Goal: Task Accomplishment & Management: Manage account settings

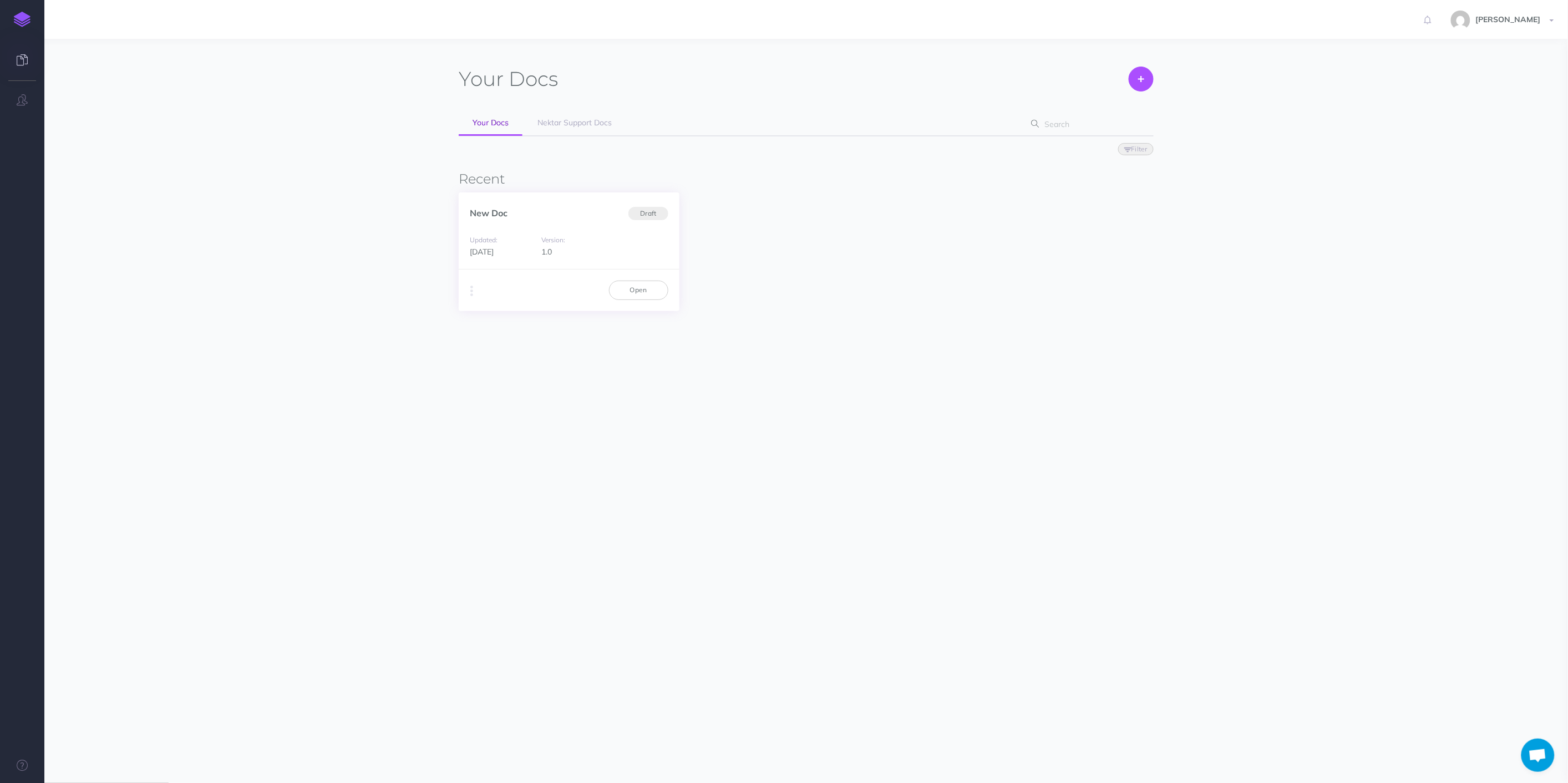
click at [538, 226] on div "Updated: [DATE] Version: 1.0" at bounding box center [569, 245] width 220 height 47
click at [655, 290] on link "Open" at bounding box center [639, 290] width 60 height 19
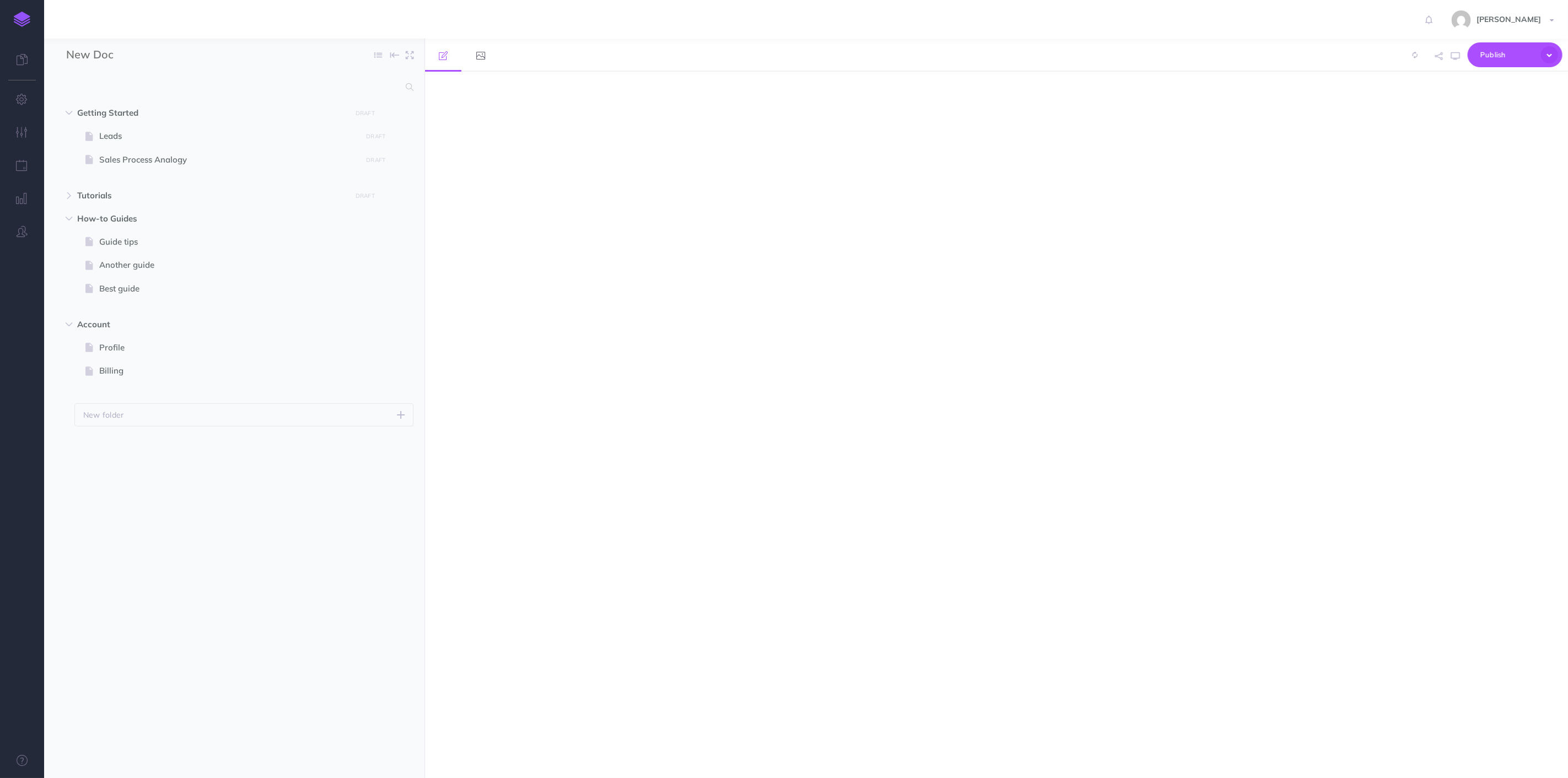
select select "null"
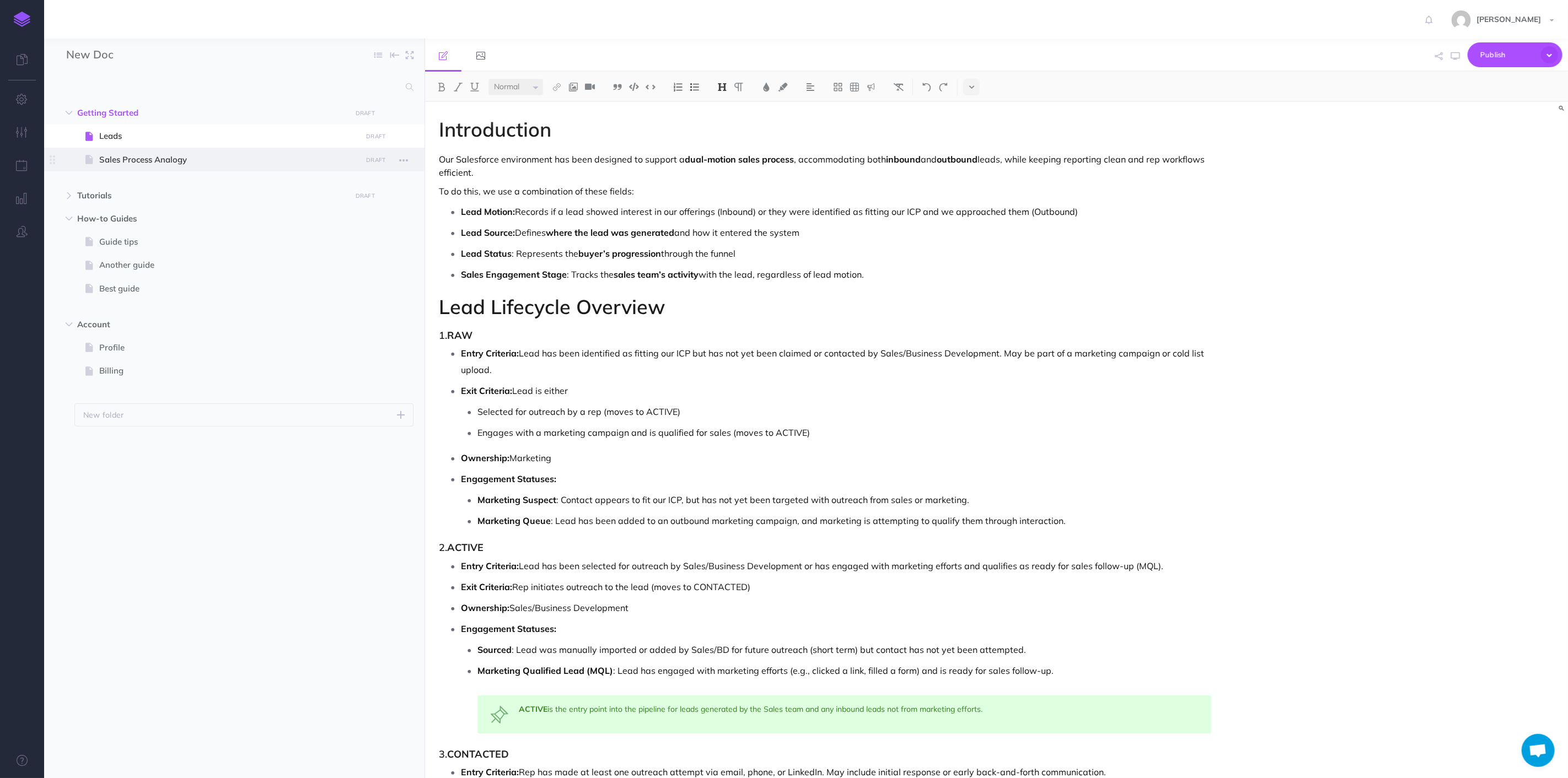
click at [184, 168] on span at bounding box center [234, 160] width 381 height 23
select select "null"
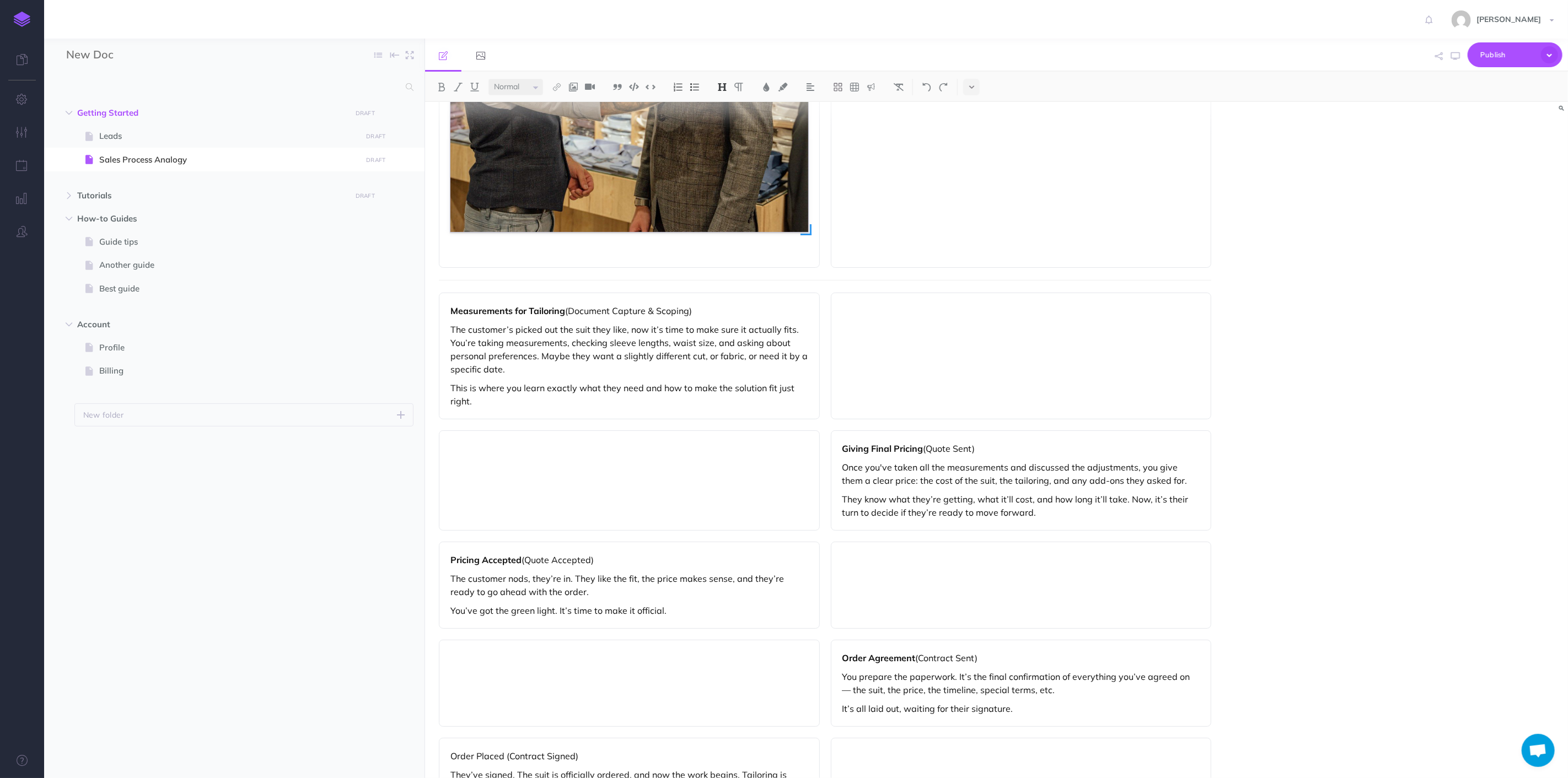
scroll to position [2597, 0]
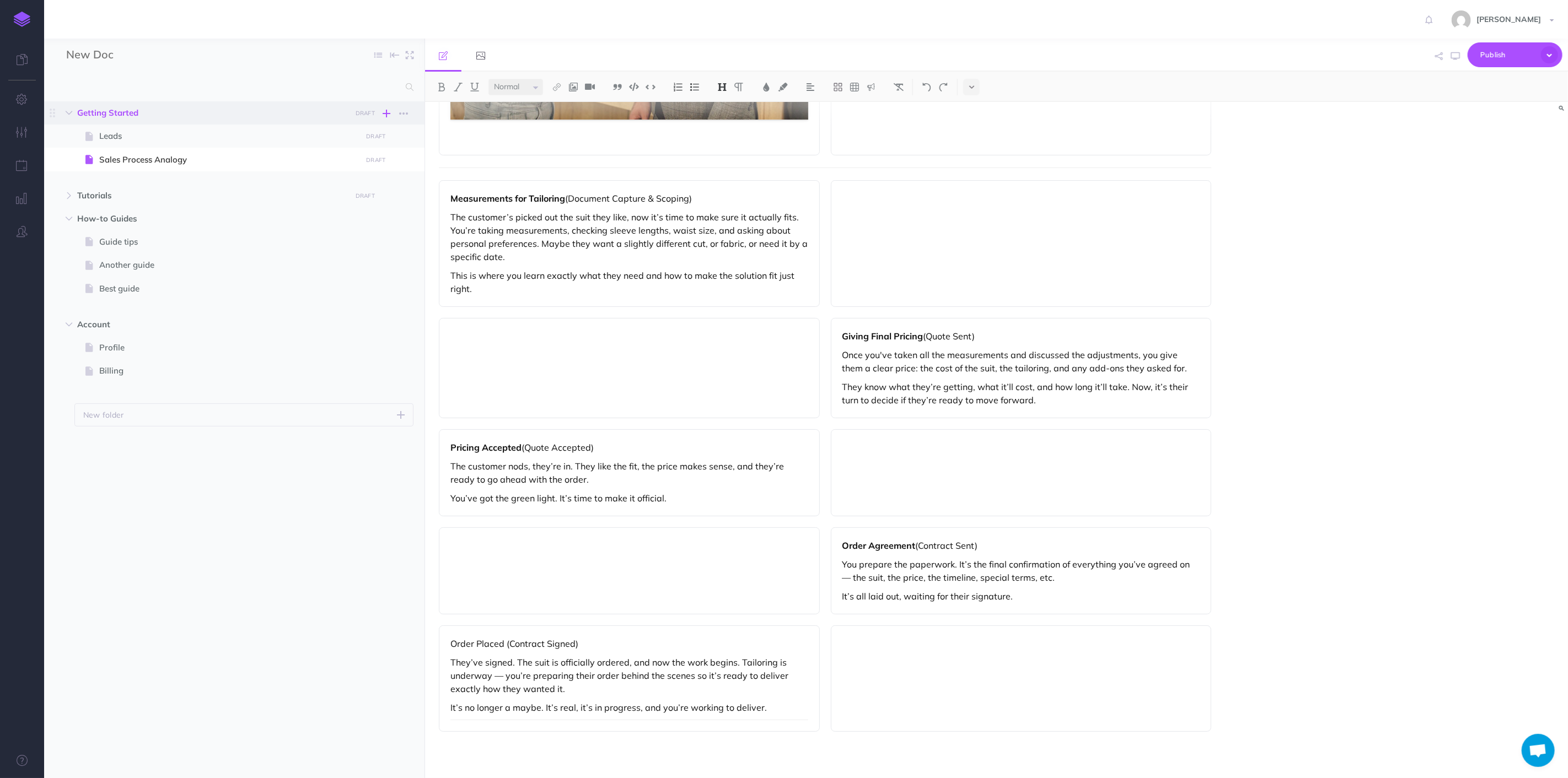
click at [388, 113] on icon "button" at bounding box center [387, 114] width 8 height 13
click at [340, 210] on p "Add a new blank page to this folder" at bounding box center [333, 205] width 110 height 20
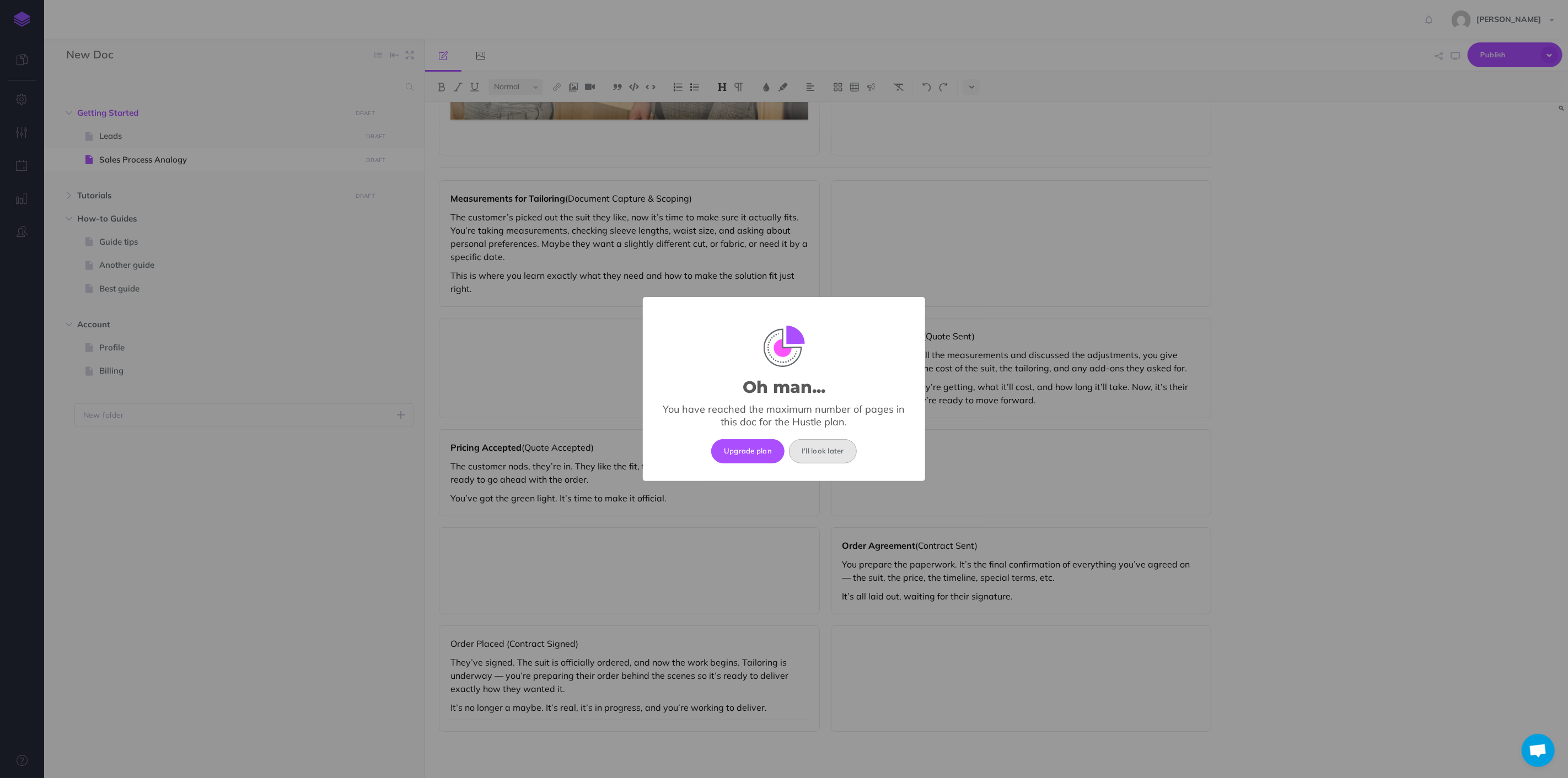
click at [829, 454] on button "I'll look later" at bounding box center [822, 451] width 68 height 24
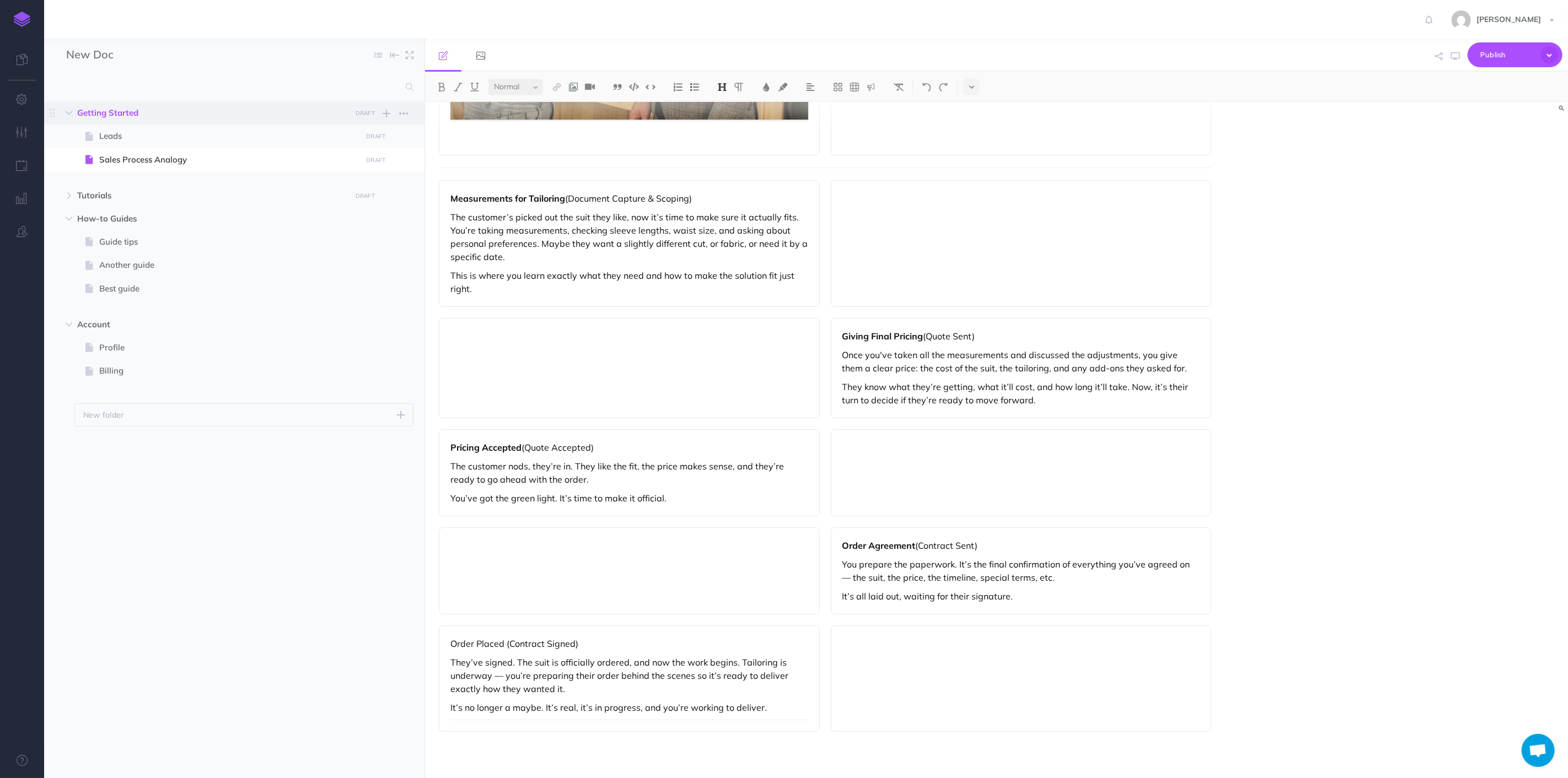
click at [107, 117] on span "Getting Started" at bounding box center [211, 113] width 268 height 13
select select "null"
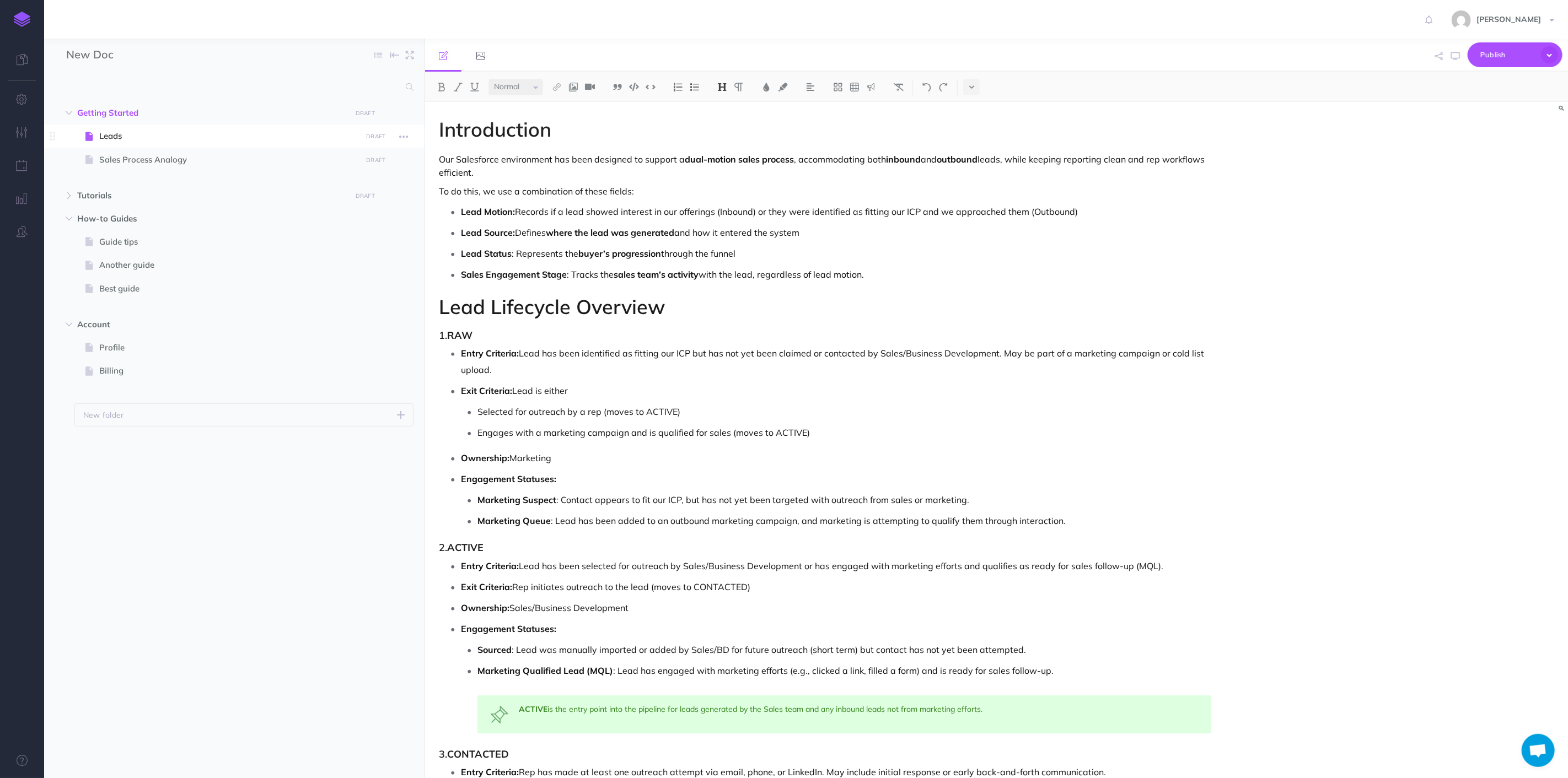
click at [107, 136] on span "Leads" at bounding box center [229, 136] width 259 height 13
click at [127, 162] on span "Sales Process Analogy" at bounding box center [229, 160] width 259 height 13
select select "null"
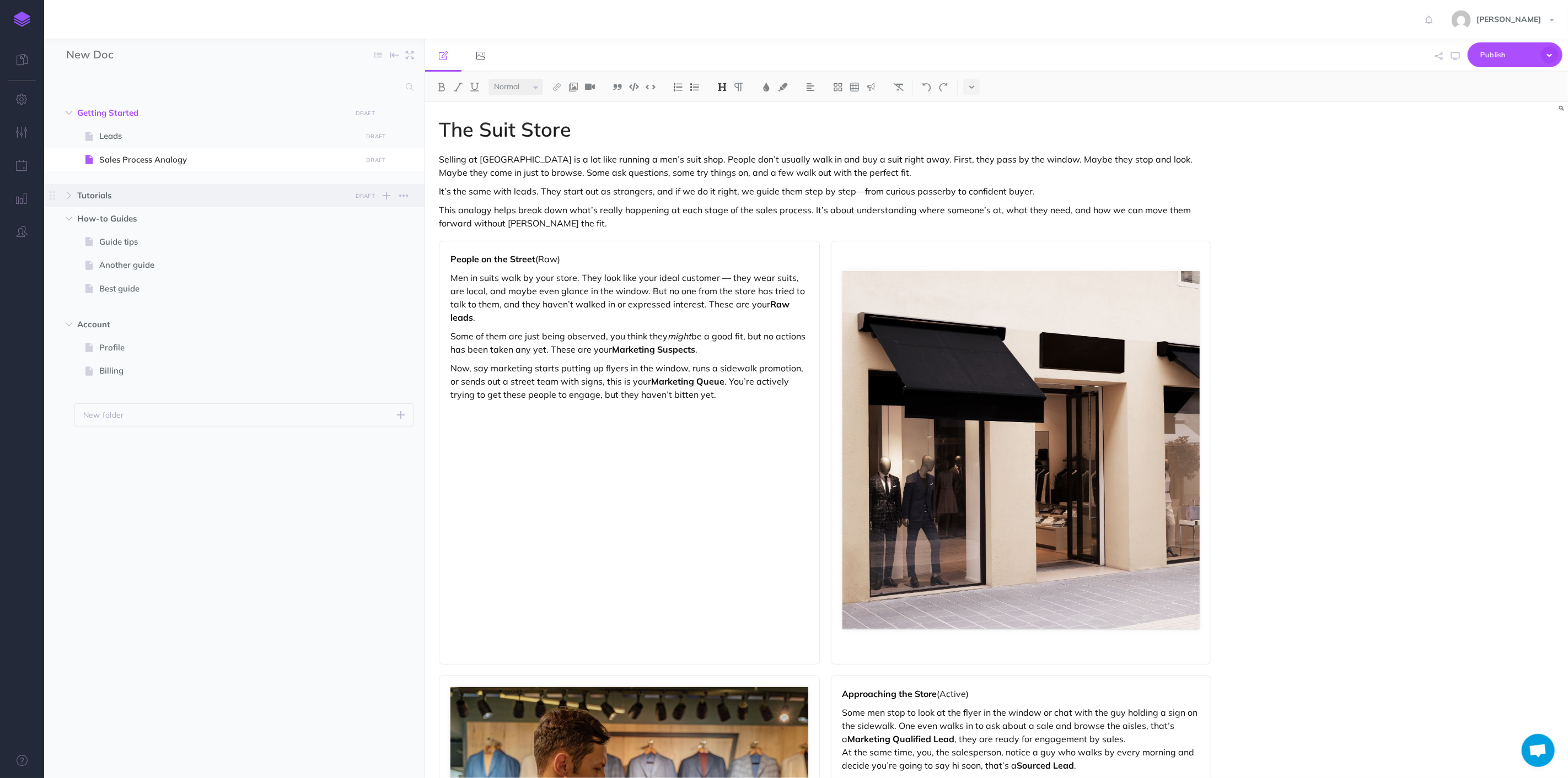
click at [98, 194] on span "Tutorials" at bounding box center [211, 196] width 268 height 13
select select "null"
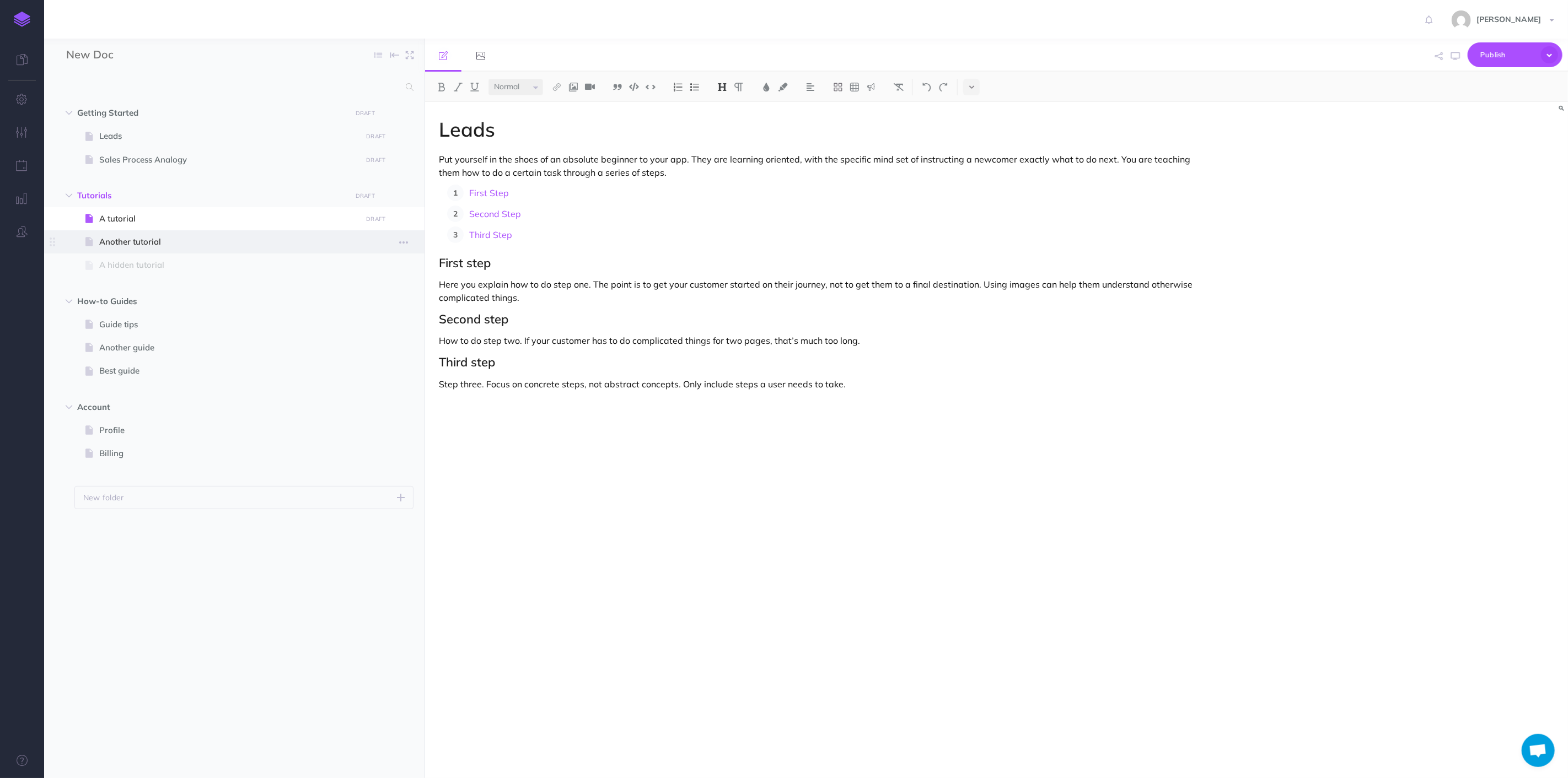
click at [125, 249] on span at bounding box center [234, 242] width 381 height 23
select select "null"
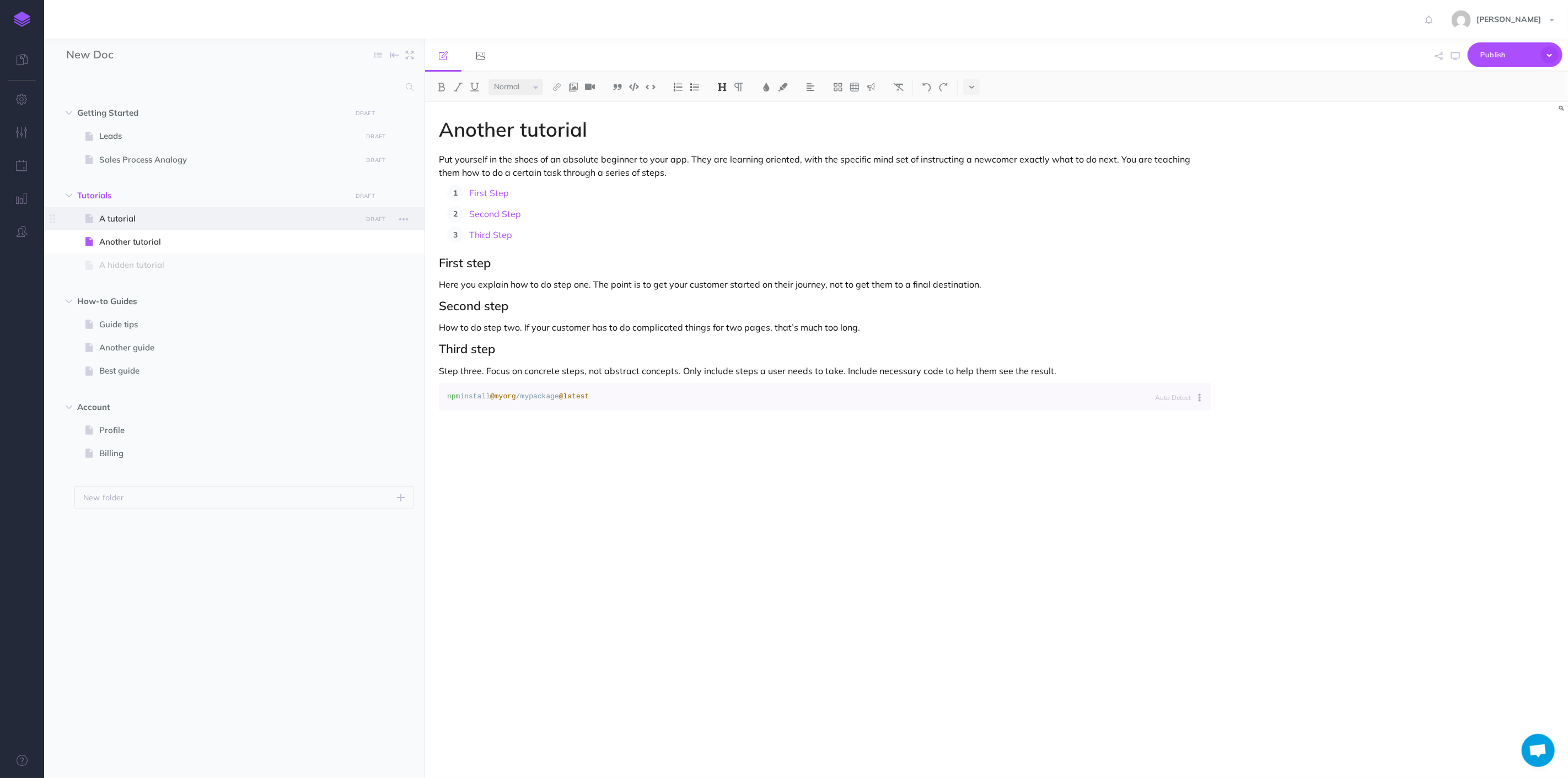
click at [120, 219] on span "A tutorial" at bounding box center [229, 219] width 259 height 13
select select "null"
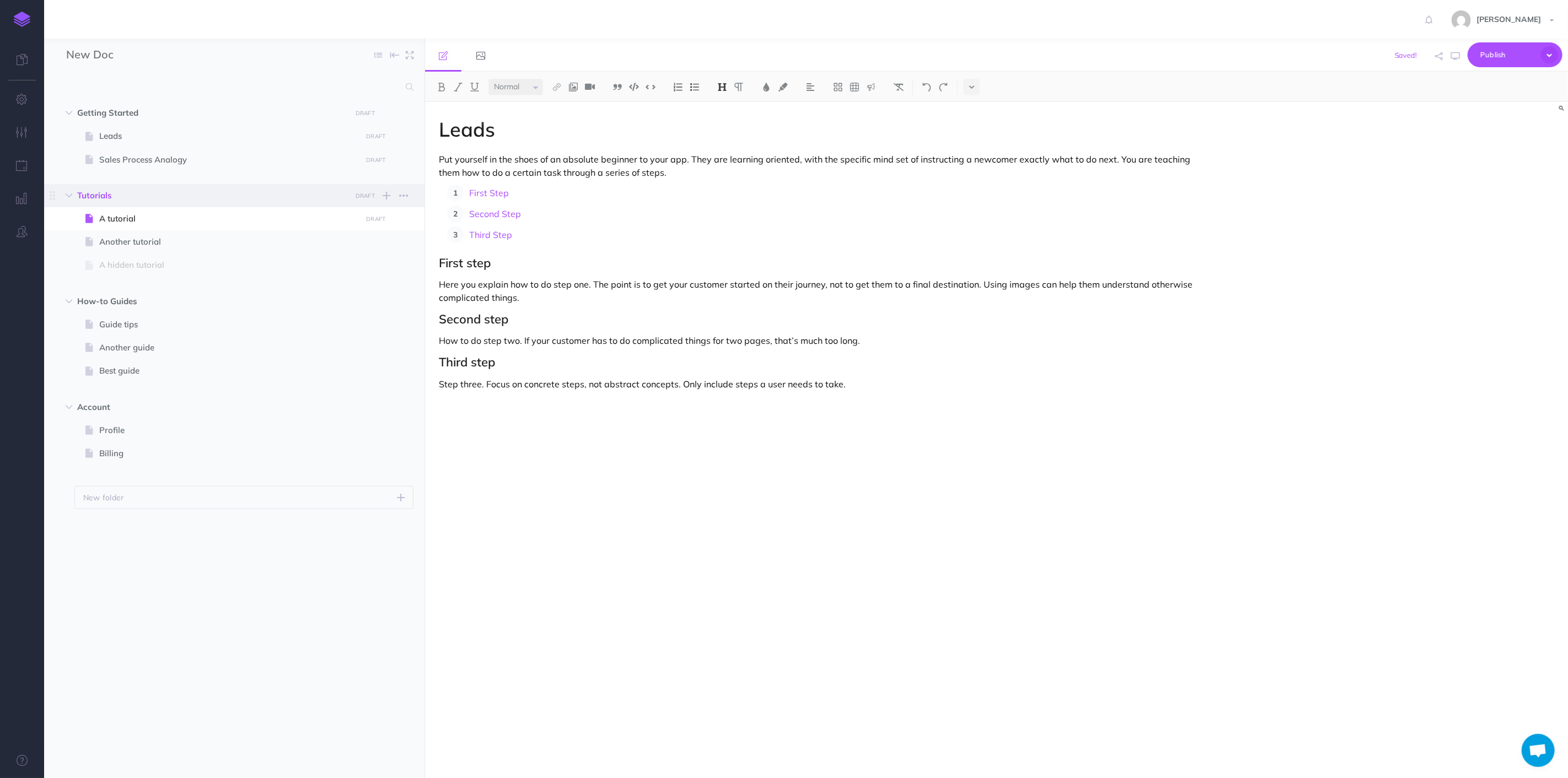
click at [103, 189] on span "Tutorials" at bounding box center [211, 196] width 268 height 13
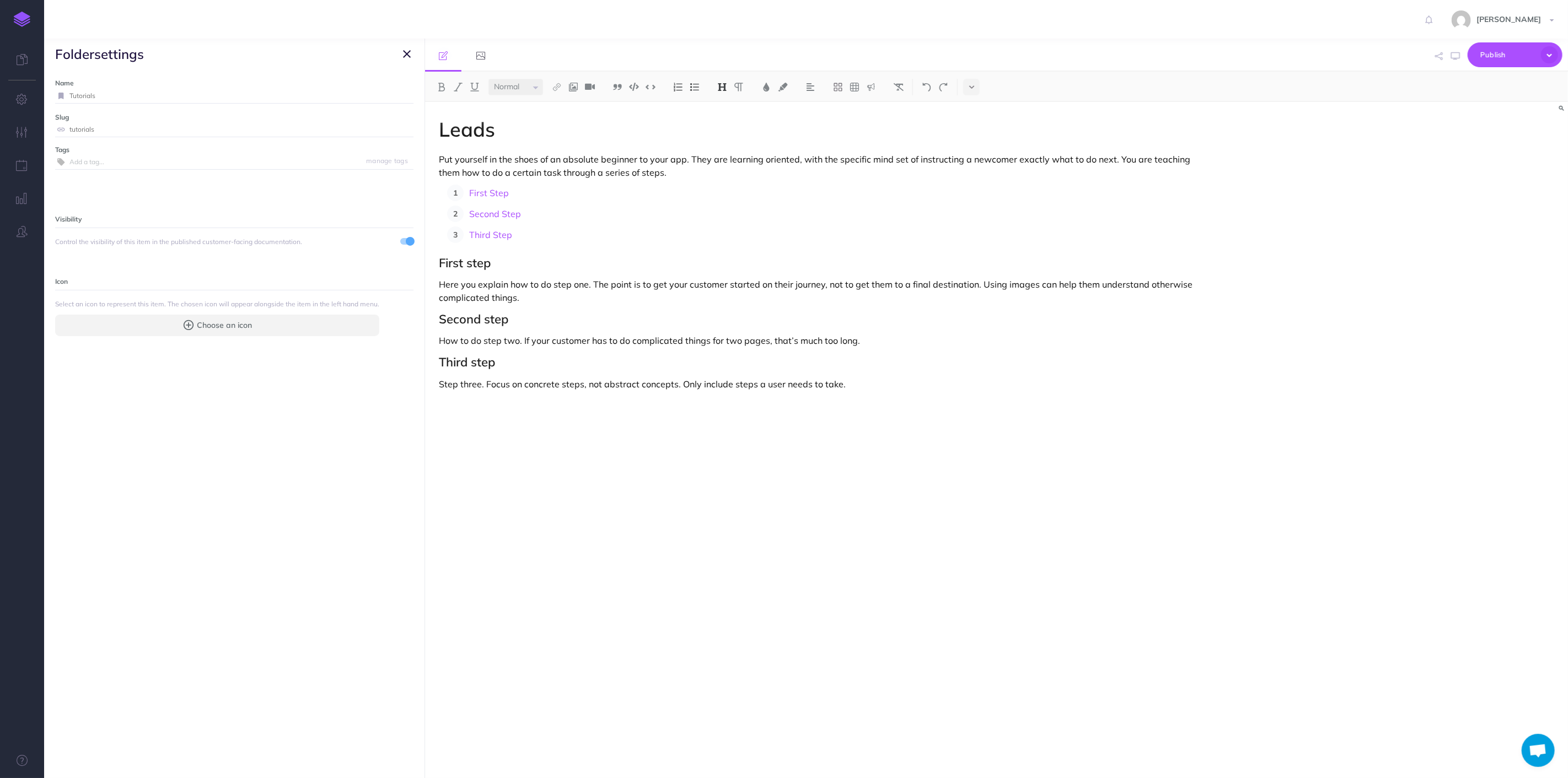
click at [409, 55] on icon "button" at bounding box center [406, 54] width 8 height 13
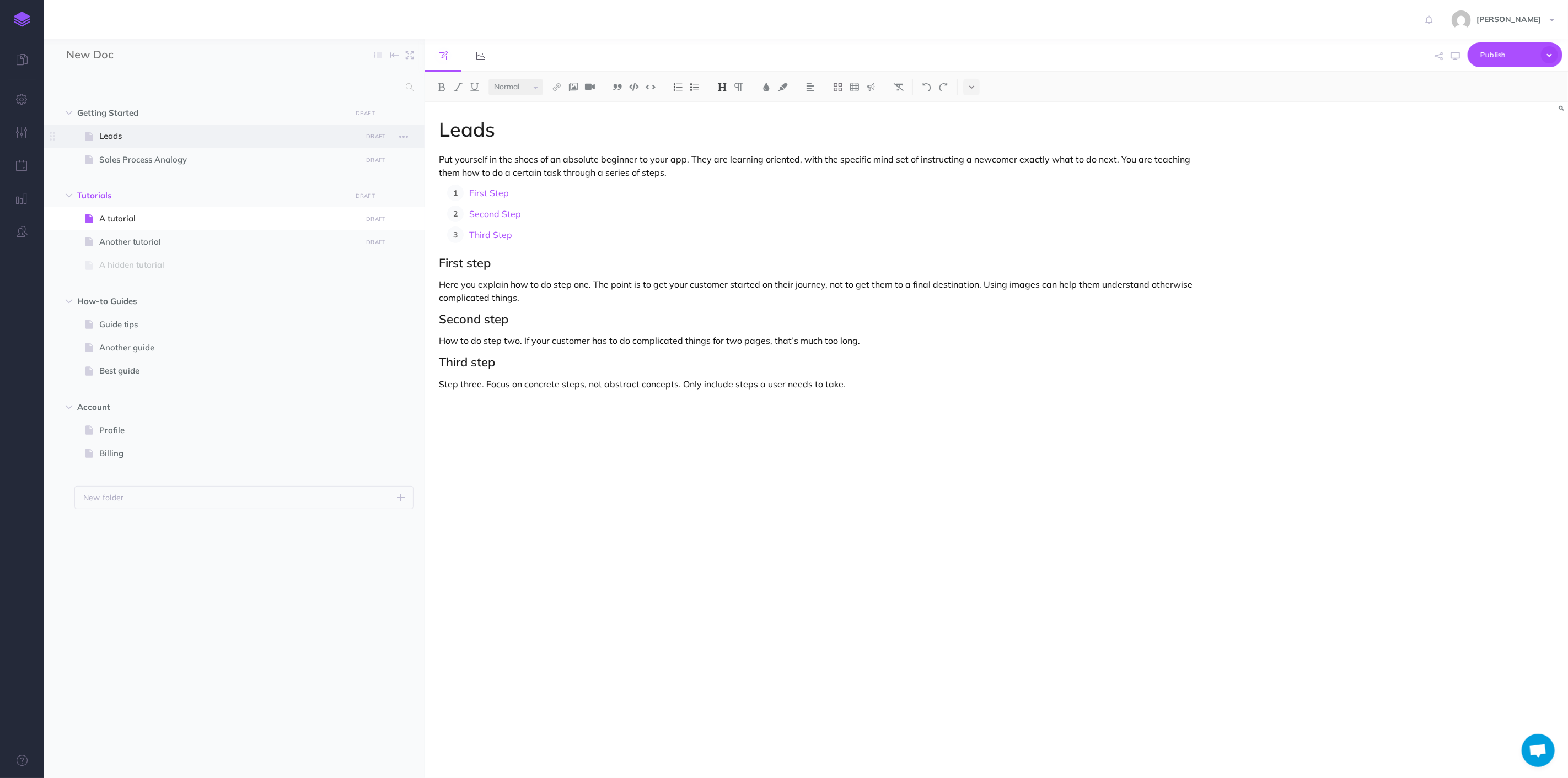
click at [103, 134] on span "Leads" at bounding box center [229, 136] width 259 height 13
select select "null"
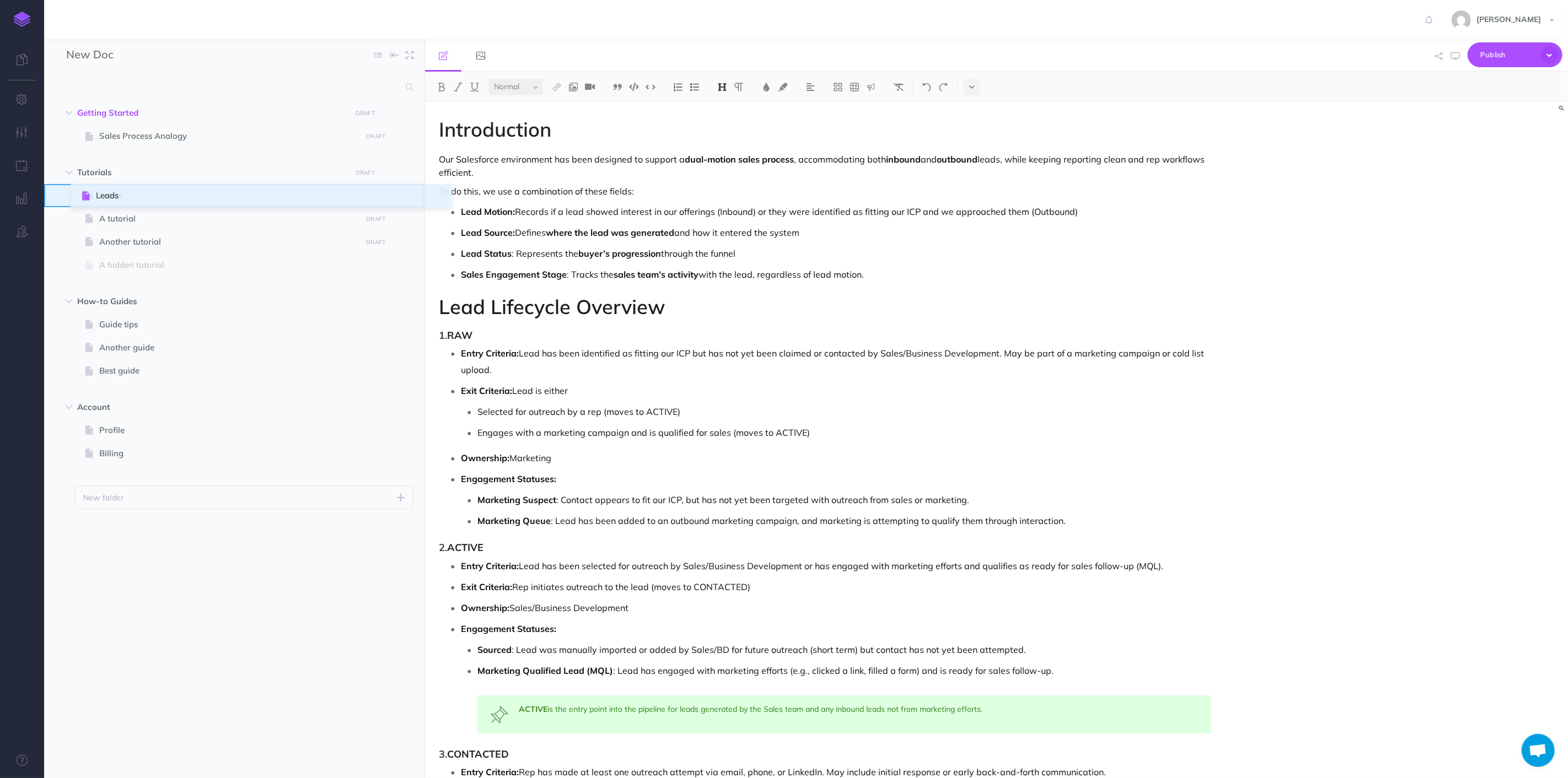
drag, startPoint x: 52, startPoint y: 131, endPoint x: 83, endPoint y: 190, distance: 66.6
click at [172, 114] on span "Getting Started" at bounding box center [211, 113] width 268 height 13
select select "null"
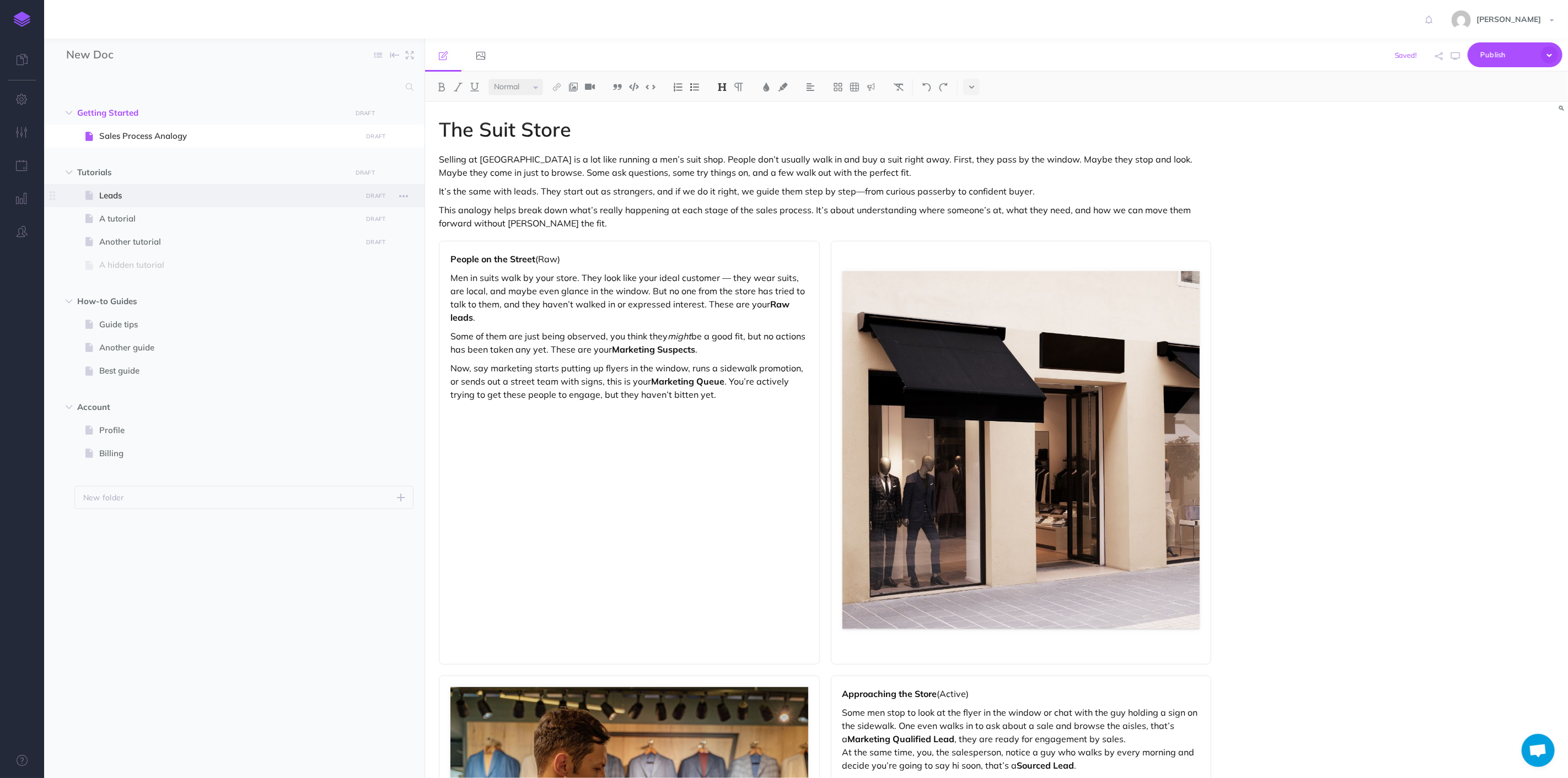
click at [117, 200] on span "Leads" at bounding box center [229, 196] width 259 height 13
select select "null"
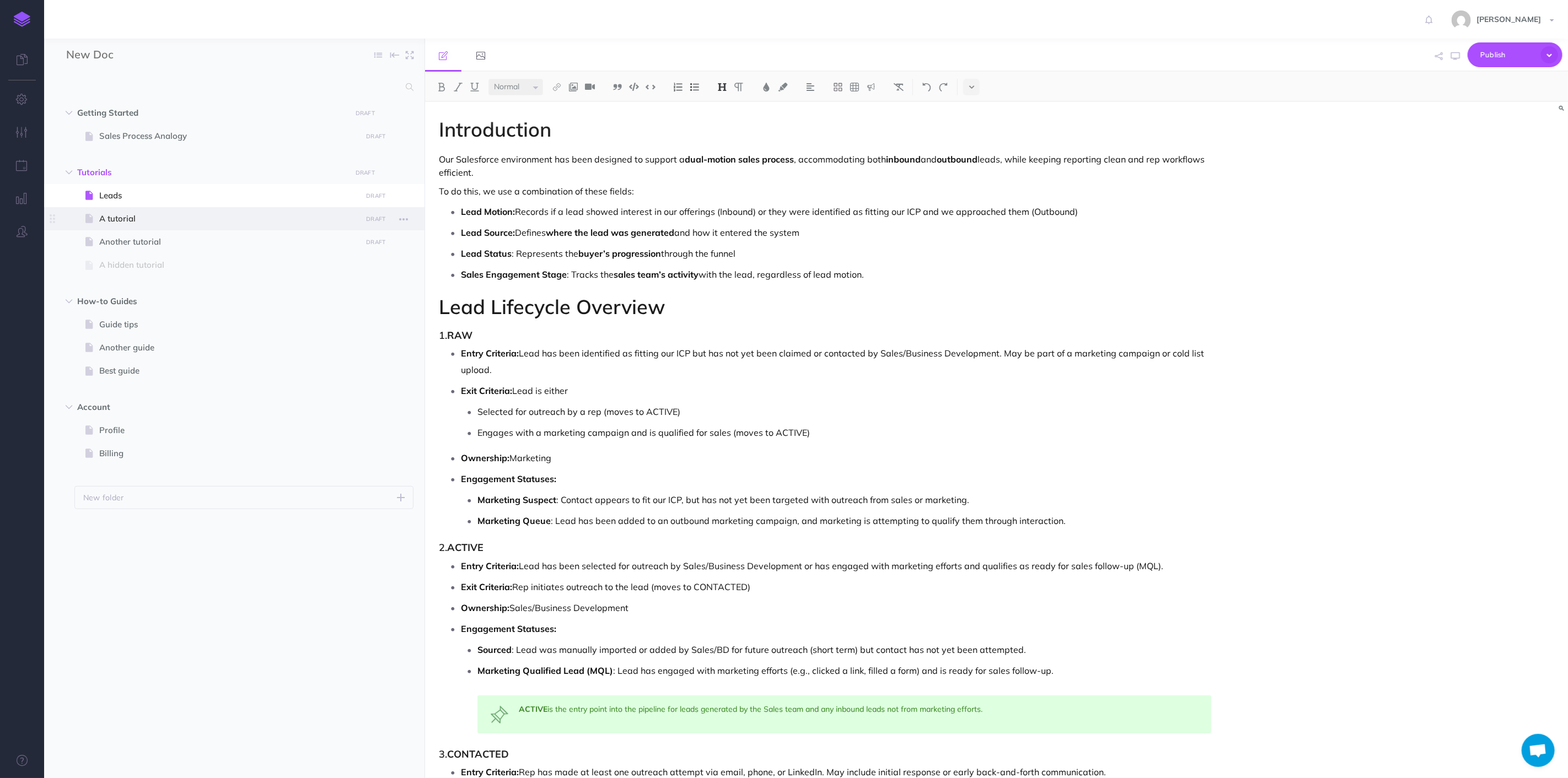
click at [118, 228] on span at bounding box center [234, 219] width 381 height 23
select select "null"
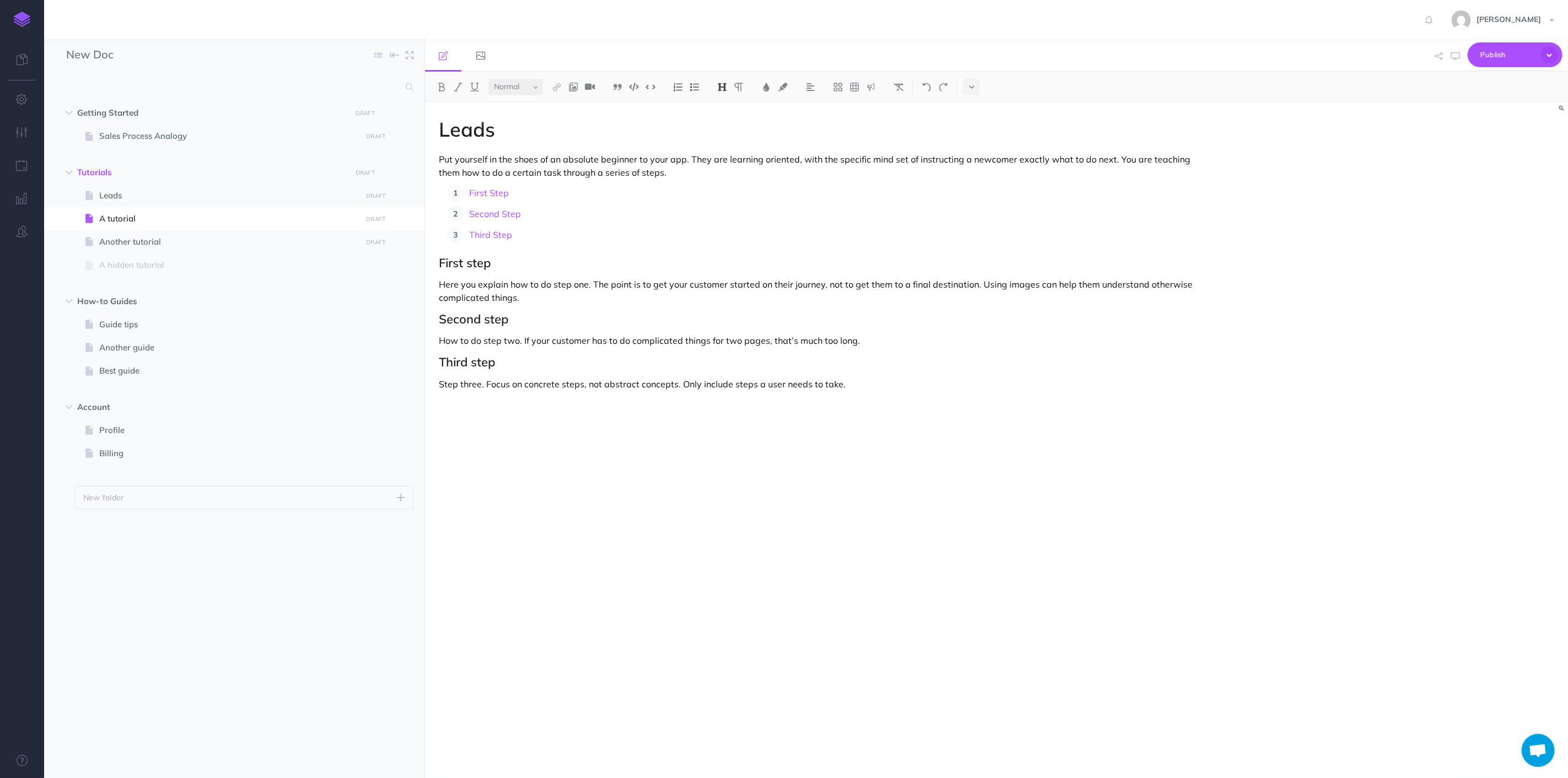
click at [474, 140] on h1 "Leads" at bounding box center [825, 129] width 773 height 22
click at [107, 219] on span "A tutorial" at bounding box center [229, 219] width 259 height 13
click at [477, 139] on h1 "Leads" at bounding box center [825, 129] width 773 height 22
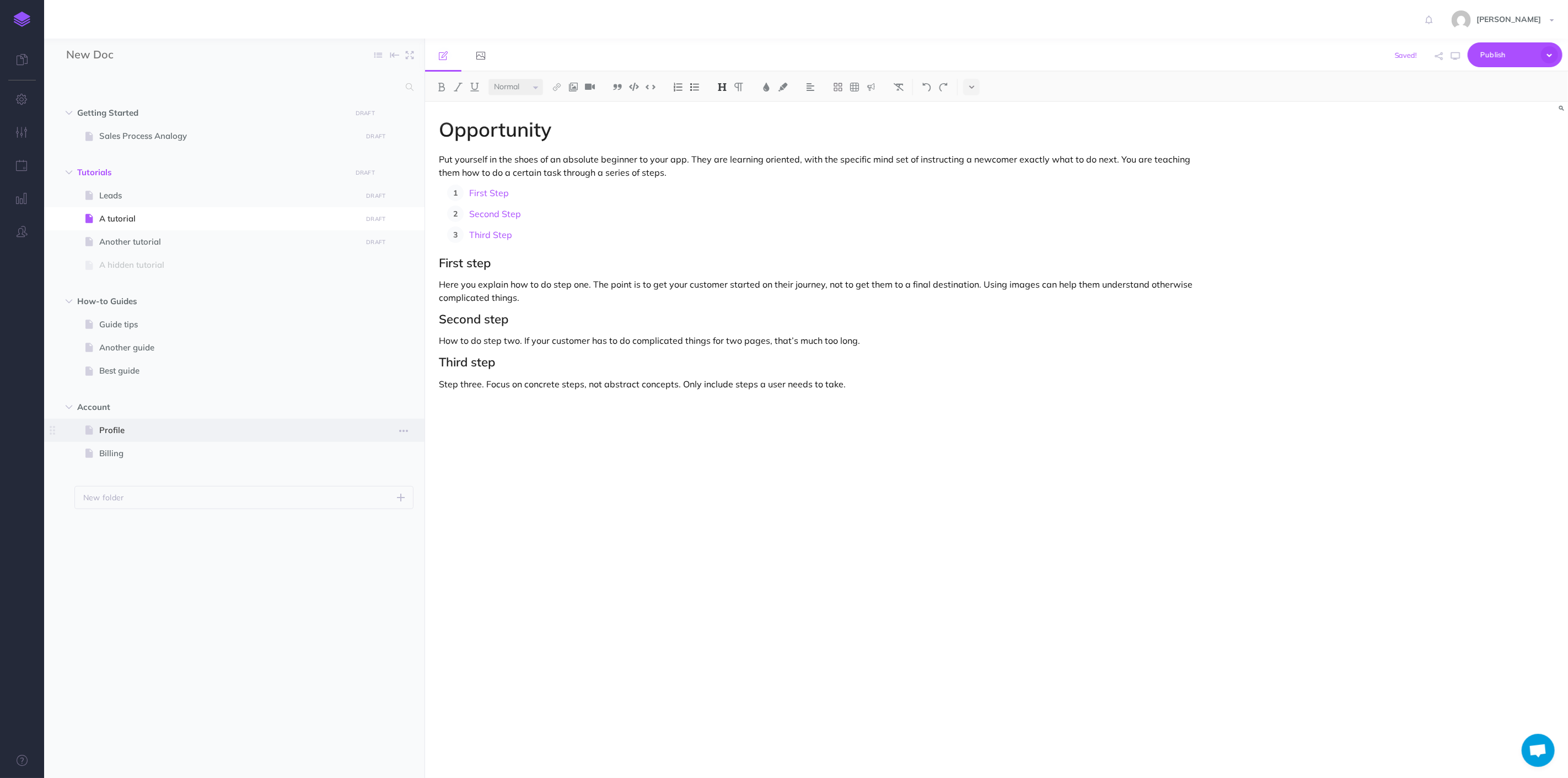
click at [229, 429] on span "Profile" at bounding box center [229, 430] width 259 height 13
select select "null"
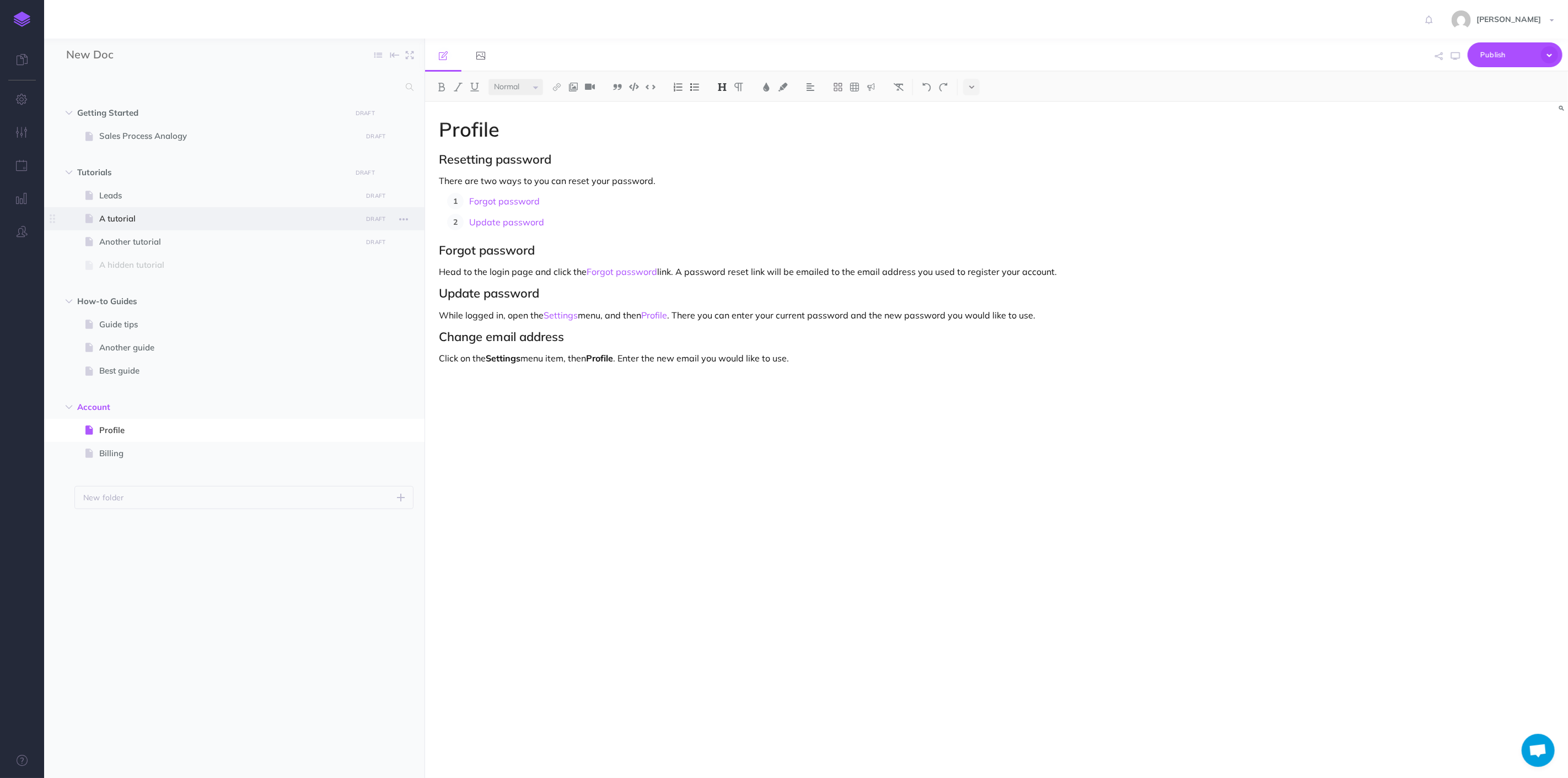
click at [178, 219] on span "A tutorial" at bounding box center [229, 219] width 259 height 13
select select "null"
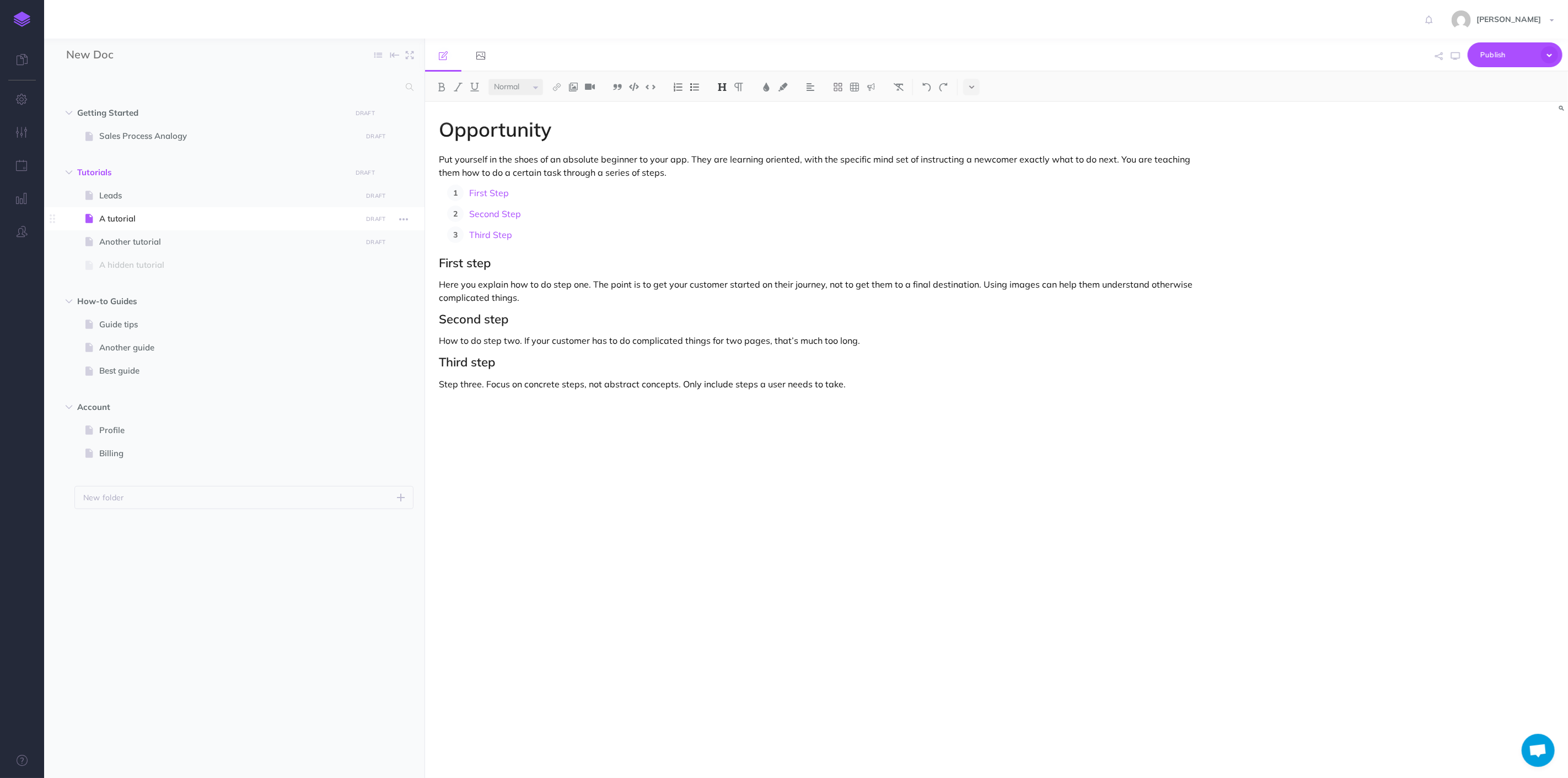
click at [119, 221] on span "A tutorial" at bounding box center [229, 219] width 259 height 13
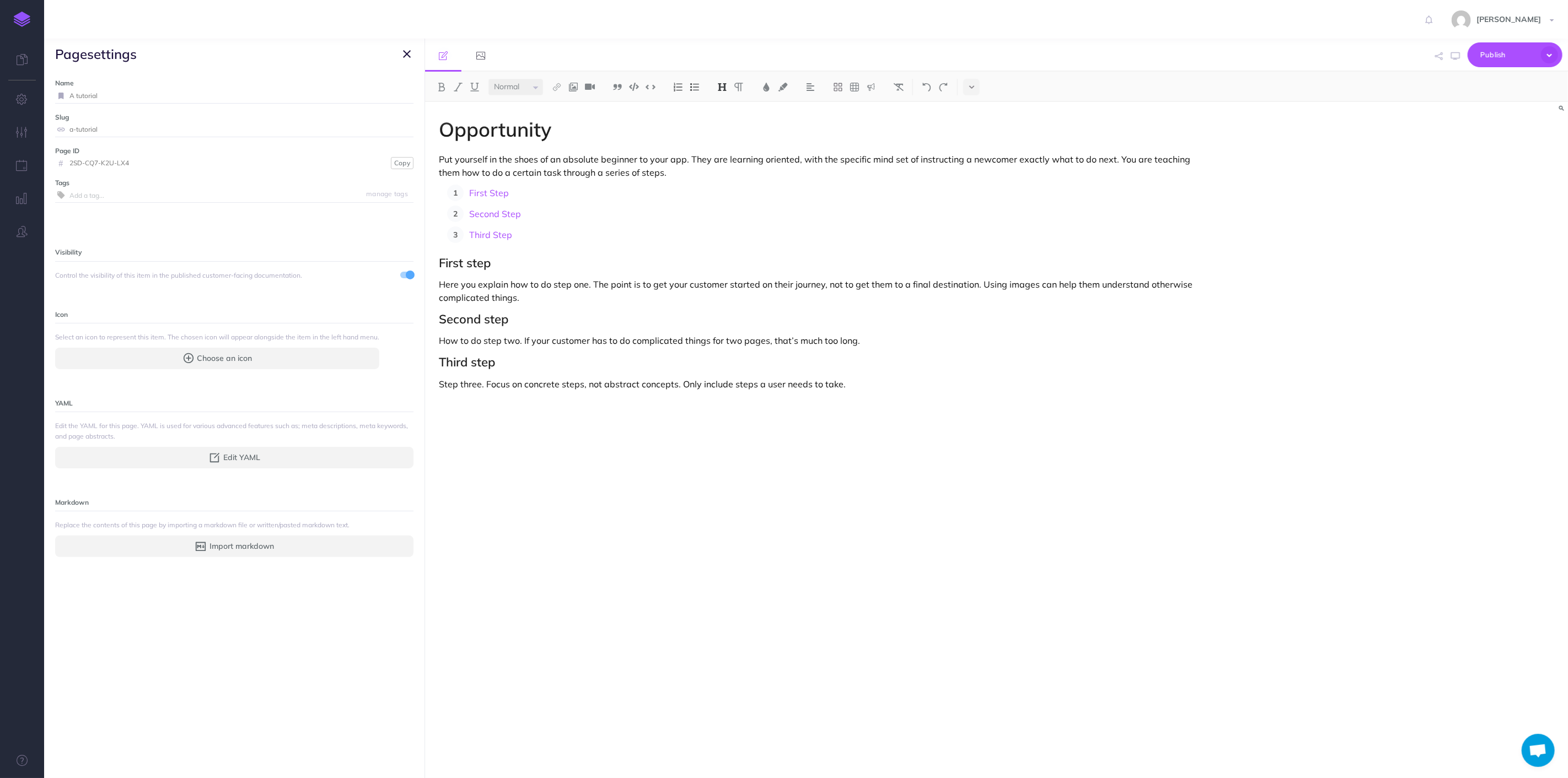
click at [96, 77] on div "Name A tutorial Save Slug a-tutorial Save Page ID # 2SD-CQ7-K2U-LX4 Copy Tags m…" at bounding box center [234, 423] width 381 height 708
click at [97, 93] on input "A tutorial" at bounding box center [242, 96] width 344 height 14
type input "Opportunity"
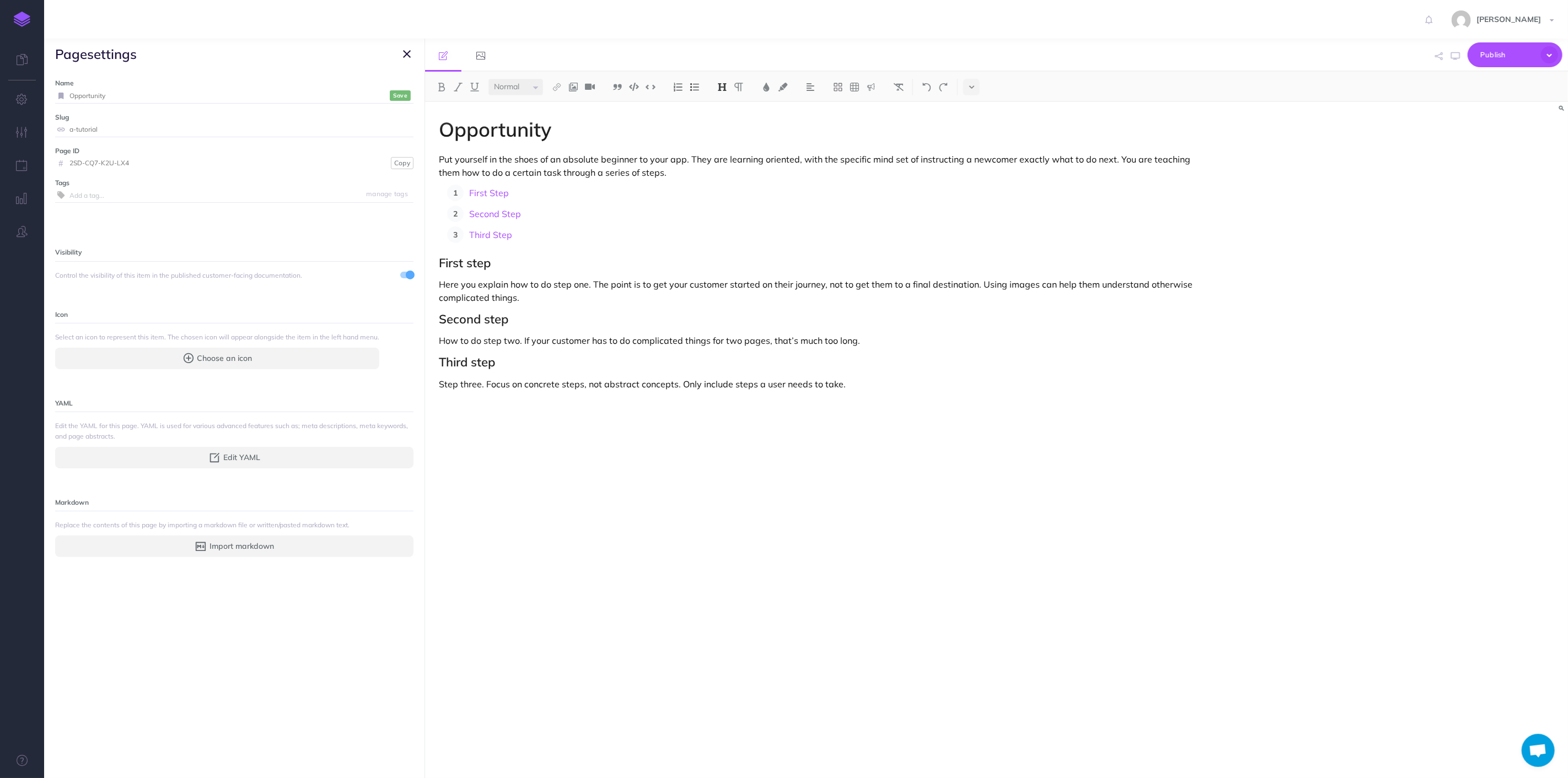
click at [113, 118] on label "Slug" at bounding box center [234, 117] width 359 height 11
click at [112, 123] on input "a-tutorial" at bounding box center [242, 129] width 344 height 14
type input "opportunity"
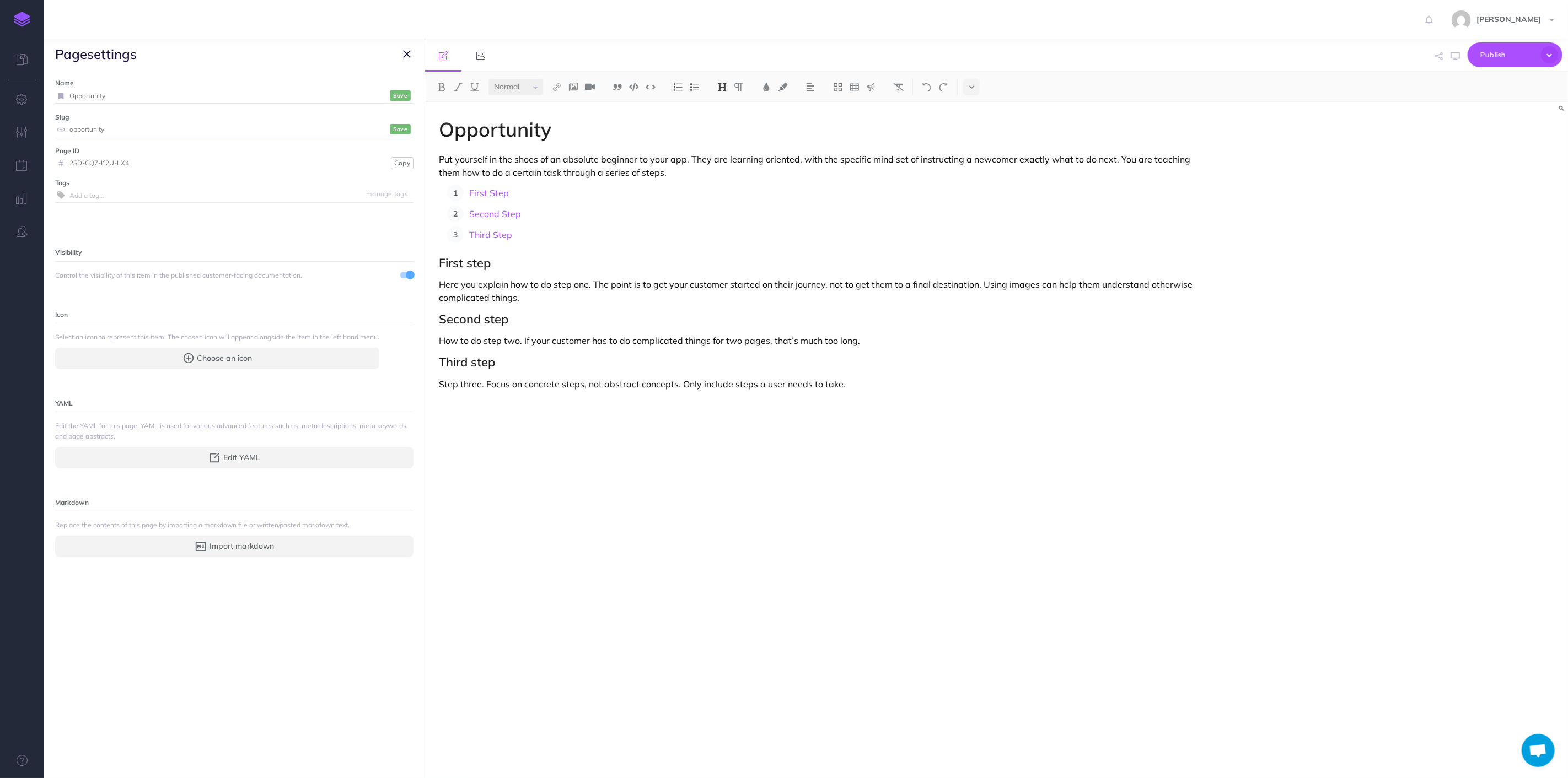
click at [94, 196] on input "text" at bounding box center [242, 195] width 344 height 14
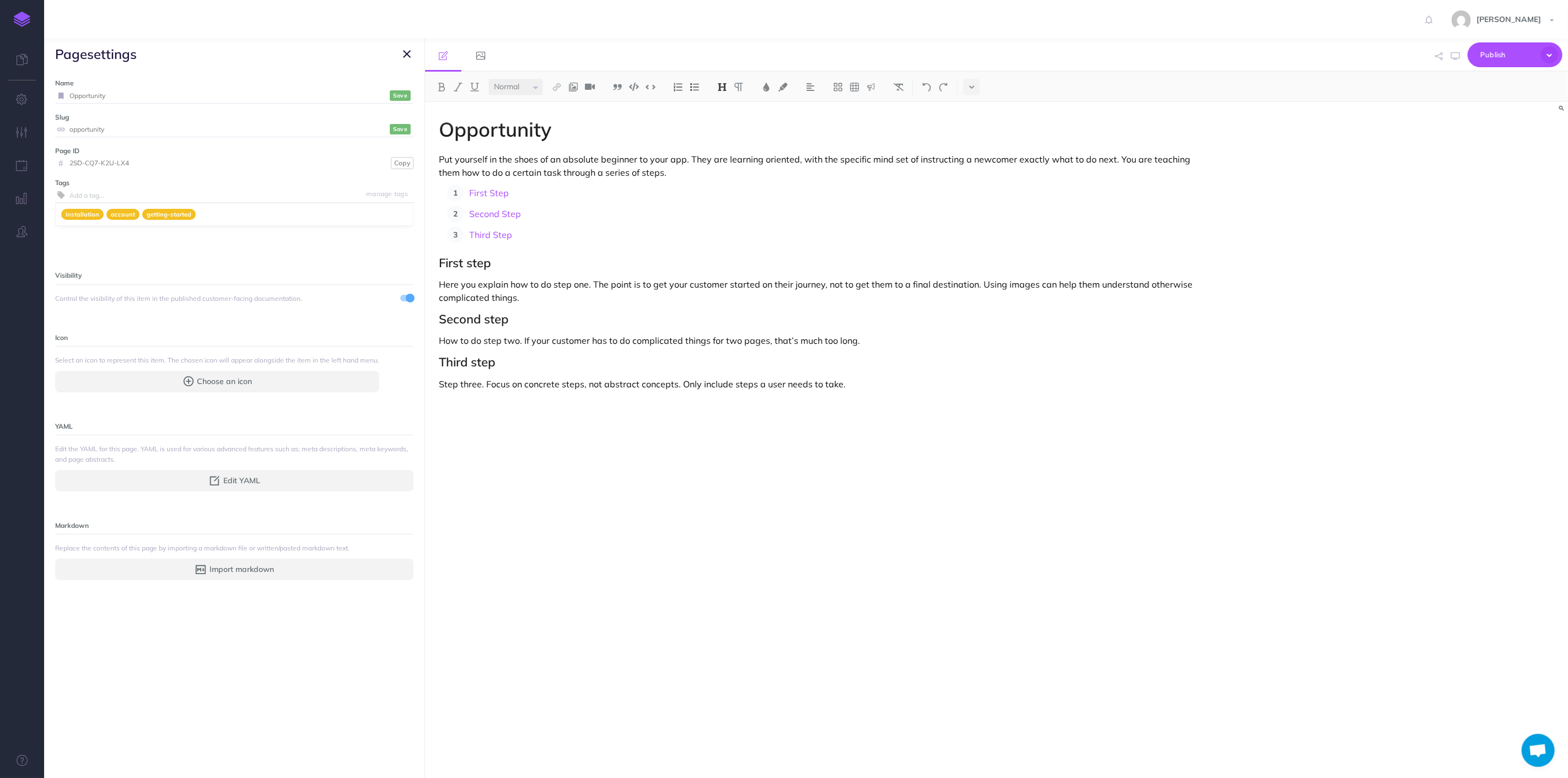
click at [793, 480] on div "Opportunity Put yourself in the shoes of an absolute beginner to your app. They…" at bounding box center [825, 435] width 800 height 665
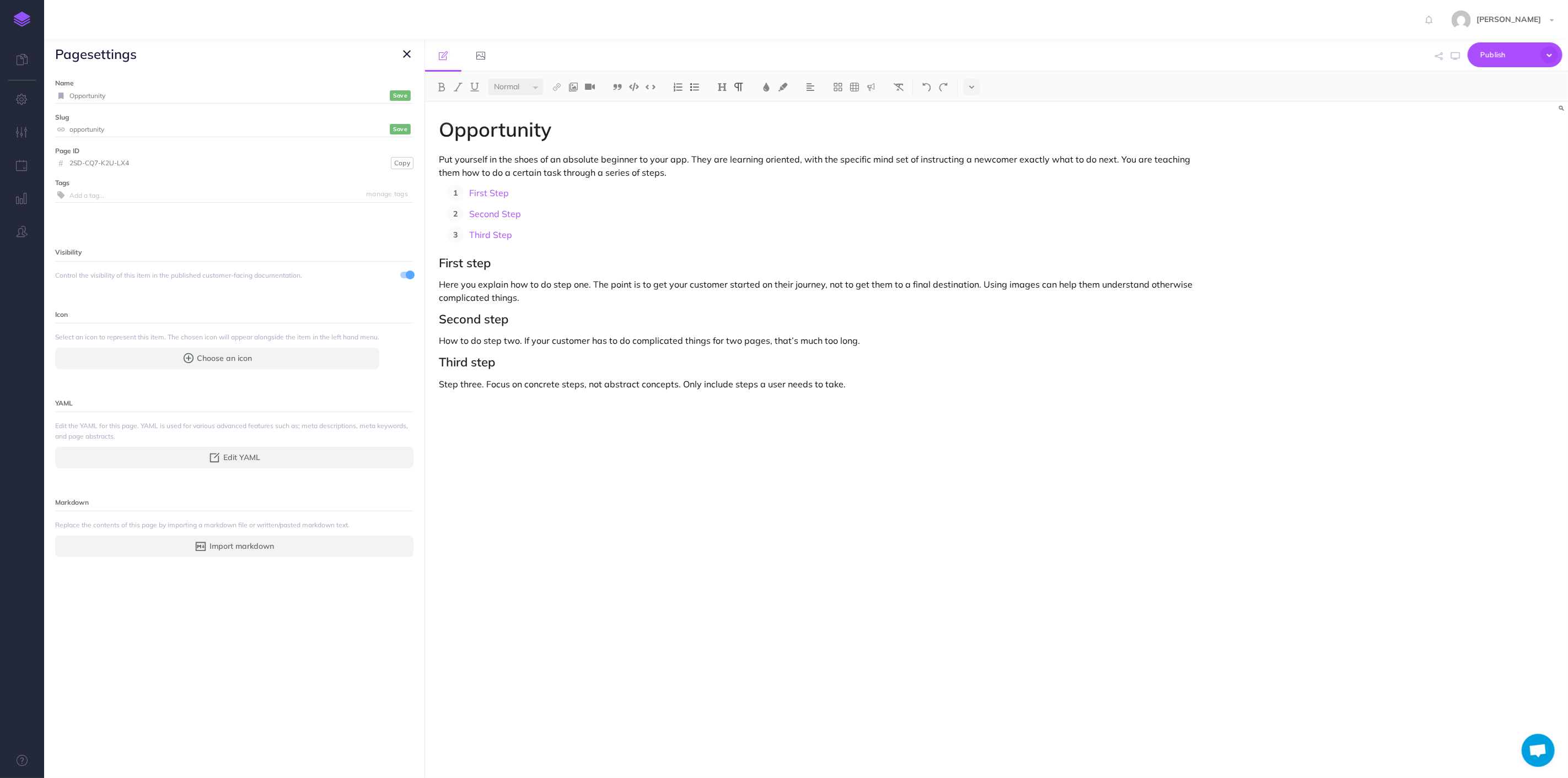
drag, startPoint x: 577, startPoint y: 157, endPoint x: 569, endPoint y: 146, distance: 13.6
click at [577, 157] on p "Put yourself in the shoes of an absolute beginner to your app. They are learnin…" at bounding box center [825, 166] width 773 height 27
click at [560, 129] on h1 "Opportunity" at bounding box center [825, 129] width 773 height 22
click at [582, 187] on p "First Step" at bounding box center [840, 192] width 742 height 16
click at [411, 49] on button "button" at bounding box center [407, 54] width 13 height 13
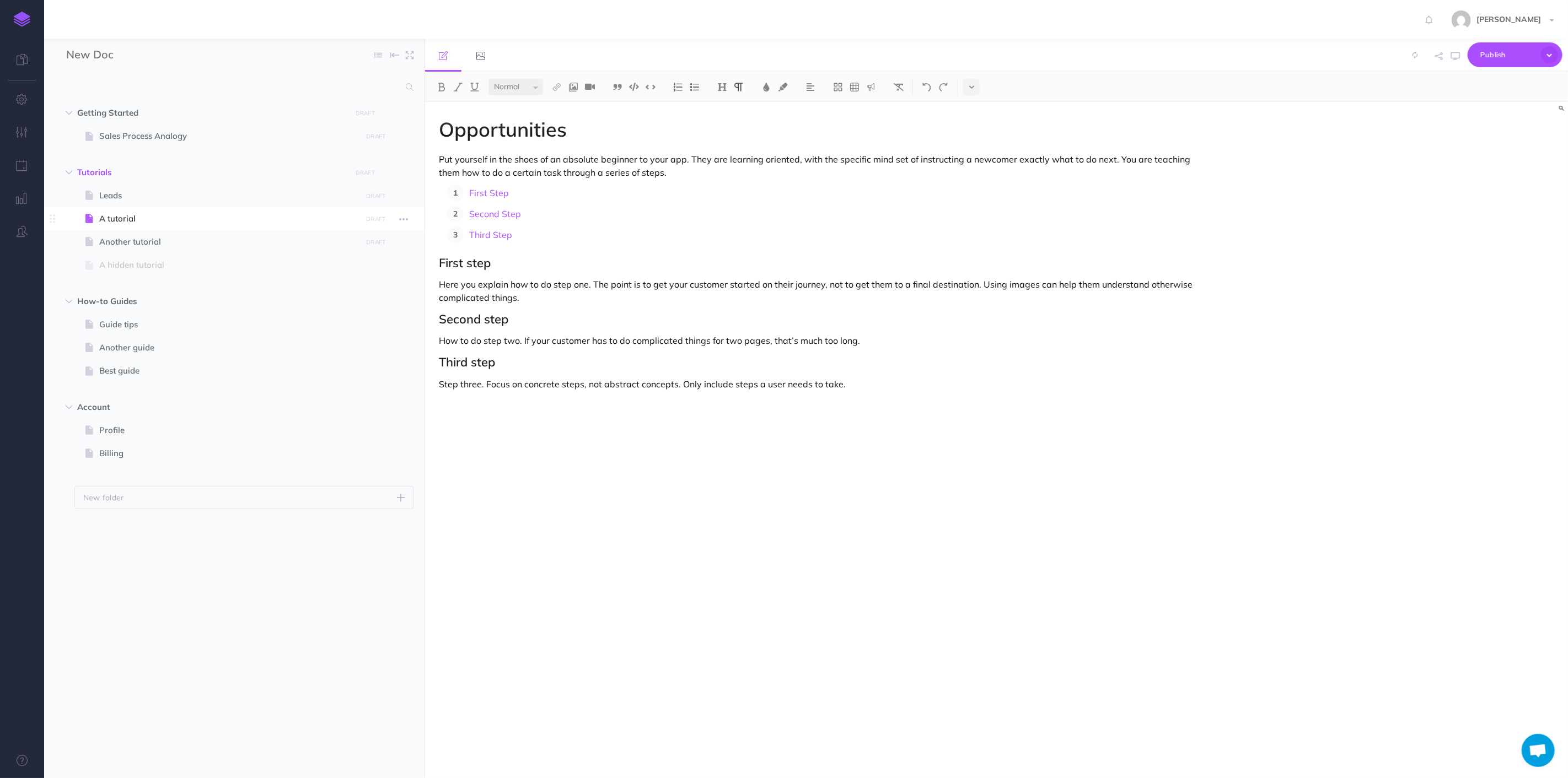
click at [113, 222] on span "A tutorial" at bounding box center [229, 219] width 259 height 13
click at [405, 218] on icon "button" at bounding box center [403, 220] width 9 height 13
click at [121, 229] on span at bounding box center [234, 219] width 381 height 23
click at [115, 214] on span "A tutorial" at bounding box center [229, 219] width 259 height 13
click at [398, 212] on button "button" at bounding box center [403, 218] width 20 height 14
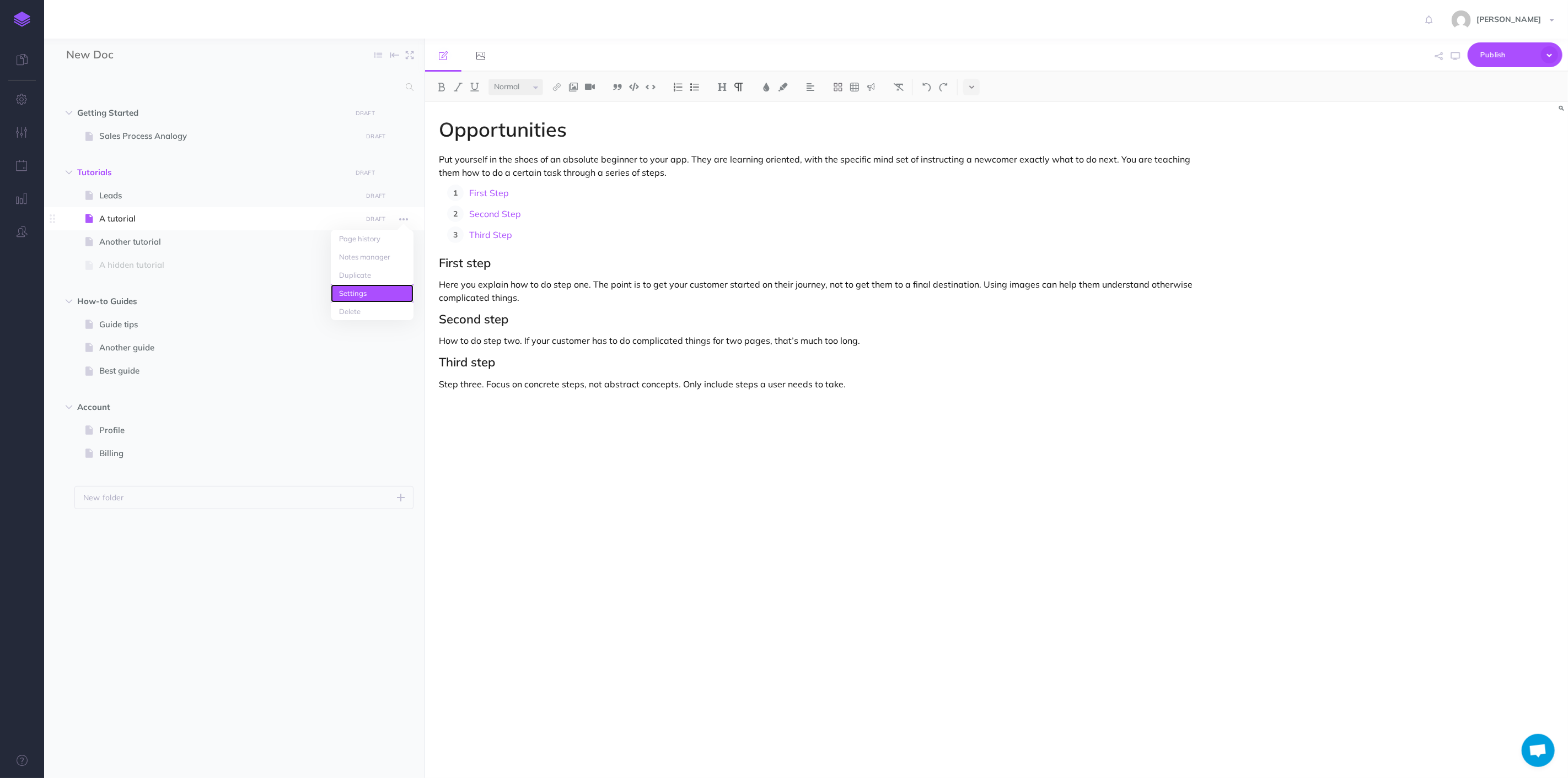
click at [369, 285] on link "Settings" at bounding box center [372, 293] width 82 height 18
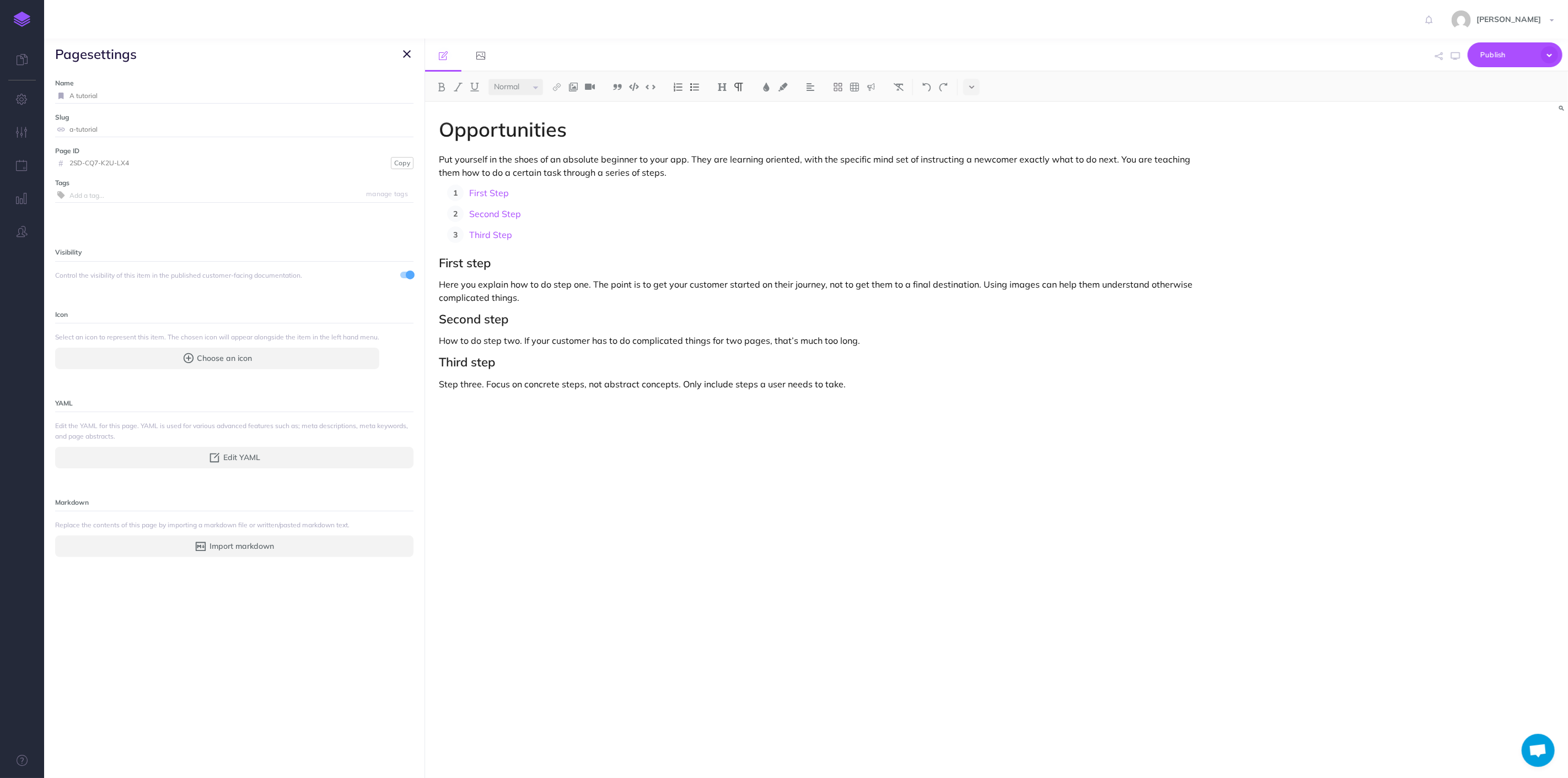
click at [155, 99] on input "A tutorial" at bounding box center [242, 96] width 344 height 14
type input "Opportunities"
click at [149, 143] on div "Name Opportunities Save Slug a-tutorial Save Page ID # 2SD-CQ7-K2U-LX4 Copy Tag…" at bounding box center [234, 423] width 381 height 708
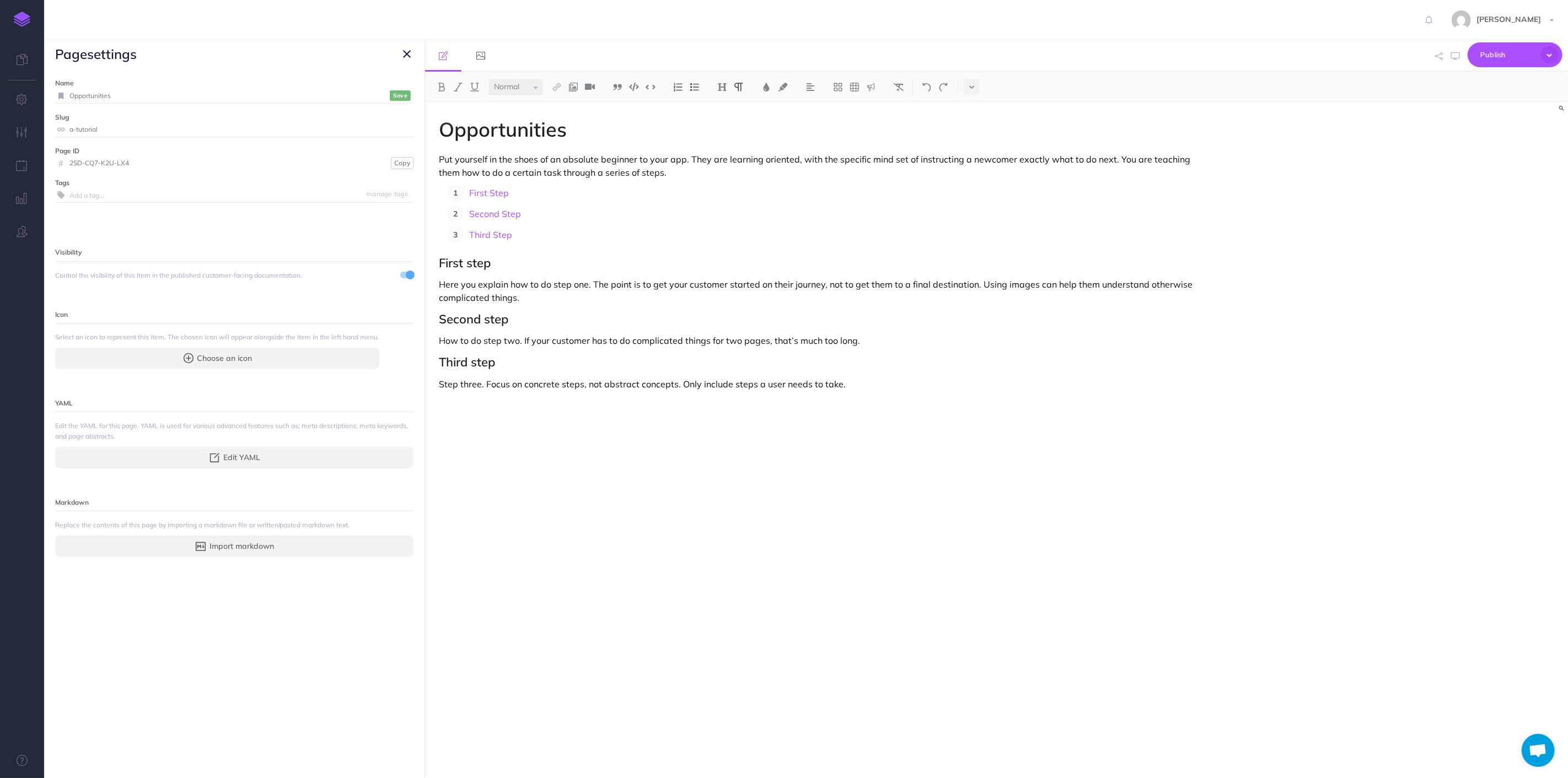
click at [144, 133] on input "a-tutorial" at bounding box center [242, 129] width 344 height 14
type input "opportunities"
click at [404, 53] on icon "button" at bounding box center [406, 54] width 8 height 13
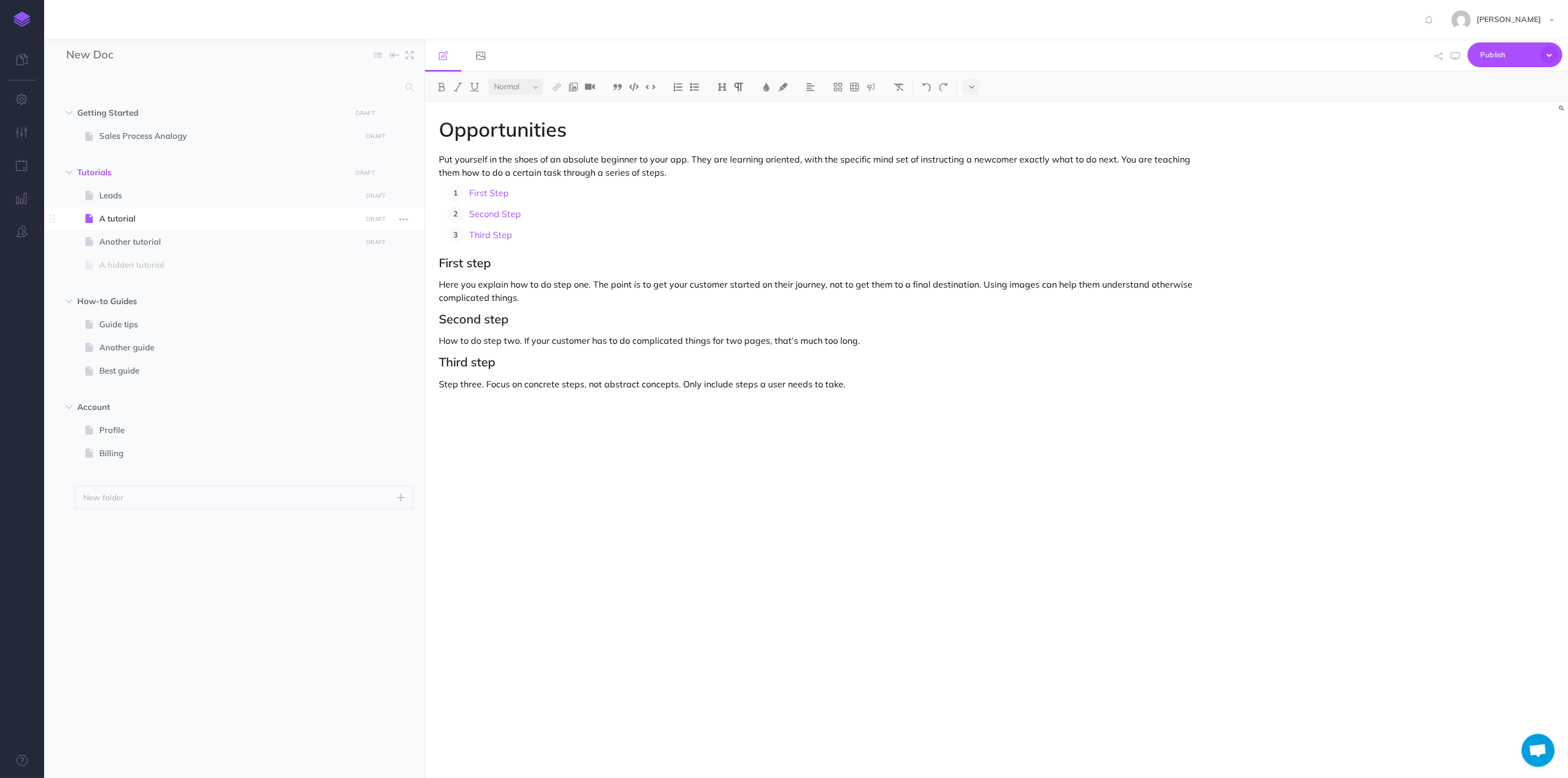
click at [153, 225] on span "A tutorial" at bounding box center [229, 219] width 259 height 13
click at [179, 215] on span "A tutorial" at bounding box center [229, 219] width 259 height 13
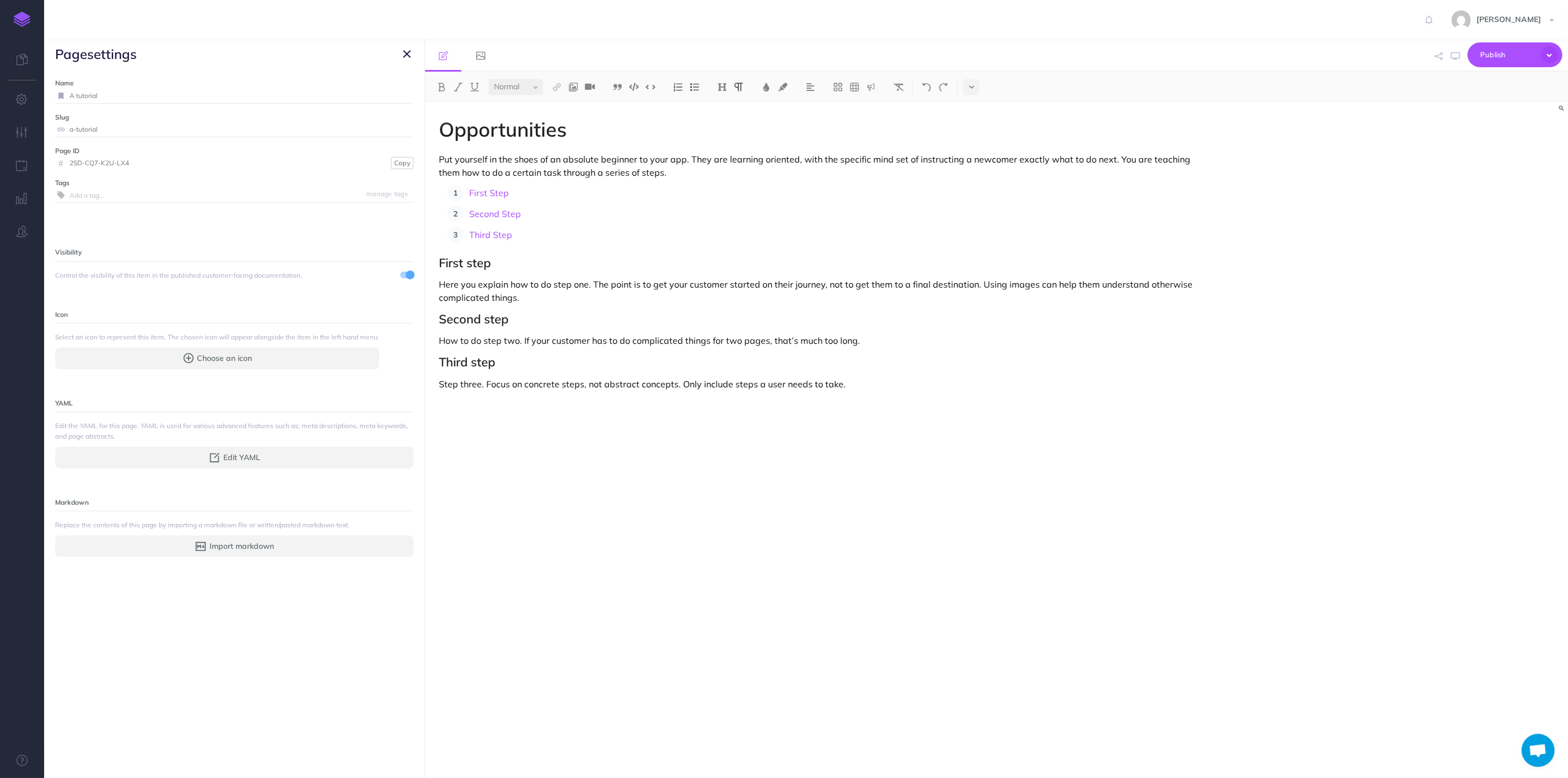
click at [123, 93] on input "A tutorial" at bounding box center [242, 96] width 344 height 14
click at [122, 93] on input "A tutorial" at bounding box center [242, 96] width 344 height 14
type input "A"
type input "Opportunities"
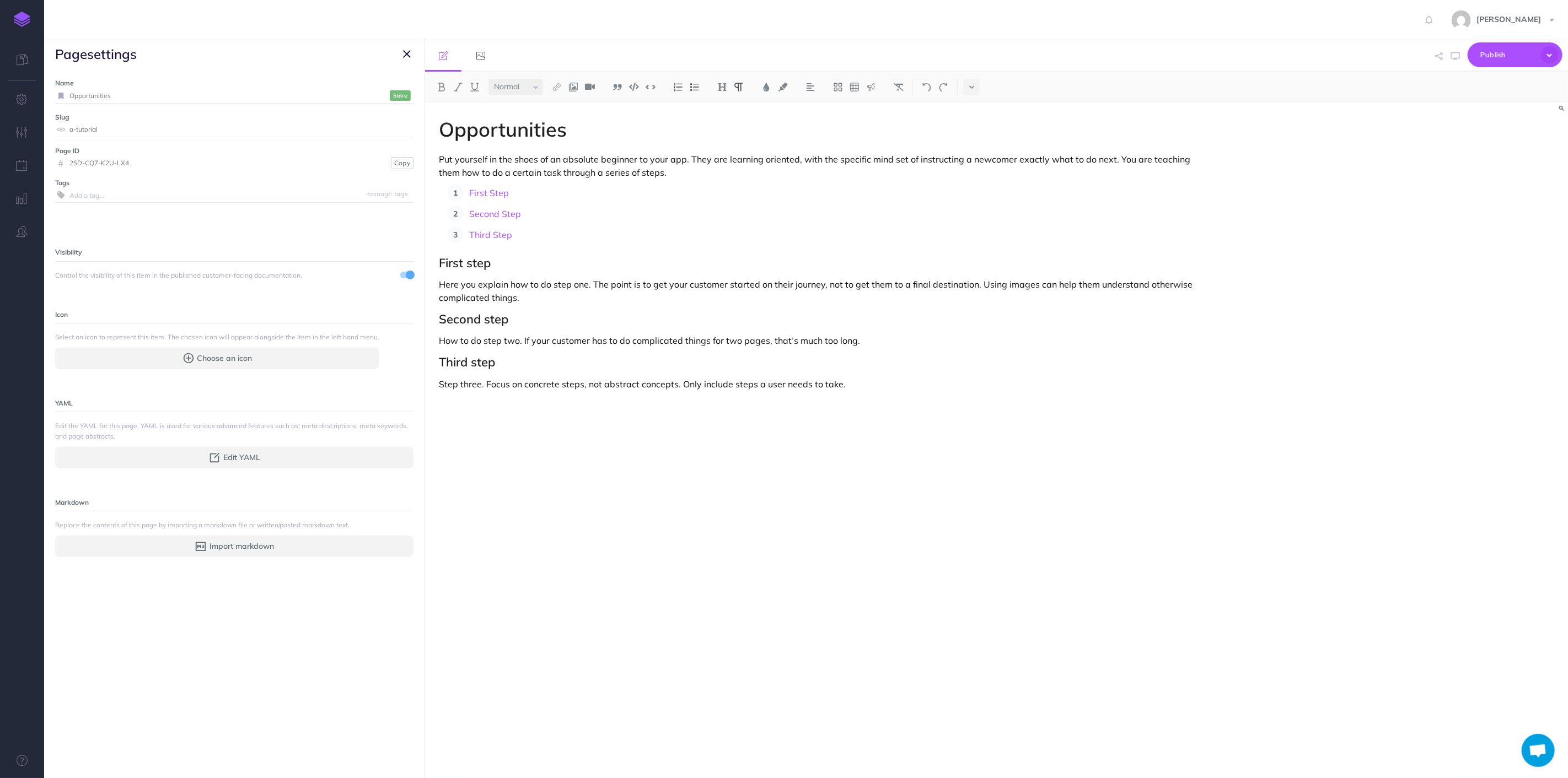
click at [120, 125] on input "a-tutorial" at bounding box center [242, 129] width 344 height 14
click at [393, 95] on small "Save" at bounding box center [400, 96] width 14 height 9
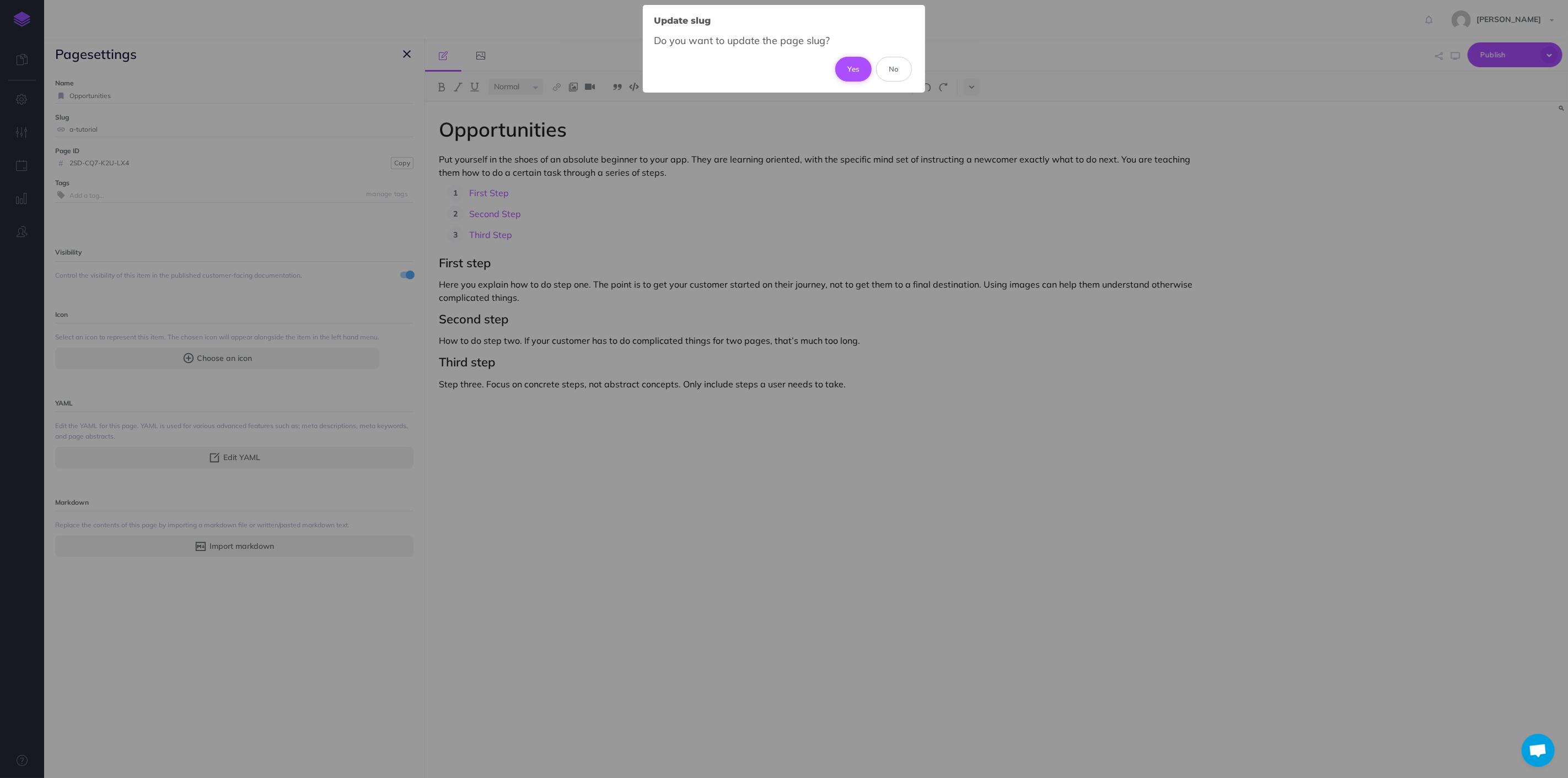
click at [856, 73] on button "Yes" at bounding box center [854, 68] width 37 height 24
type input "opportunities"
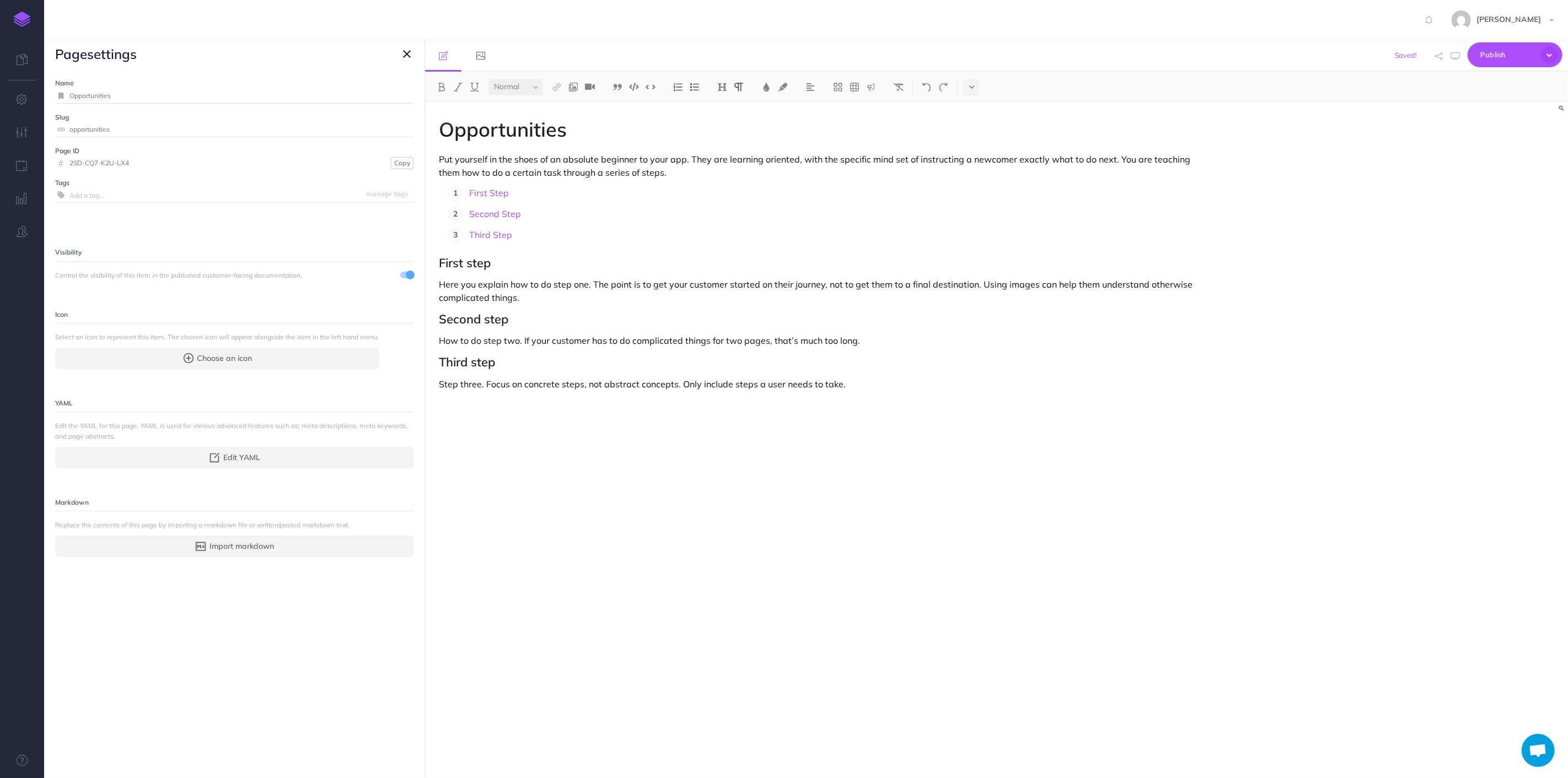
drag, startPoint x: 405, startPoint y: 56, endPoint x: 408, endPoint y: 72, distance: 16.3
click at [405, 56] on icon "button" at bounding box center [406, 54] width 8 height 13
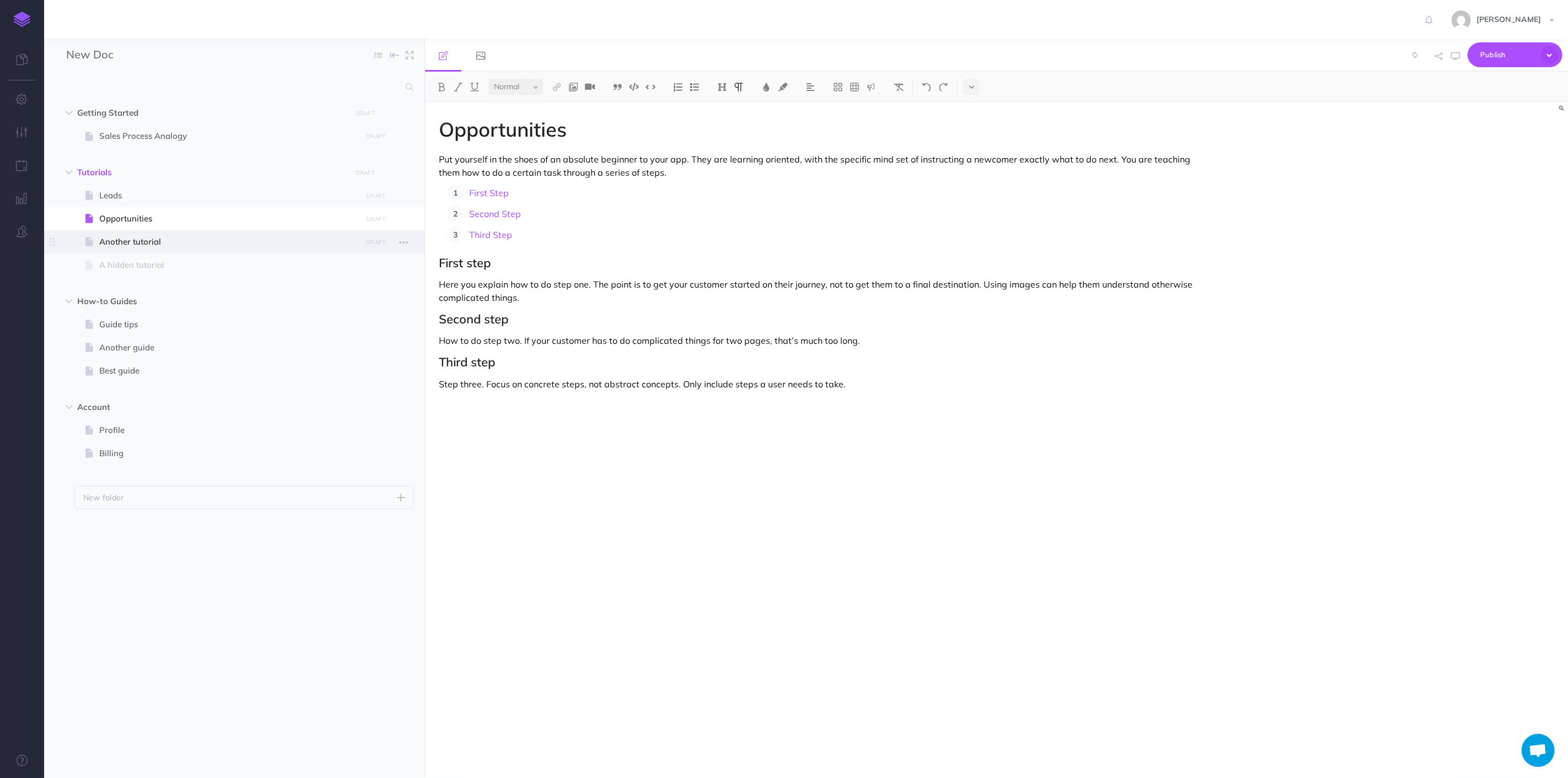
click at [148, 238] on span "Another tutorial" at bounding box center [229, 242] width 259 height 13
select select "null"
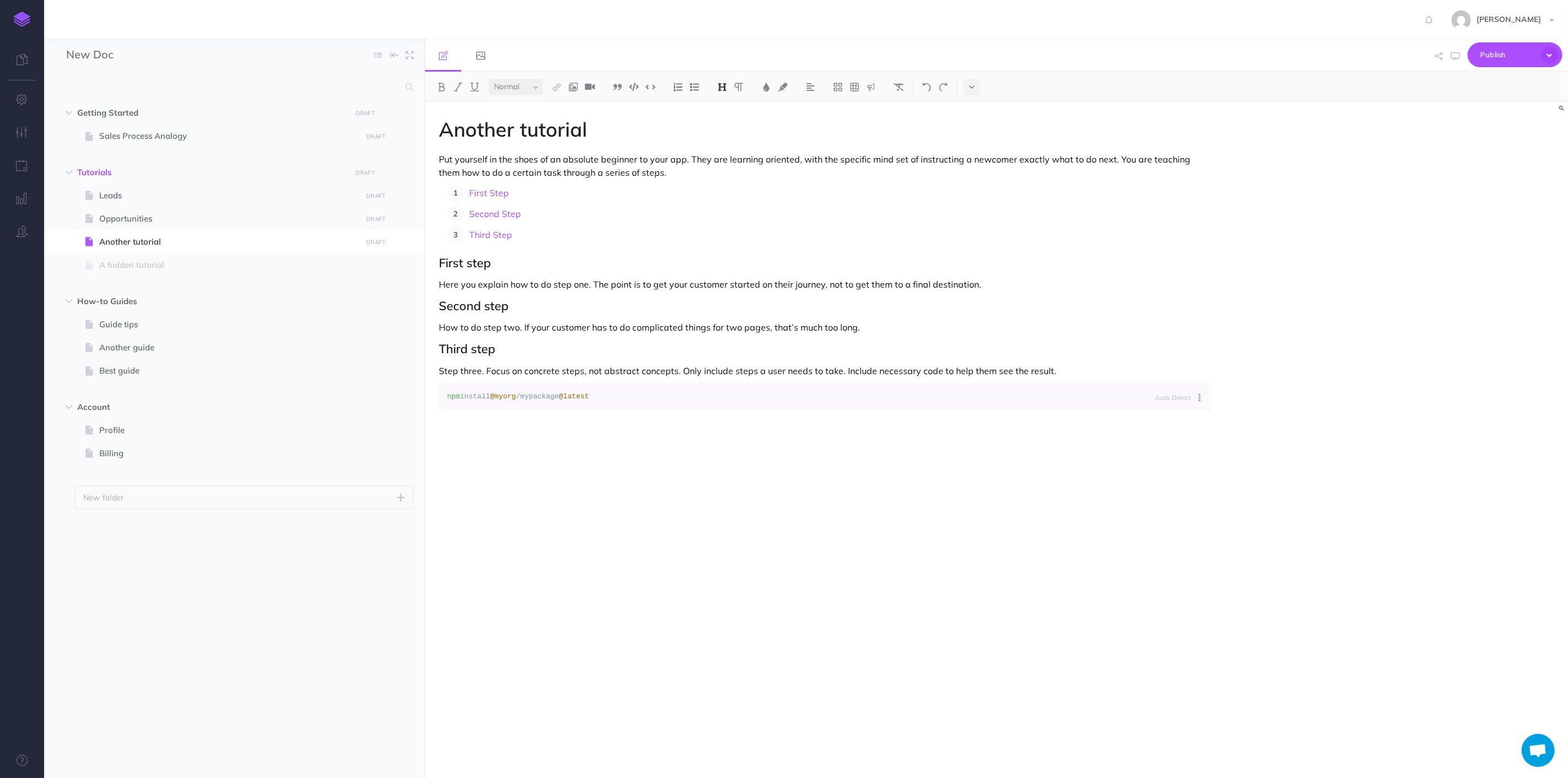
click at [591, 134] on h1 "Another tutorial" at bounding box center [825, 129] width 773 height 22
drag, startPoint x: 151, startPoint y: 246, endPoint x: 120, endPoint y: 248, distance: 31.1
click at [120, 248] on span "Another tutorial" at bounding box center [229, 242] width 259 height 13
click at [120, 240] on span "Another tutorial" at bounding box center [229, 242] width 259 height 13
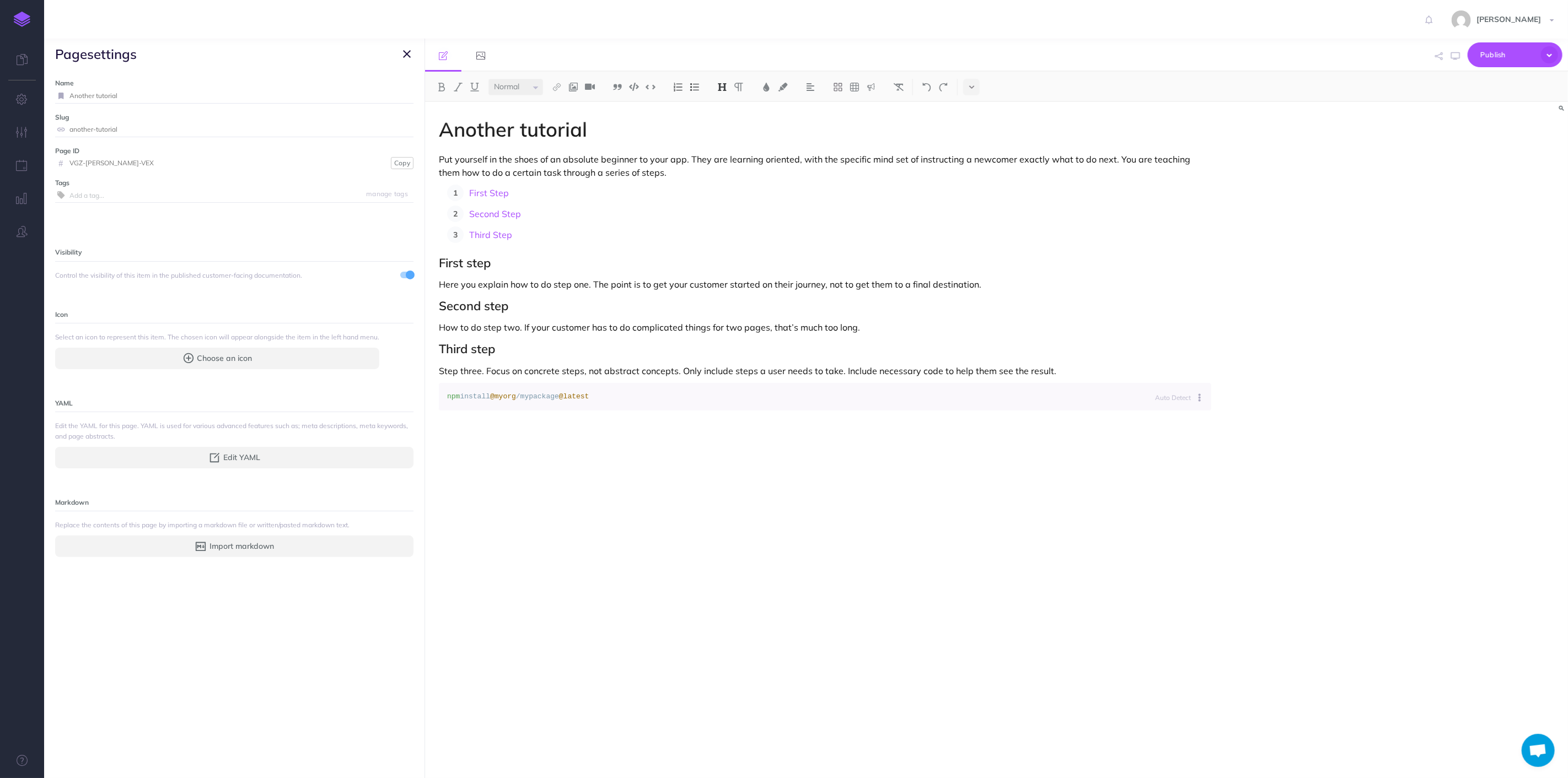
click at [109, 91] on input "Another tutorial" at bounding box center [242, 96] width 344 height 14
type input "Contacts"
click at [93, 129] on input "another-tutorial" at bounding box center [242, 129] width 344 height 14
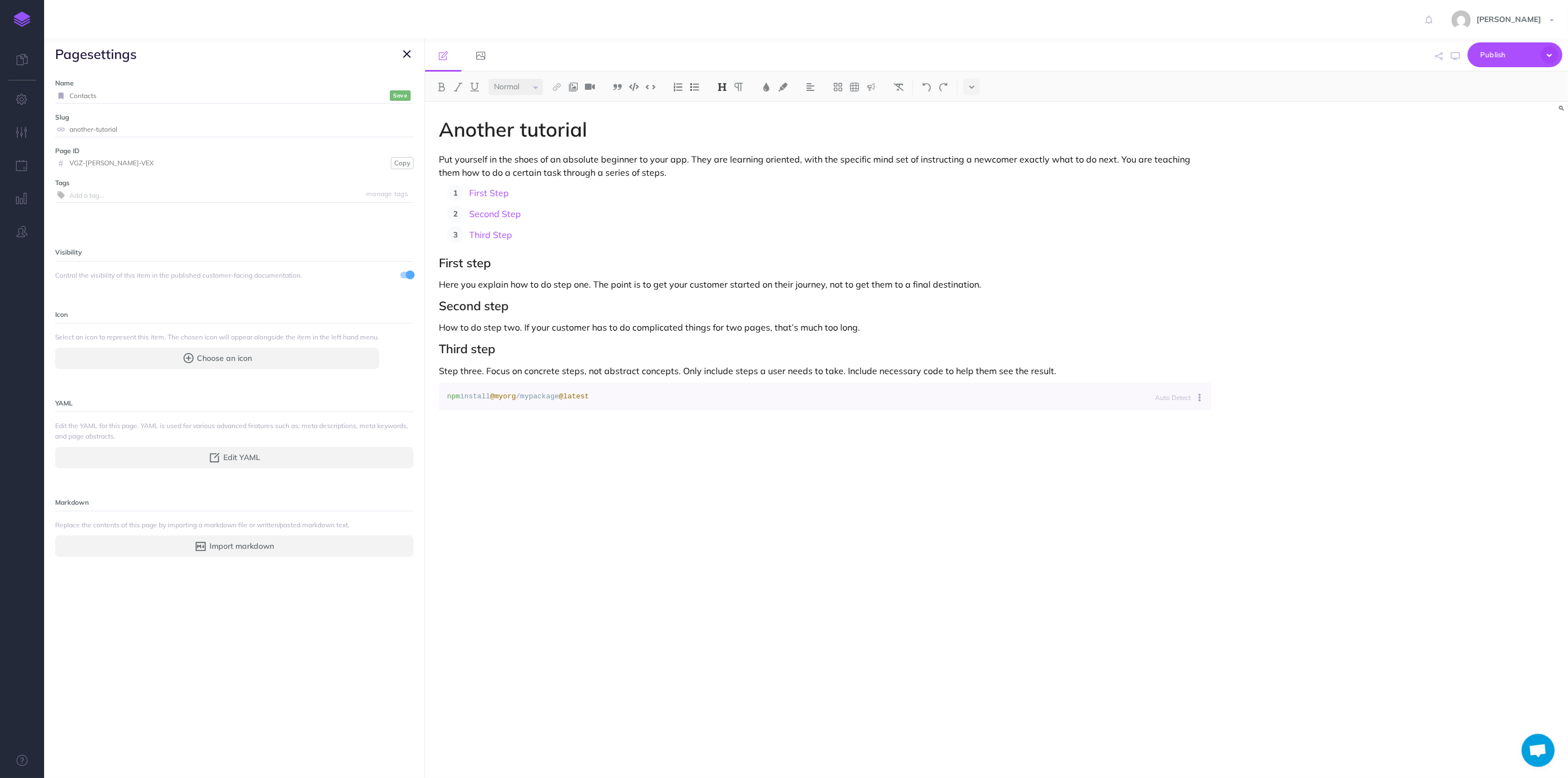
click at [93, 129] on input "another-tutorial" at bounding box center [242, 129] width 344 height 14
click at [397, 91] on button "Save" at bounding box center [401, 96] width 21 height 11
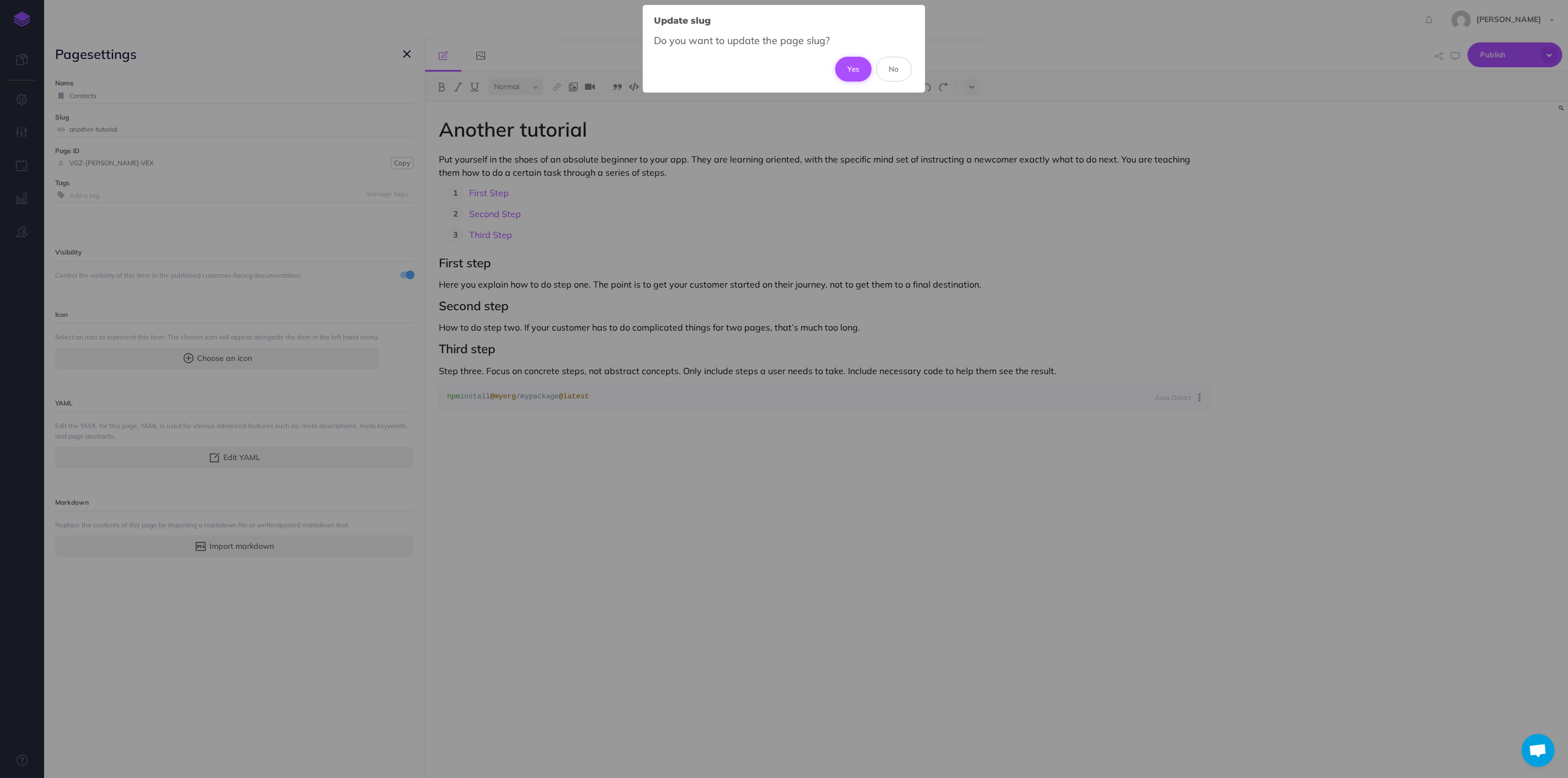
click at [846, 70] on button "Yes" at bounding box center [854, 68] width 37 height 24
type input "contacts"
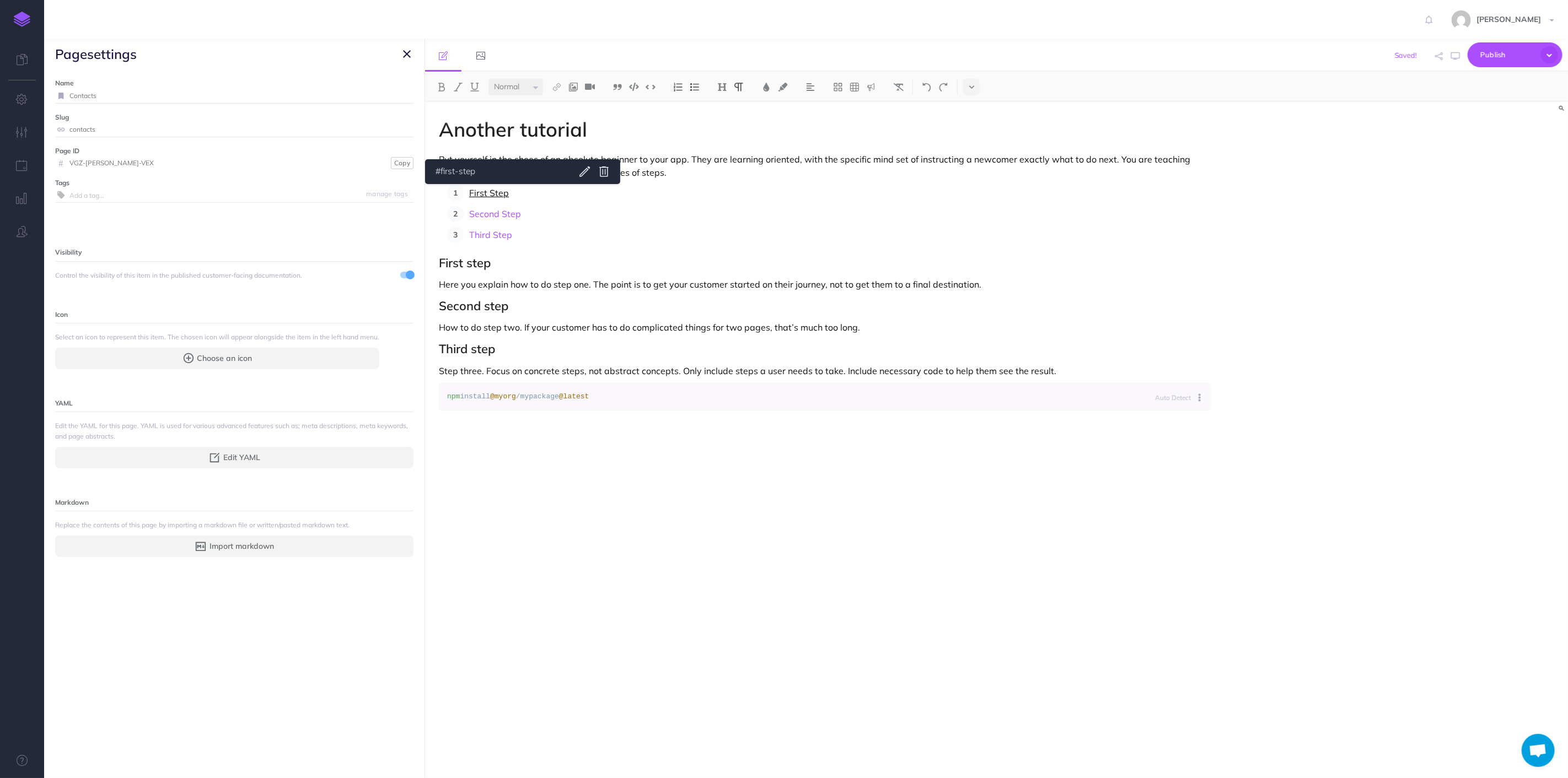
click at [489, 190] on link "First Step" at bounding box center [490, 193] width 40 height 11
click at [609, 227] on p "Third Step" at bounding box center [840, 234] width 742 height 16
click at [403, 55] on icon "button" at bounding box center [406, 54] width 8 height 13
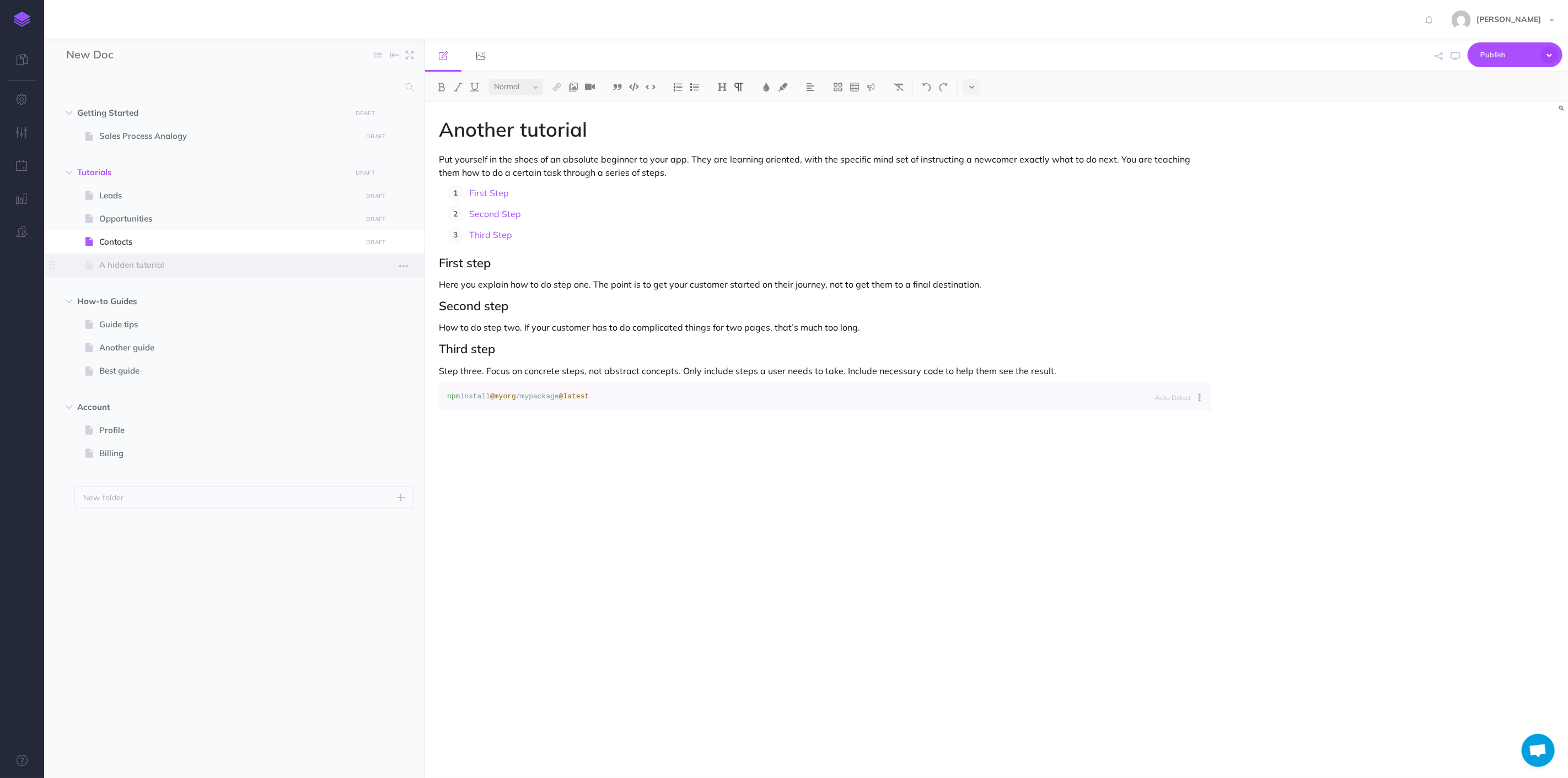
click at [118, 263] on span "A hidden tutorial" at bounding box center [229, 265] width 259 height 13
select select "null"
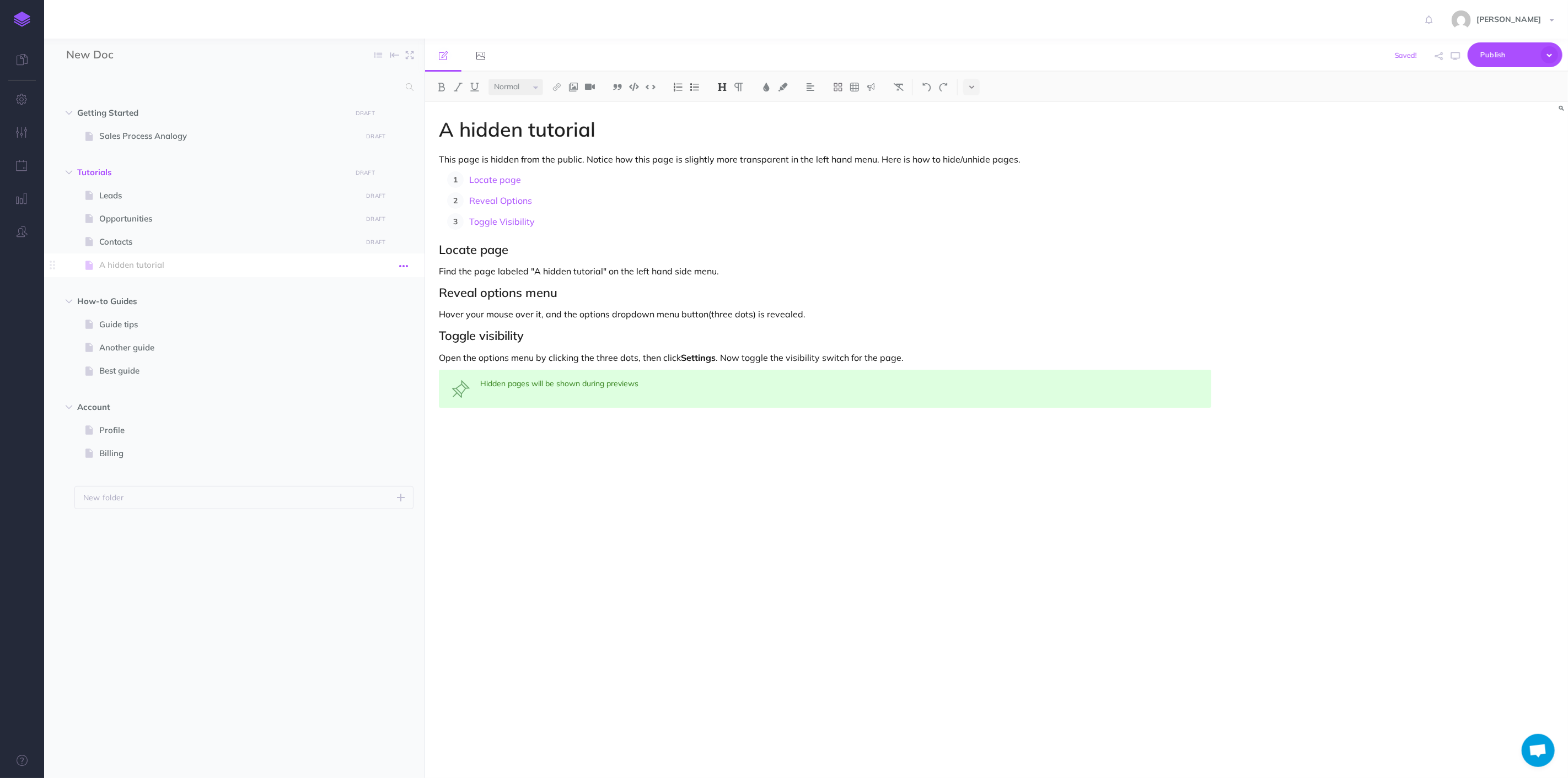
click at [412, 265] on button "button" at bounding box center [403, 265] width 20 height 14
click at [354, 336] on link "Settings" at bounding box center [372, 339] width 82 height 18
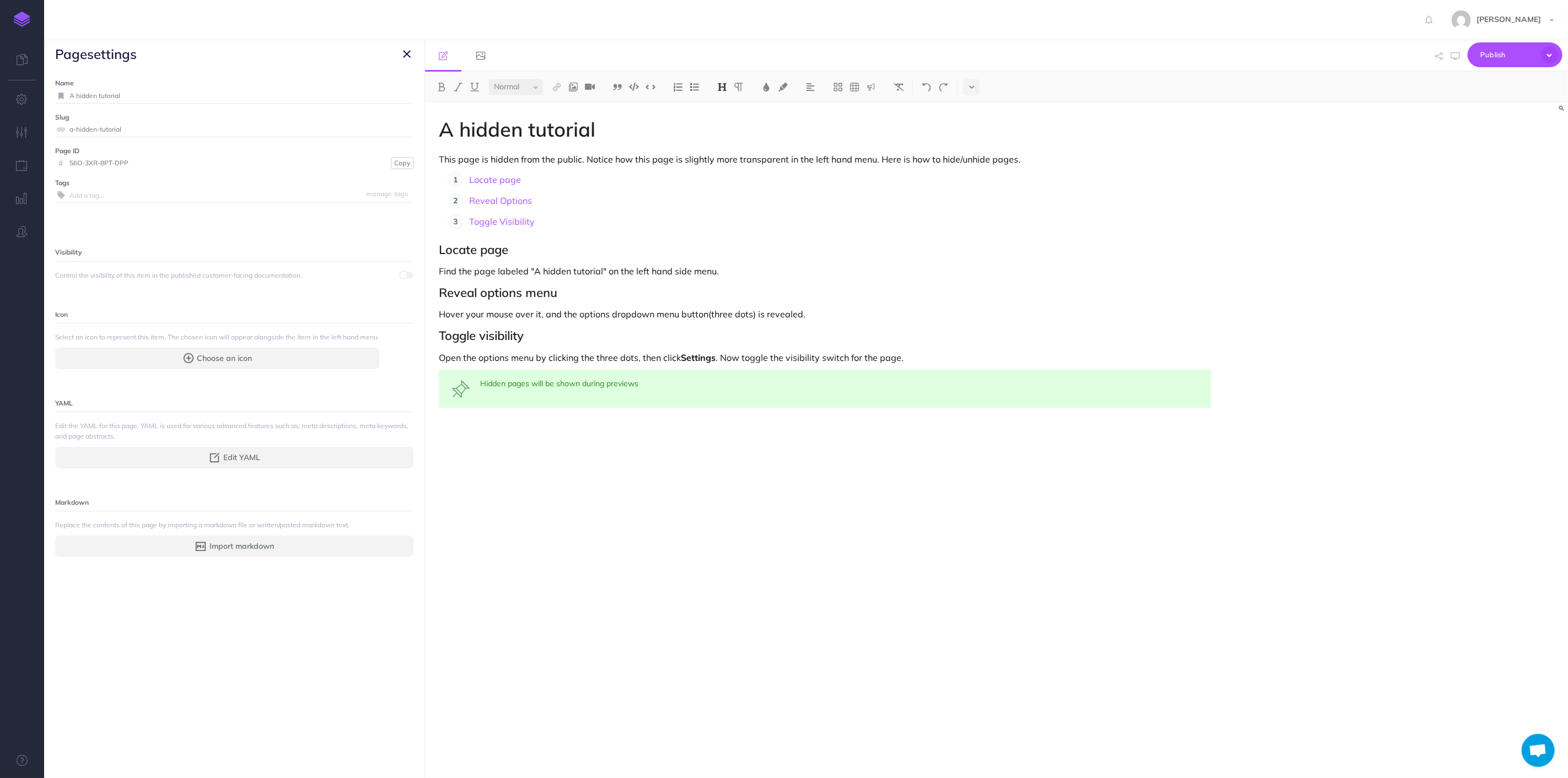
click at [124, 99] on input "A hidden tutorial" at bounding box center [242, 96] width 344 height 14
click at [565, 388] on div "Hidden pages will be shown during previews" at bounding box center [825, 389] width 773 height 38
click at [604, 431] on p at bounding box center [825, 430] width 773 height 13
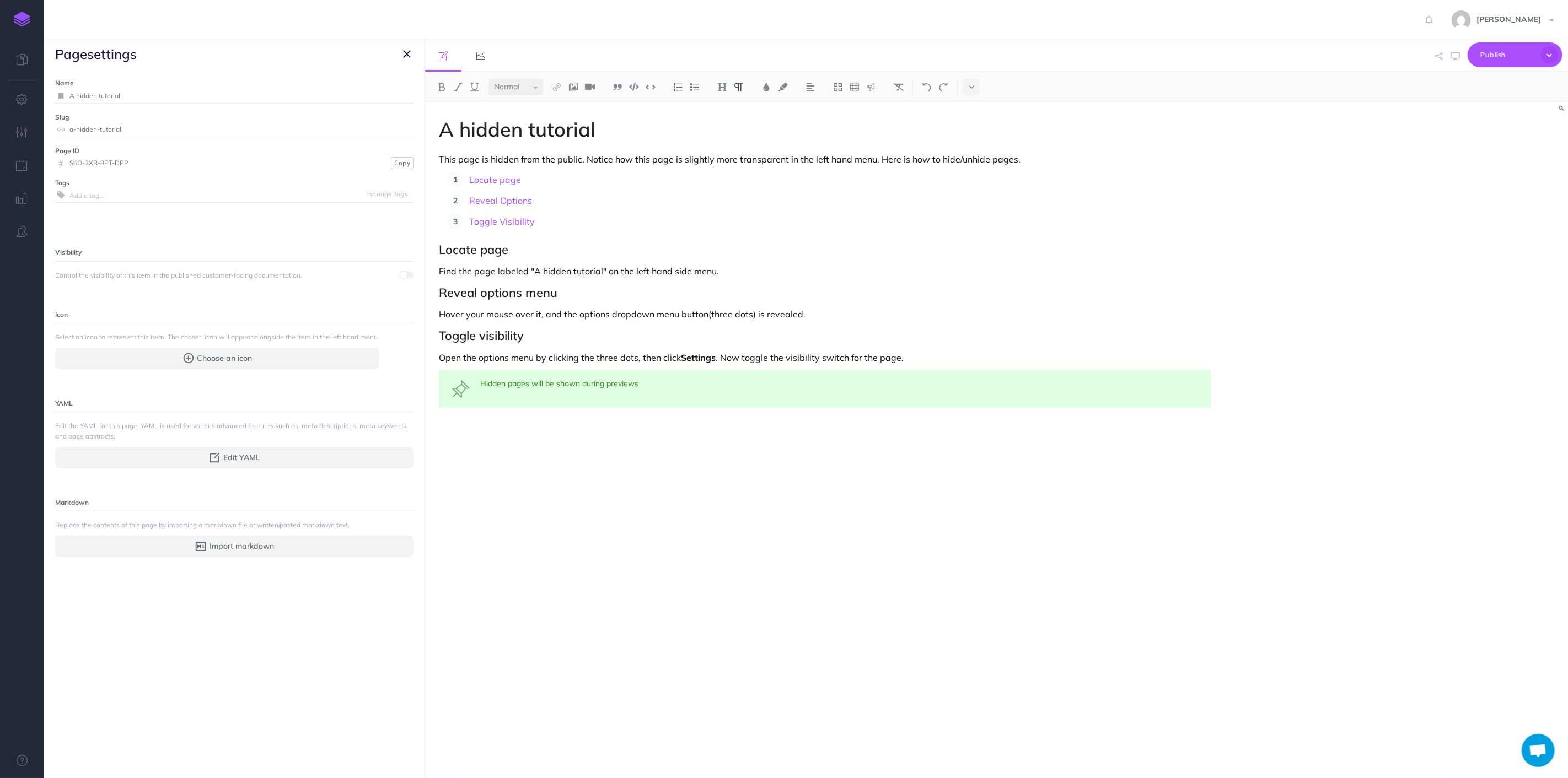
drag, startPoint x: 146, startPoint y: 272, endPoint x: 159, endPoint y: 266, distance: 14.3
click at [147, 272] on span "Control the visibility of this item in the published customer-facing documentat…" at bounding box center [189, 275] width 269 height 11
click at [153, 255] on p "Visibility" at bounding box center [234, 251] width 359 height 12
click at [329, 283] on div "Visibility Control the visibility of this item in the published customer-facing…" at bounding box center [234, 401] width 359 height 312
click at [409, 55] on icon "button" at bounding box center [406, 54] width 8 height 13
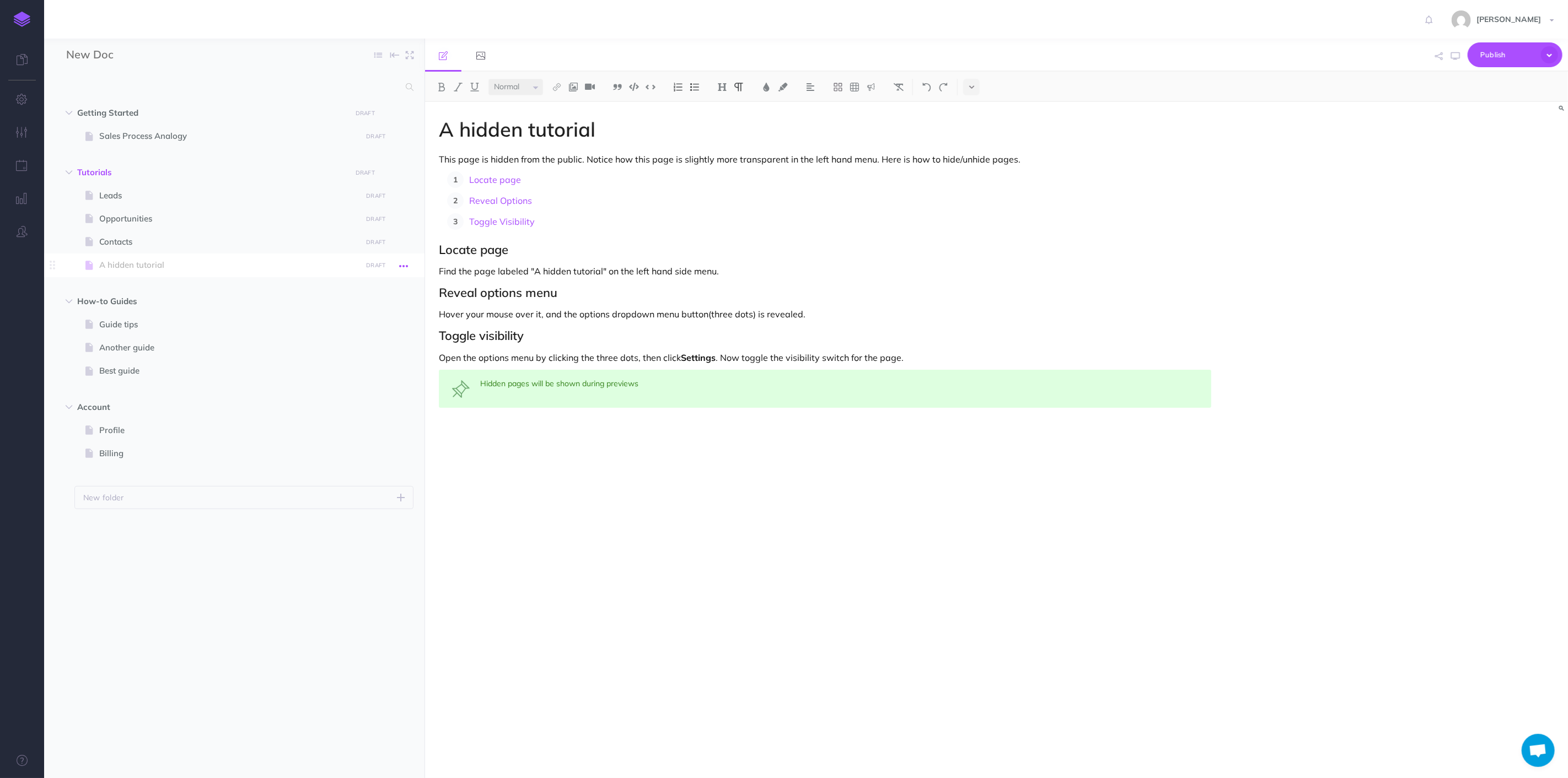
click at [401, 269] on icon "button" at bounding box center [403, 267] width 9 height 13
click at [360, 344] on link "Settings" at bounding box center [372, 339] width 82 height 18
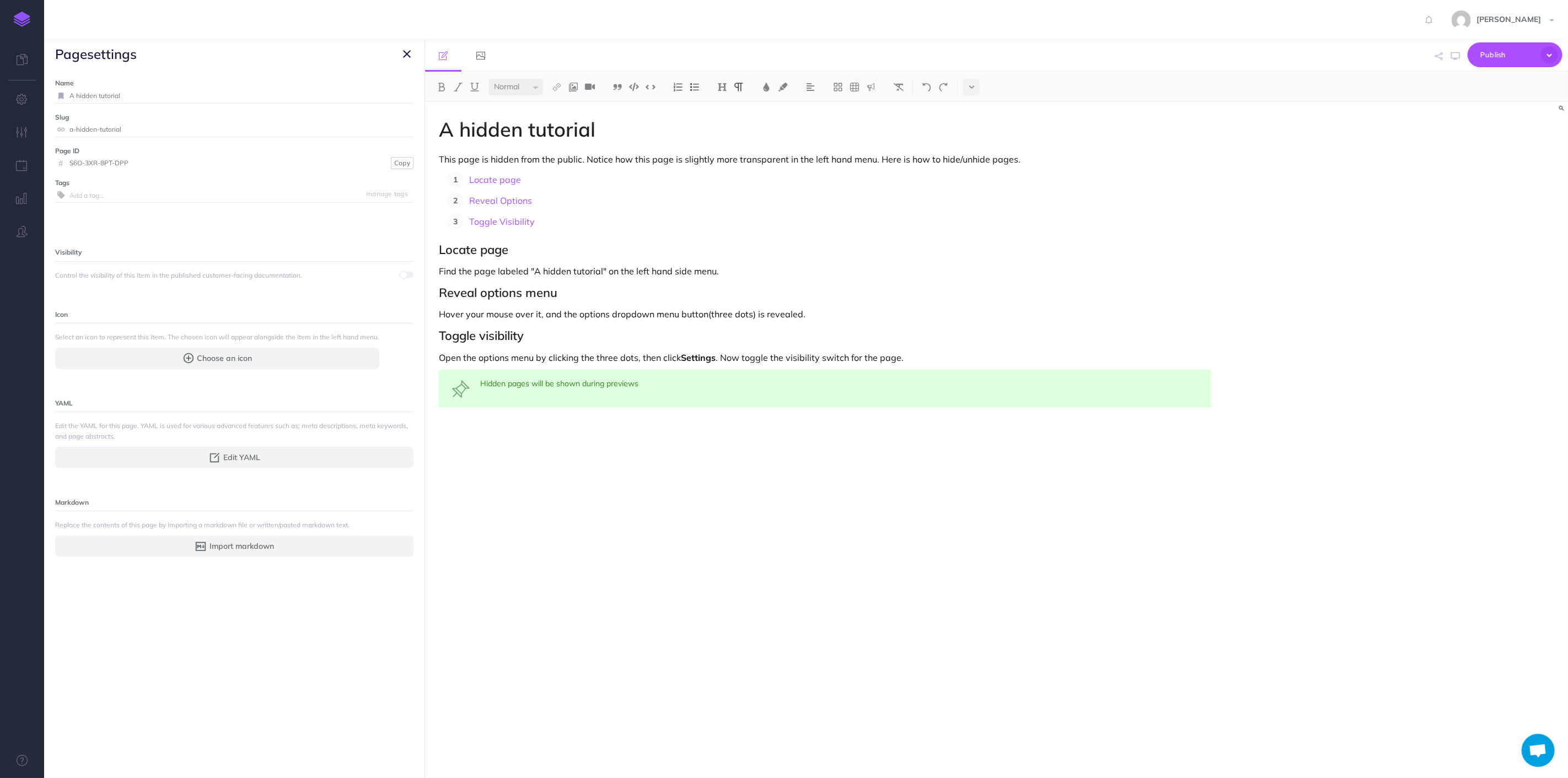
click at [208, 275] on span "Control the visibility of this item in the published customer-facing documentat…" at bounding box center [189, 275] width 269 height 11
click at [321, 278] on div "Control the visibility of this item in the published customer-facing documentat…" at bounding box center [234, 275] width 359 height 11
click at [142, 89] on input "A hidden tutorial" at bounding box center [242, 96] width 344 height 14
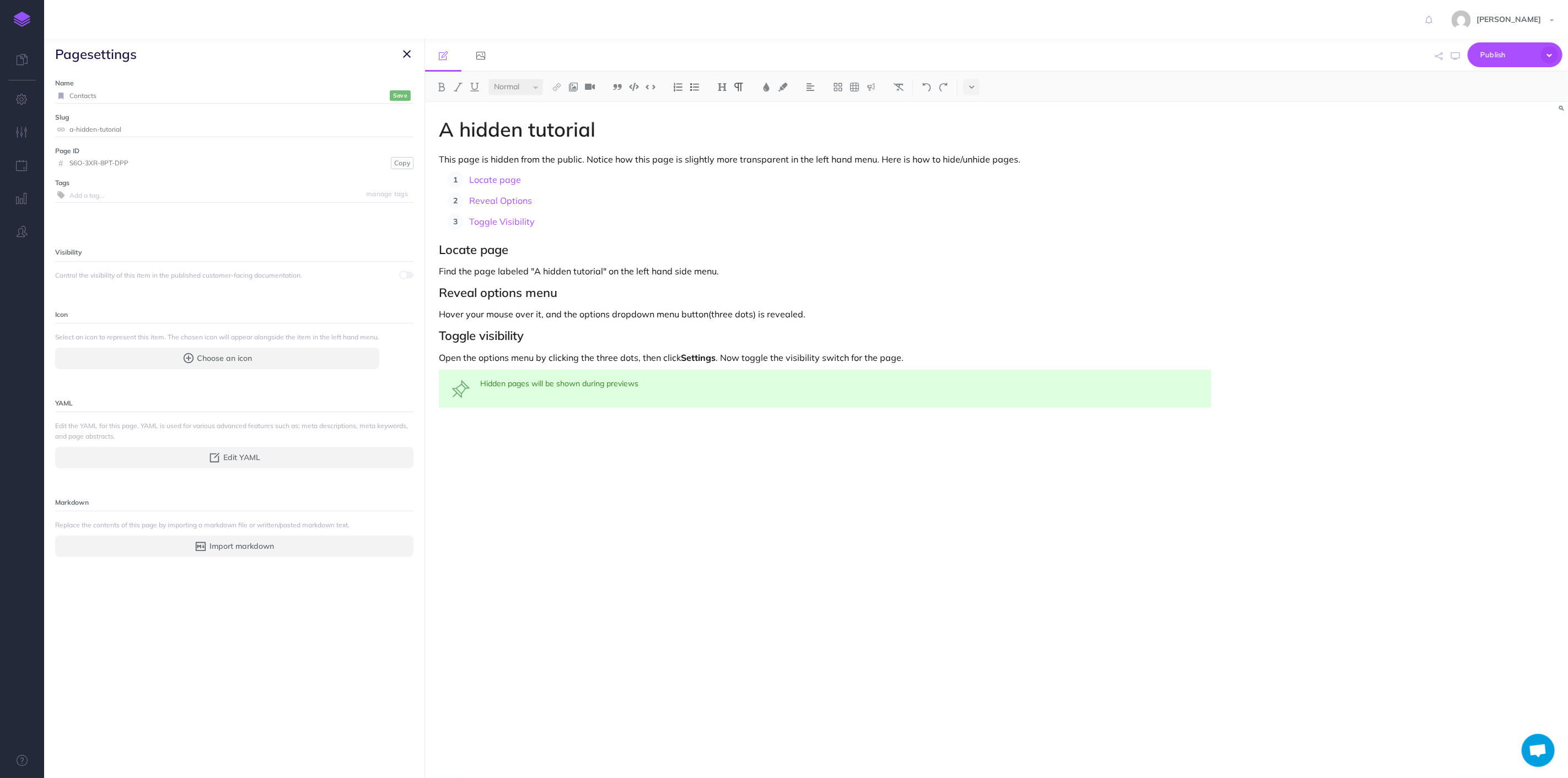
type input "Contacts"
click at [147, 127] on input "a-hidden-tutorial" at bounding box center [242, 129] width 344 height 14
click at [125, 131] on input "contacts" at bounding box center [242, 129] width 344 height 14
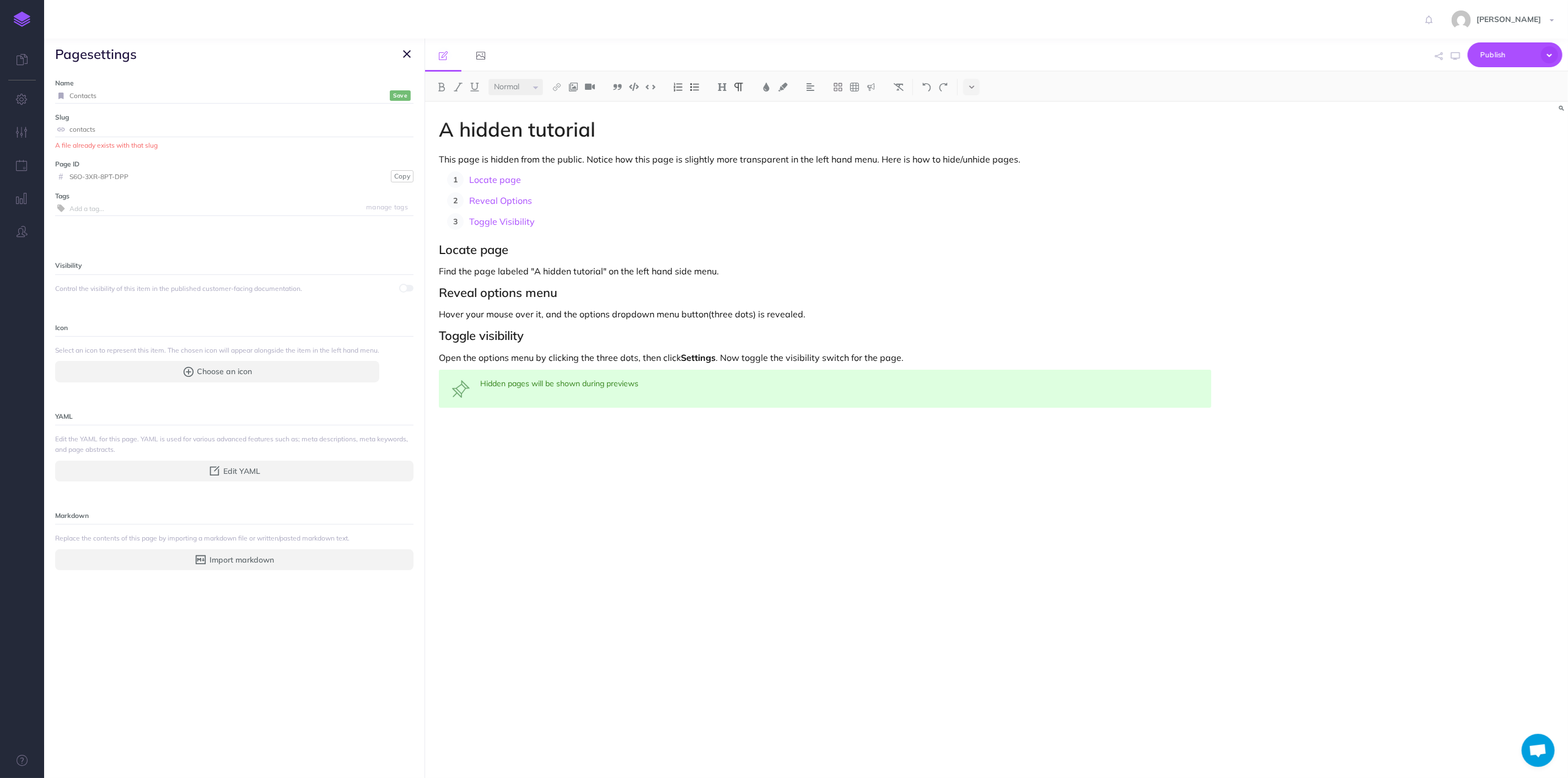
type input "contacts"
click at [405, 53] on icon "button" at bounding box center [406, 54] width 8 height 13
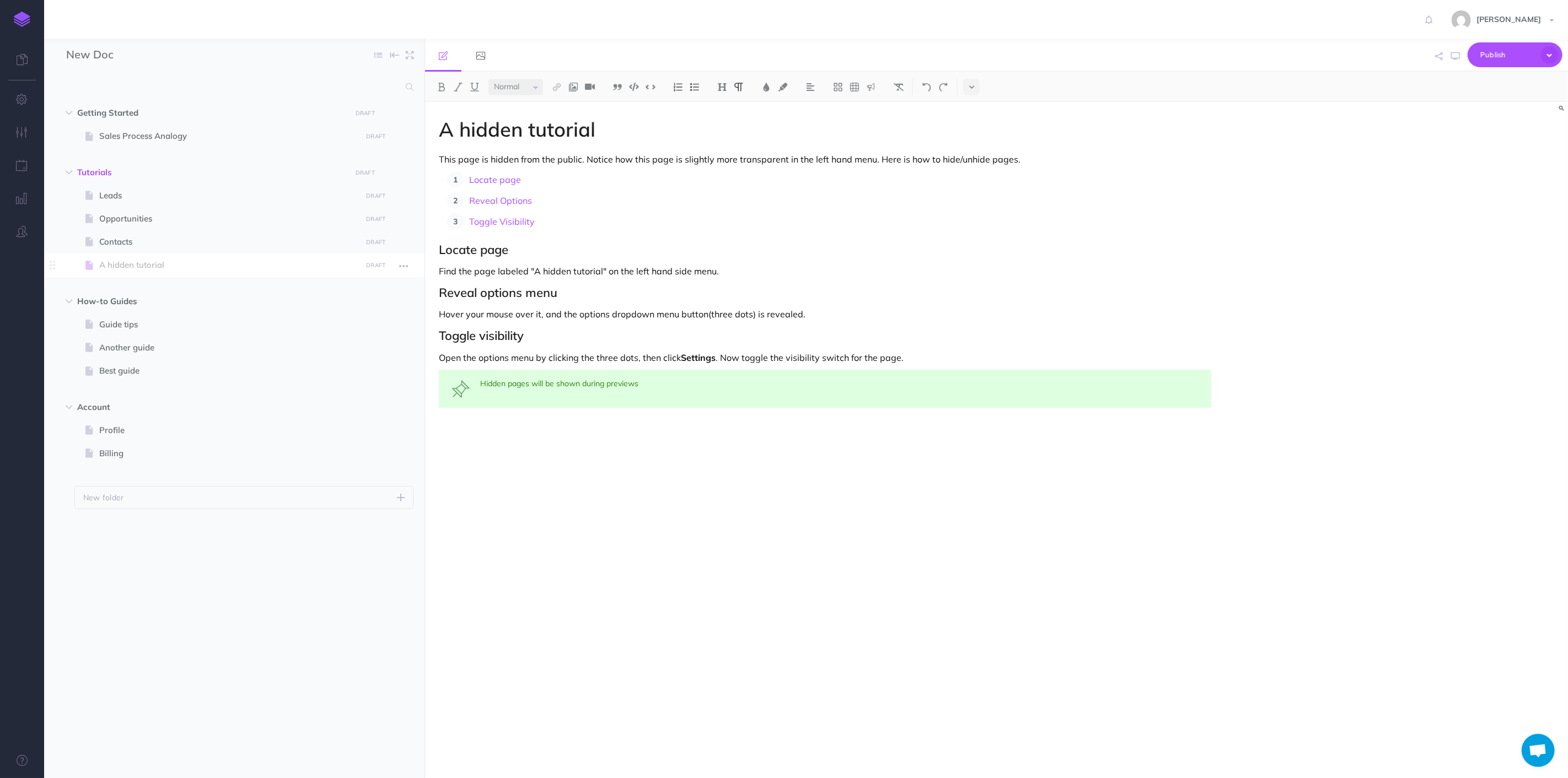
click at [121, 271] on span "A hidden tutorial" at bounding box center [229, 265] width 259 height 13
click at [165, 265] on span "A hidden tutorial" at bounding box center [229, 265] width 259 height 13
click at [402, 269] on icon "button" at bounding box center [403, 267] width 9 height 13
click at [366, 334] on link "Settings" at bounding box center [372, 339] width 82 height 18
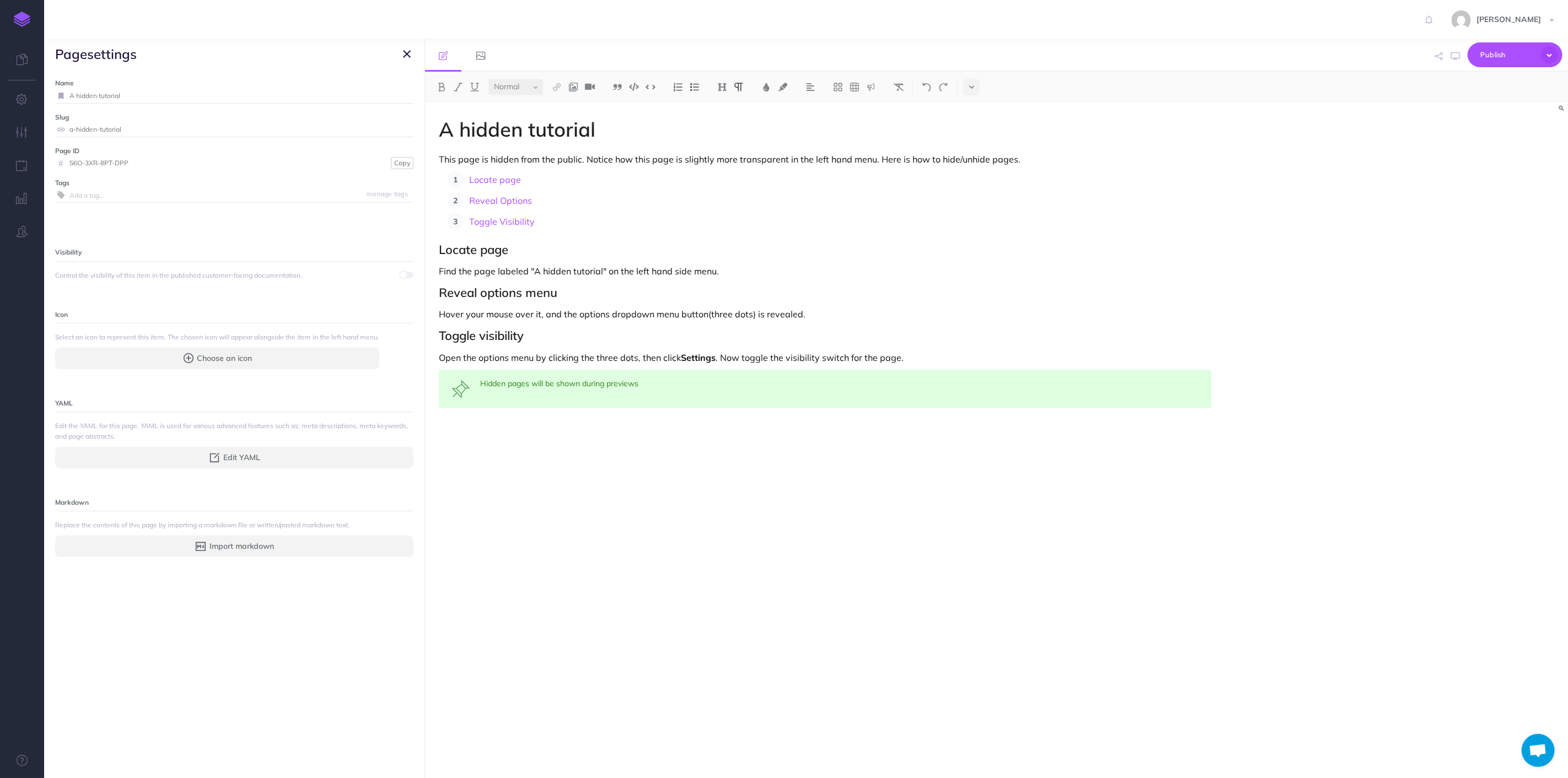
click at [145, 101] on input "A hidden tutorial" at bounding box center [242, 96] width 344 height 14
type input "Accounts"
click at [145, 127] on input "a-hidden-tutorial" at bounding box center [242, 129] width 344 height 14
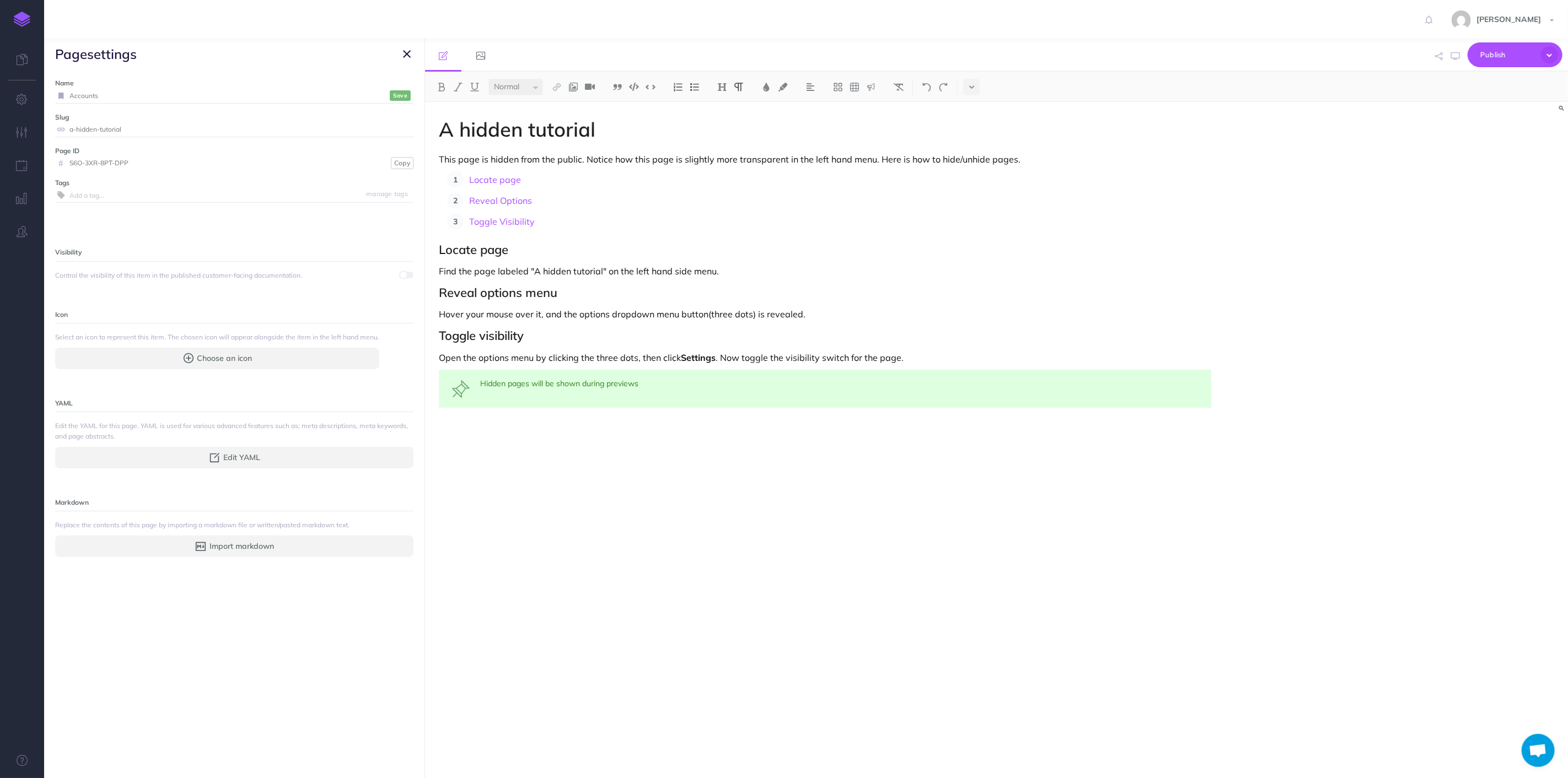
click at [145, 127] on input "a-hidden-tutorial" at bounding box center [242, 129] width 344 height 14
click at [218, 237] on div "Name Accounts Save Slug accounts Save Page ID # S6O-3XR-8PT-DPP Copy Tags manag…" at bounding box center [234, 423] width 381 height 708
click at [211, 269] on div "Visibility Control the visibility of this item in the published customer-facing…" at bounding box center [234, 263] width 359 height 34
click at [393, 92] on small "Save" at bounding box center [400, 96] width 14 height 9
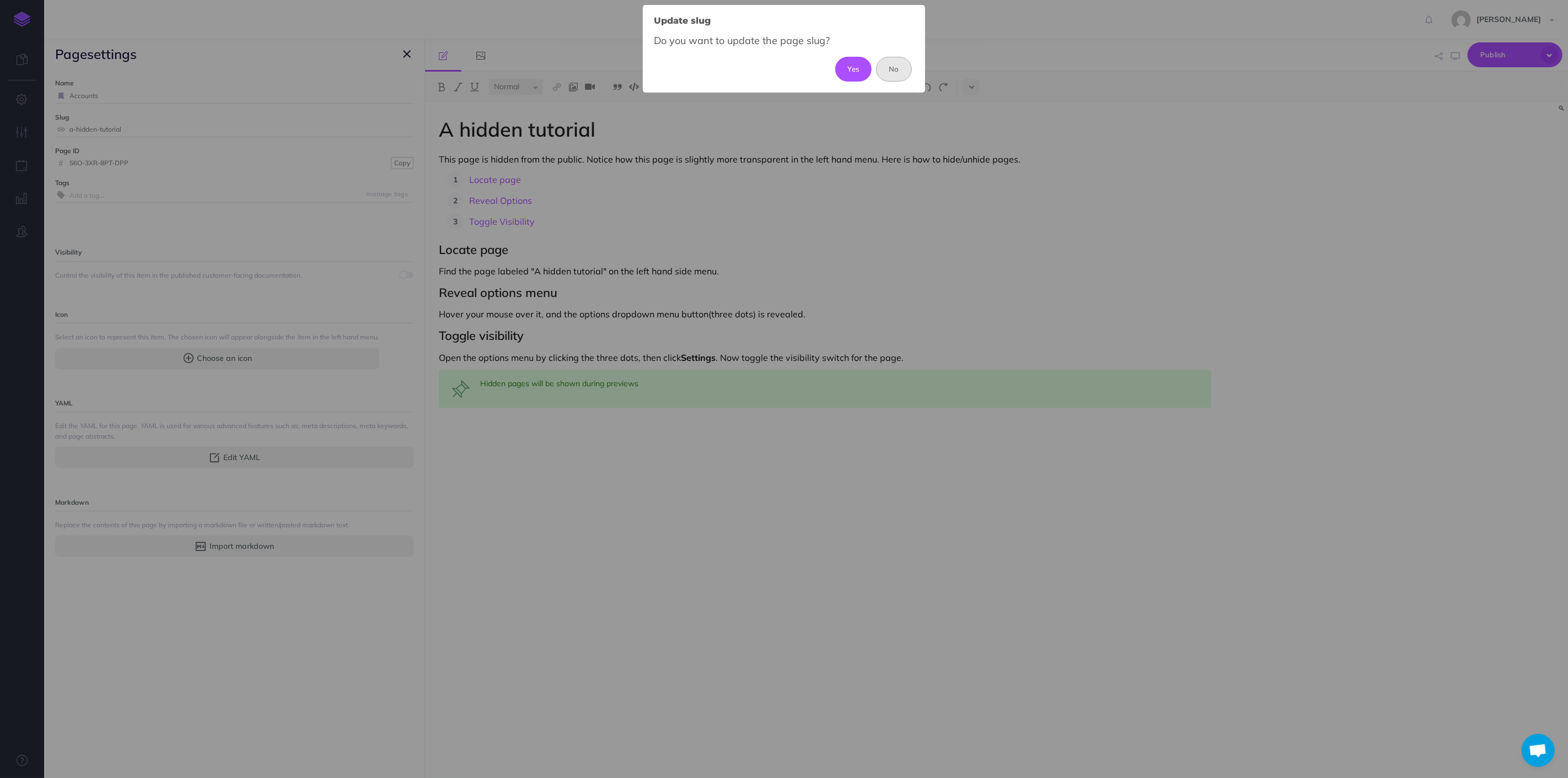
click at [855, 66] on button "Yes" at bounding box center [854, 68] width 37 height 24
type input "accounts"
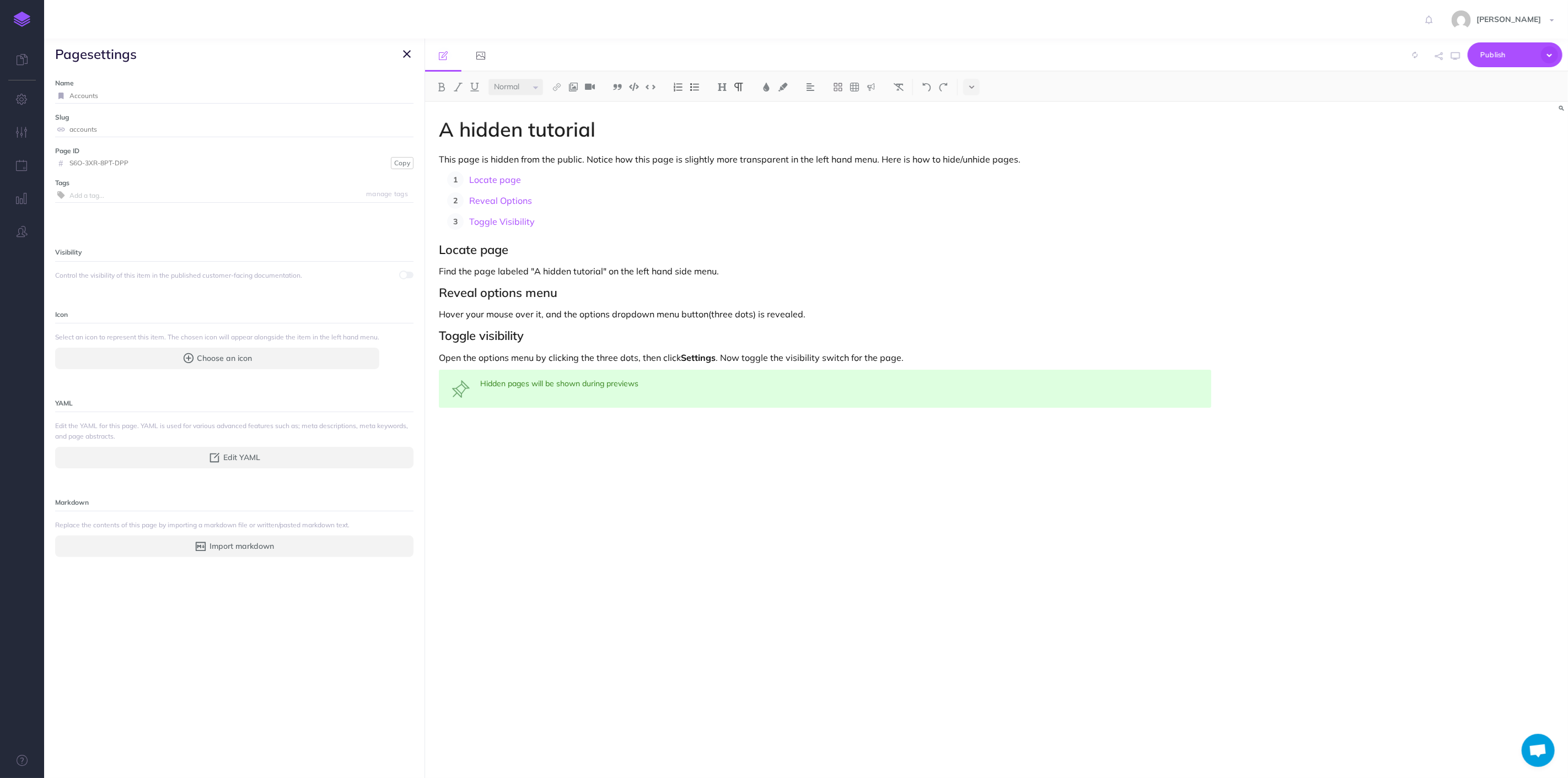
click at [207, 269] on div "Visibility Control the visibility of this item in the published customer-facing…" at bounding box center [234, 263] width 359 height 34
click at [207, 351] on button "Choose an icon" at bounding box center [217, 358] width 324 height 21
select select
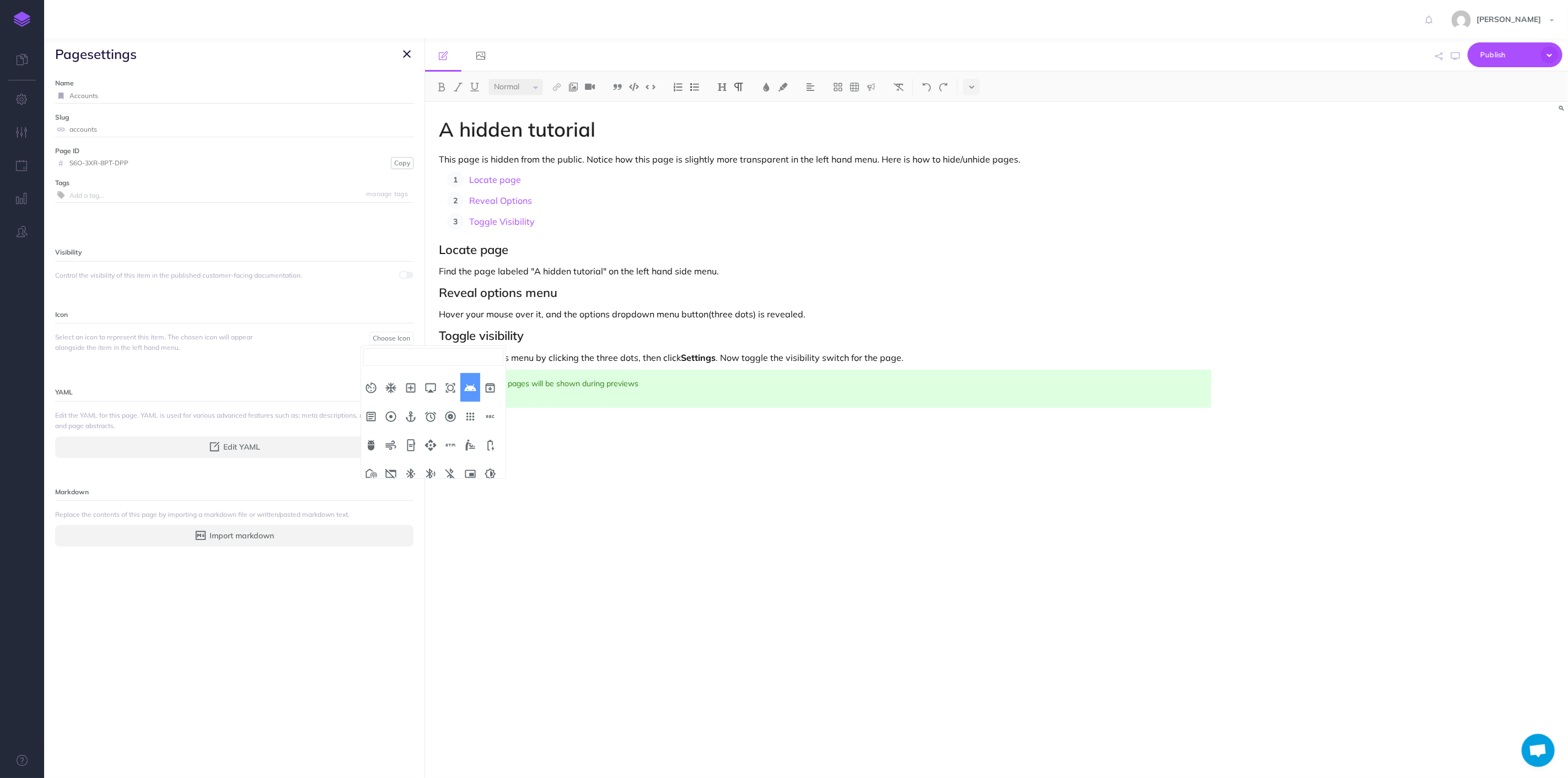
scroll to position [489, 0]
click at [503, 564] on div "A hidden tutorial This page is hidden from the public. Notice how this page is …" at bounding box center [825, 435] width 800 height 665
click at [291, 278] on span "Control the visibility of this item in the published customer-facing documentat…" at bounding box center [189, 275] width 269 height 11
click at [195, 260] on div "Visibility Control the visibility of this item in the published customer-facing…" at bounding box center [234, 263] width 359 height 34
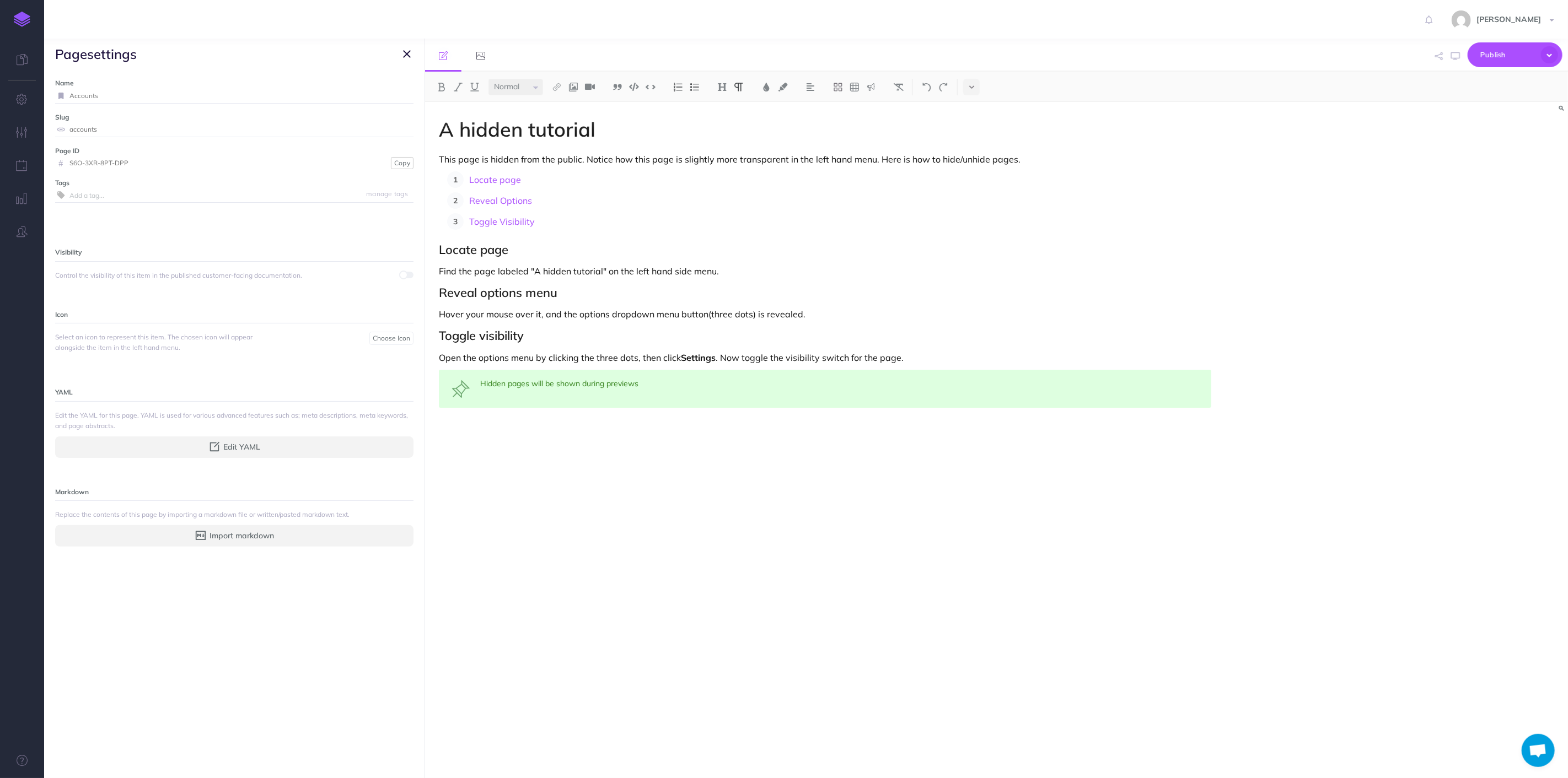
click at [409, 58] on icon "button" at bounding box center [406, 54] width 8 height 13
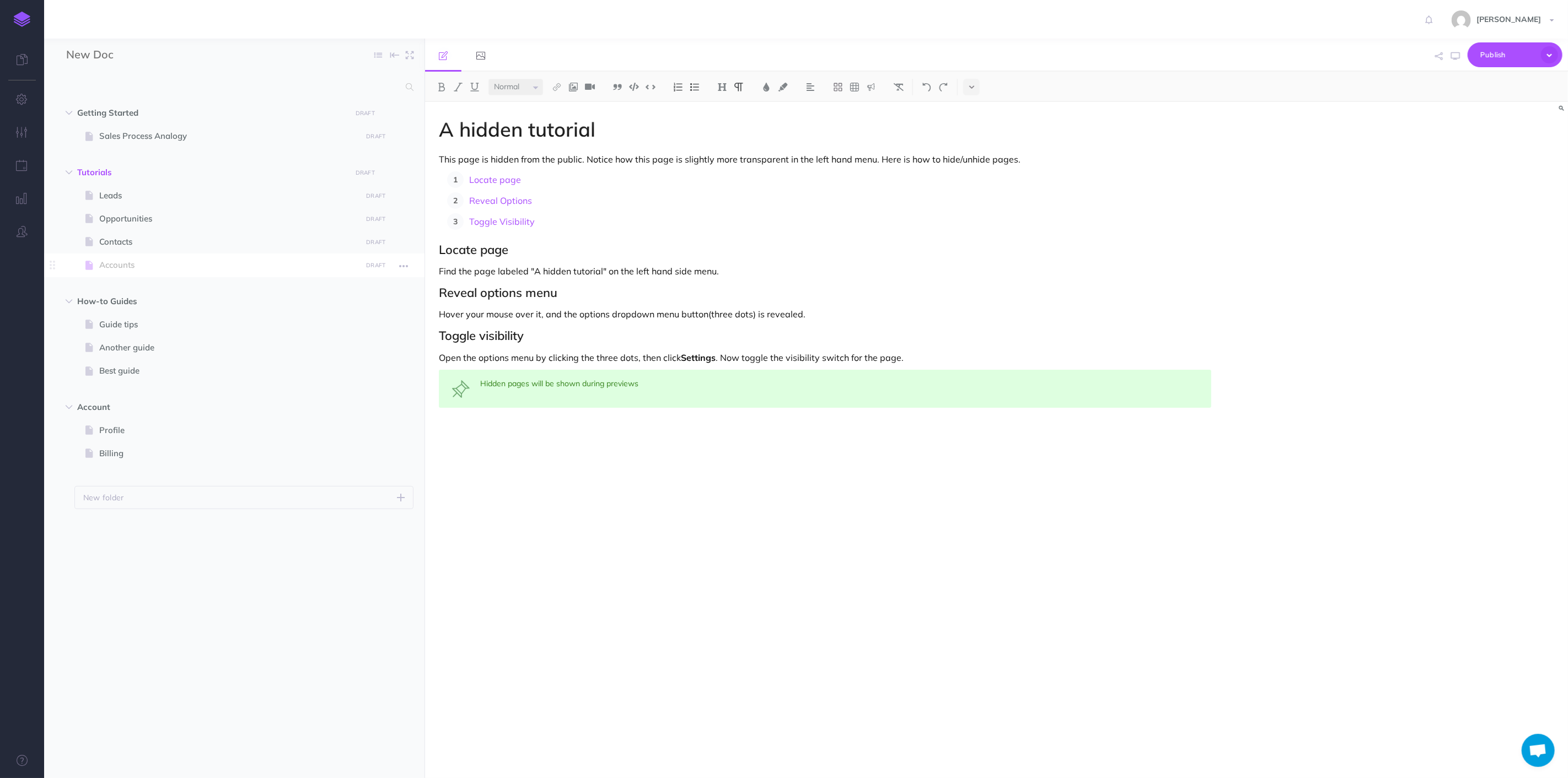
click at [105, 262] on span "Accounts" at bounding box center [229, 265] width 259 height 13
click at [405, 269] on icon "button" at bounding box center [403, 267] width 9 height 13
click at [365, 339] on link "Settings" at bounding box center [372, 339] width 82 height 18
select select
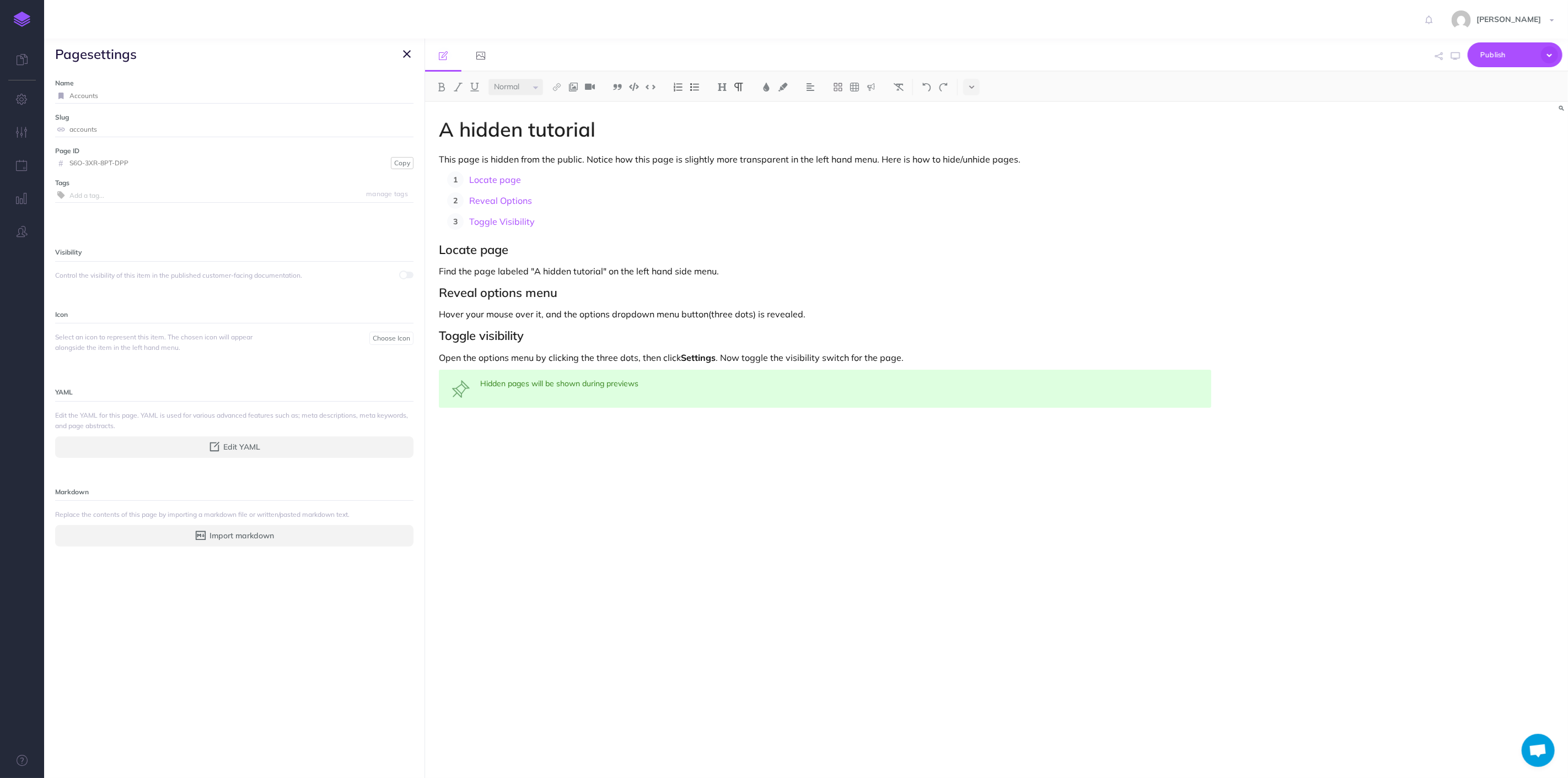
click at [195, 262] on div "Visibility Control the visibility of this item in the published customer-facing…" at bounding box center [234, 263] width 359 height 34
click at [359, 279] on div "Control the visibility of this item in the published customer-facing documentat…" at bounding box center [234, 275] width 359 height 11
click at [411, 270] on div "Name Accounts Save Slug accounts Save Page ID # S6O-3XR-8PT-DPP Copy Tags manag…" at bounding box center [234, 423] width 381 height 708
click at [408, 274] on div "Name Accounts Save Slug accounts Save Page ID # S6O-3XR-8PT-DPP Copy Tags manag…" at bounding box center [234, 423] width 381 height 708
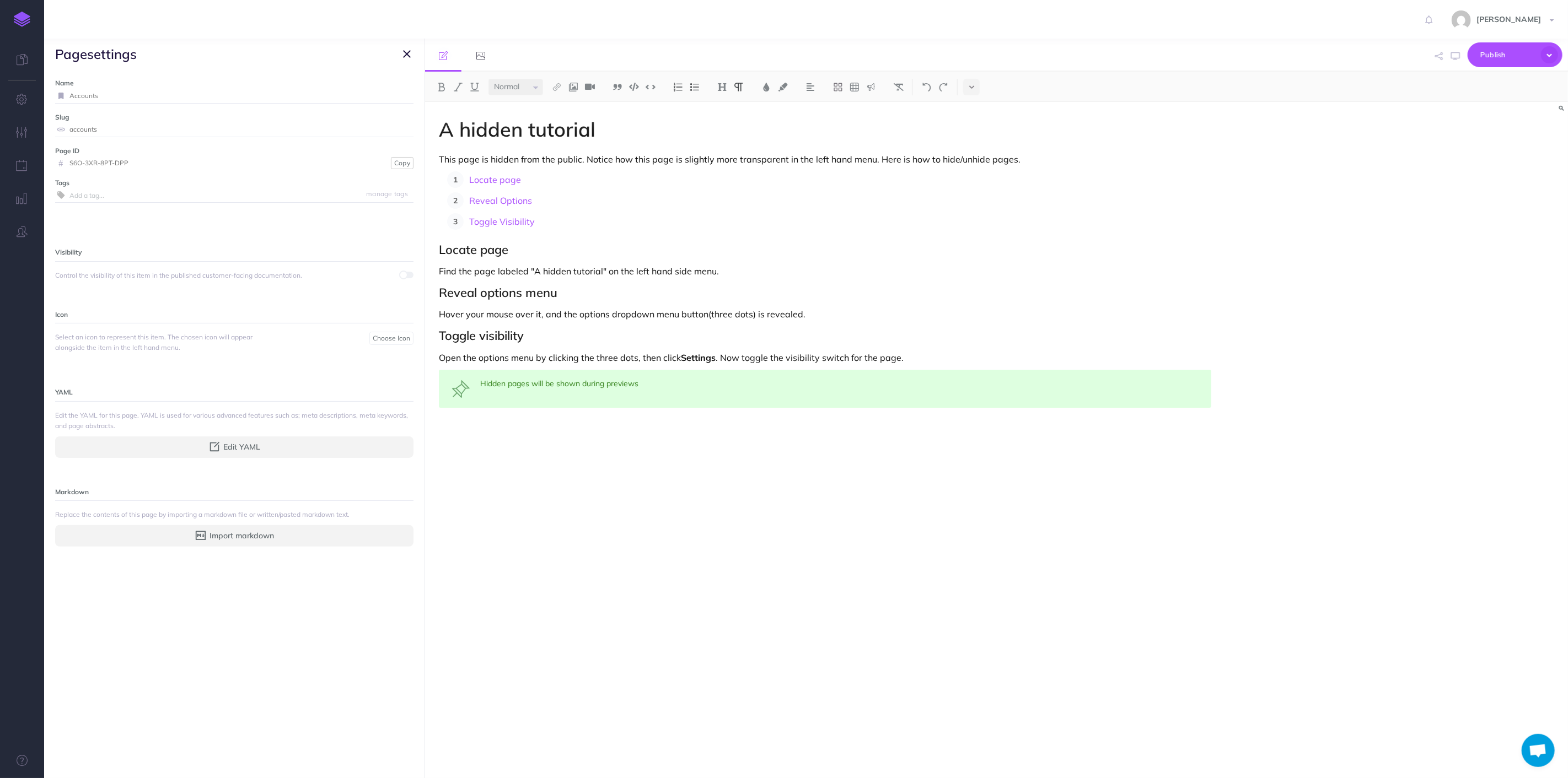
click at [401, 54] on button "button" at bounding box center [407, 54] width 13 height 13
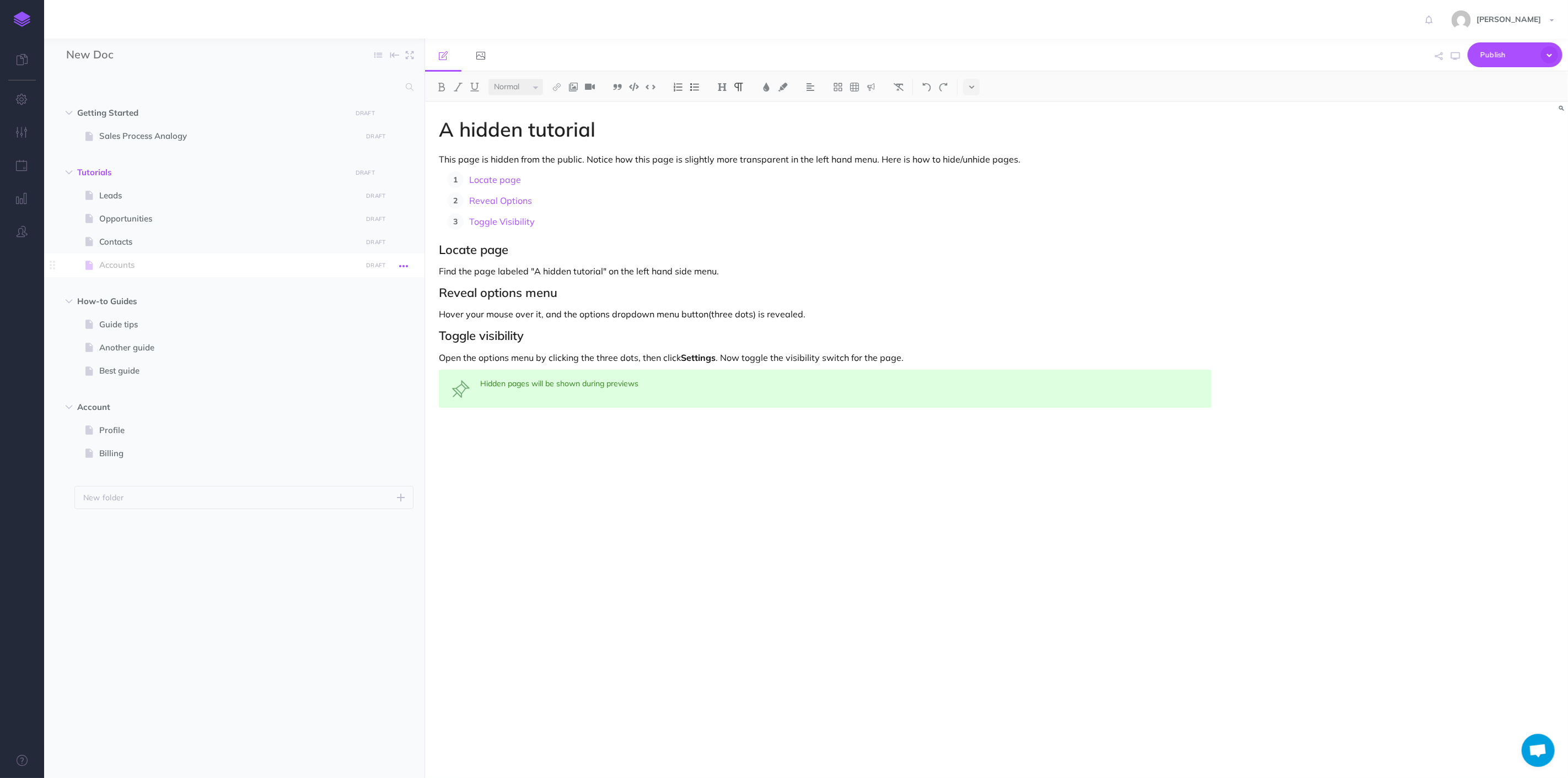
click at [400, 265] on icon "button" at bounding box center [403, 267] width 9 height 13
click at [360, 354] on link "Delete" at bounding box center [372, 357] width 82 height 18
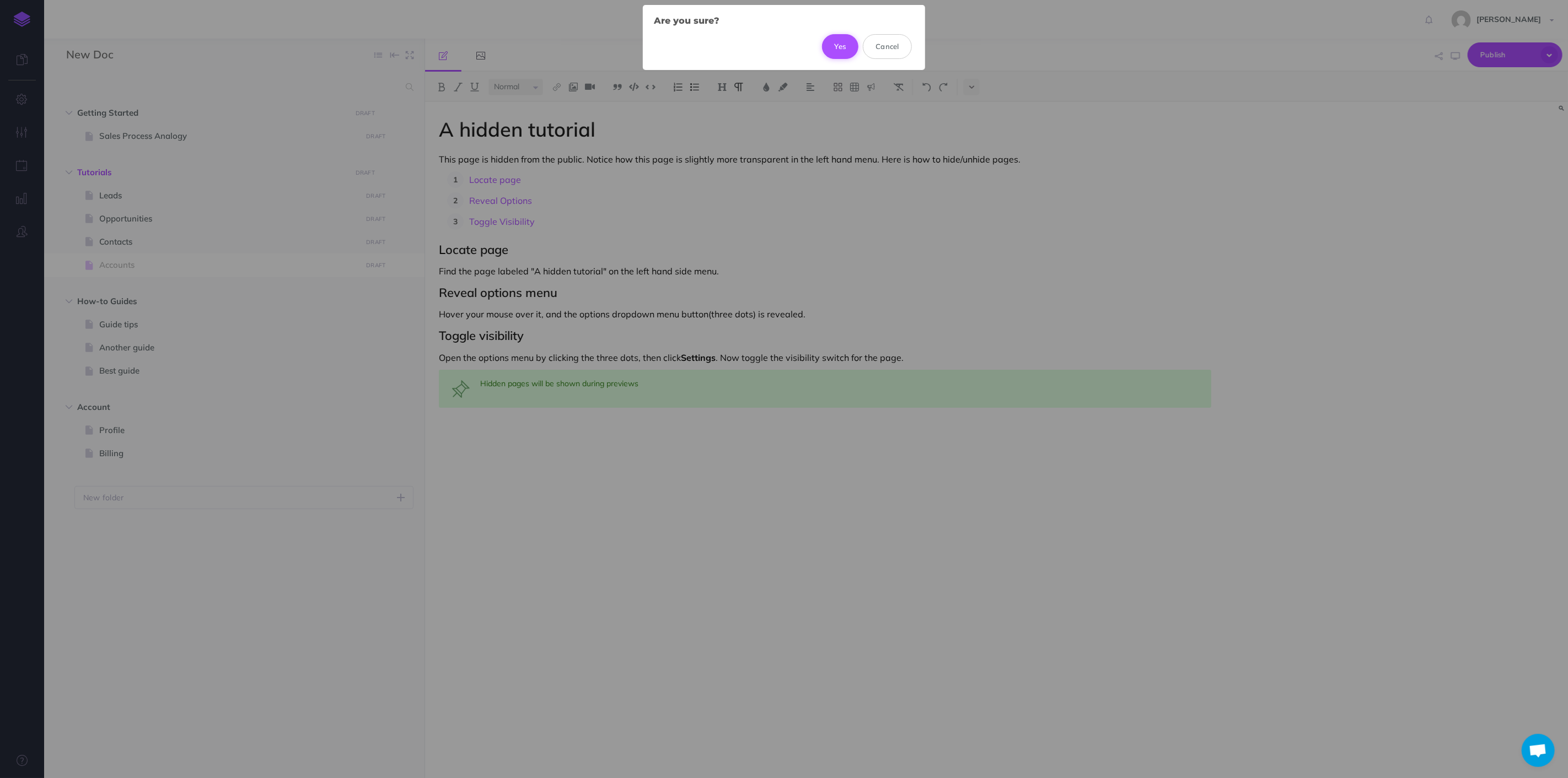
click at [837, 46] on button "Yes" at bounding box center [840, 46] width 37 height 24
select select "null"
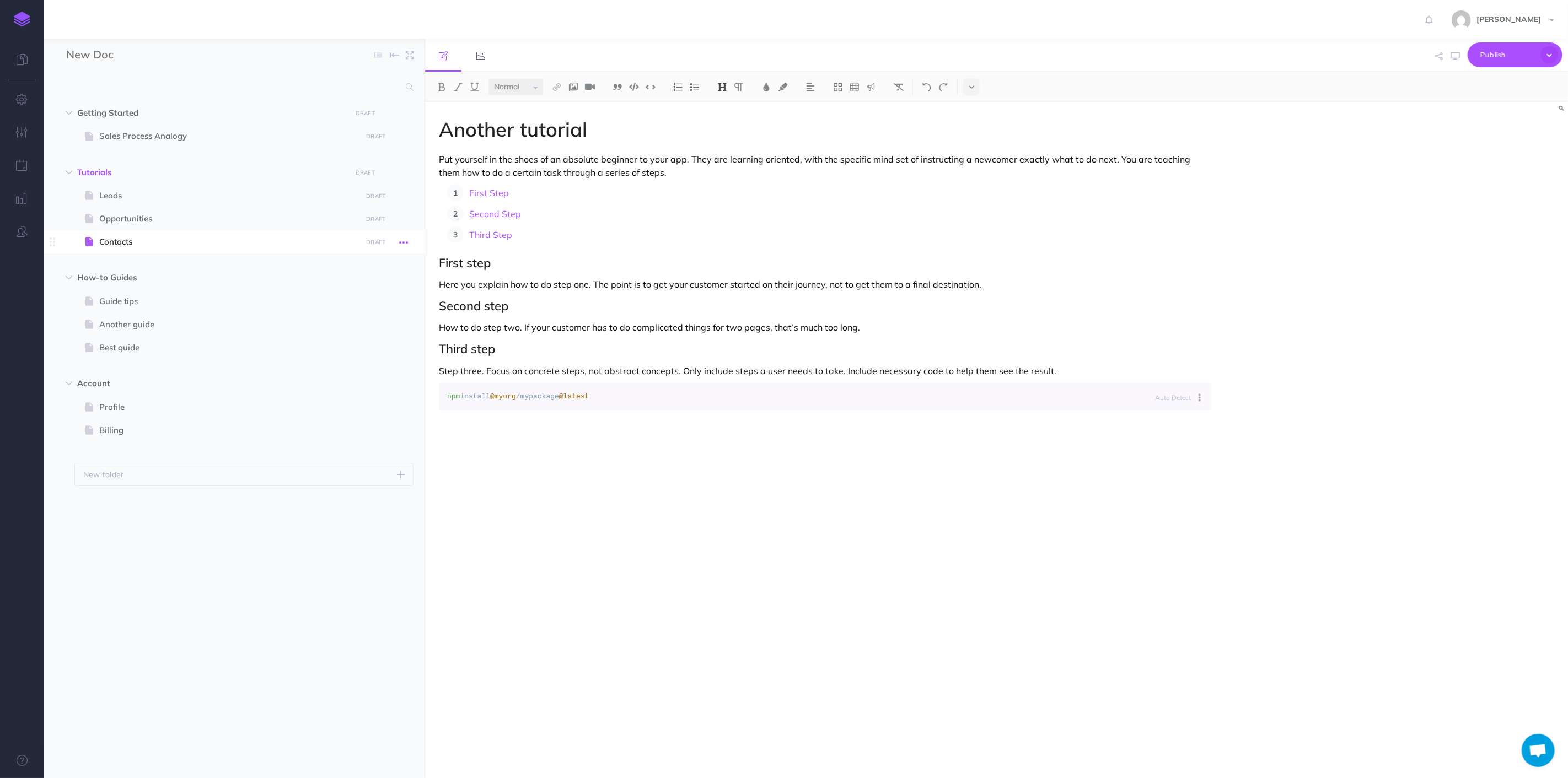
click at [398, 243] on button "button" at bounding box center [403, 242] width 20 height 14
click at [373, 291] on link "Duplicate" at bounding box center [372, 298] width 82 height 18
click at [172, 267] on span "Contacts (Duplicate)" at bounding box center [229, 265] width 259 height 13
select select "null"
click at [398, 266] on button "button" at bounding box center [403, 265] width 20 height 14
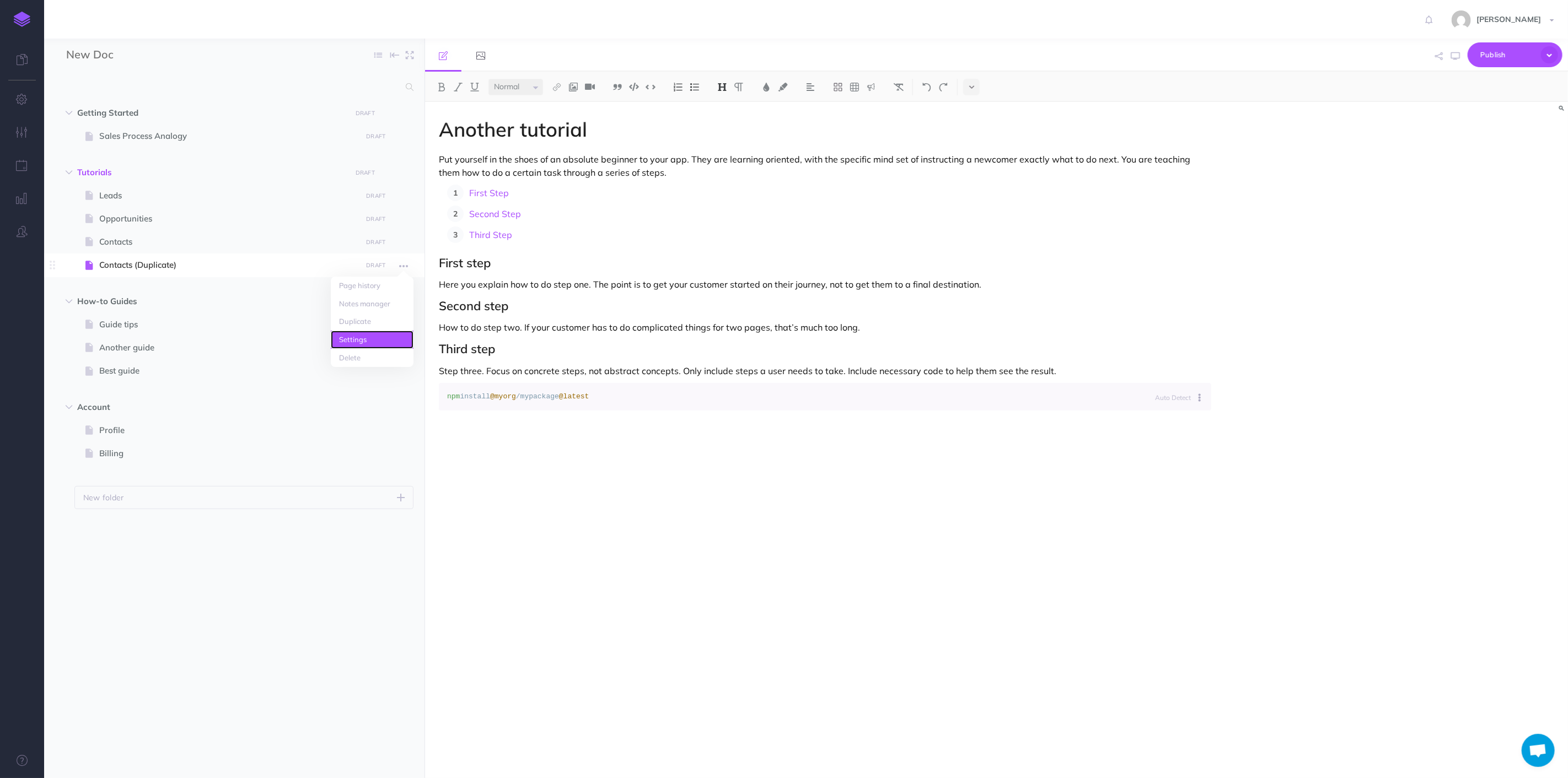
click at [381, 340] on link "Settings" at bounding box center [372, 339] width 82 height 18
select select
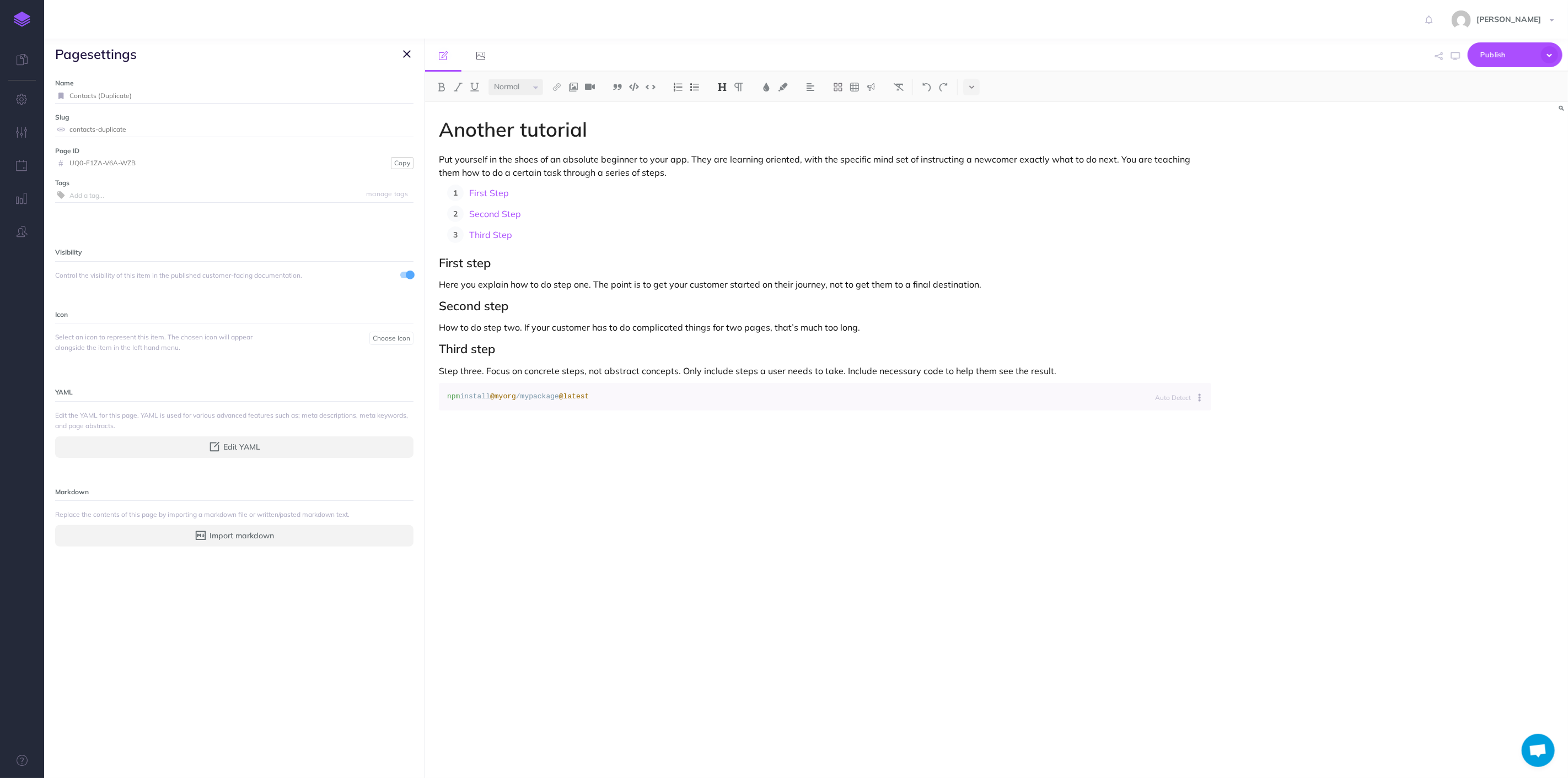
click at [203, 80] on label "Name" at bounding box center [234, 82] width 359 height 11
click at [207, 94] on input "Contacts (Duplicate)" at bounding box center [242, 96] width 344 height 14
click at [109, 95] on input "Contacts (Duplicate)" at bounding box center [242, 96] width 344 height 14
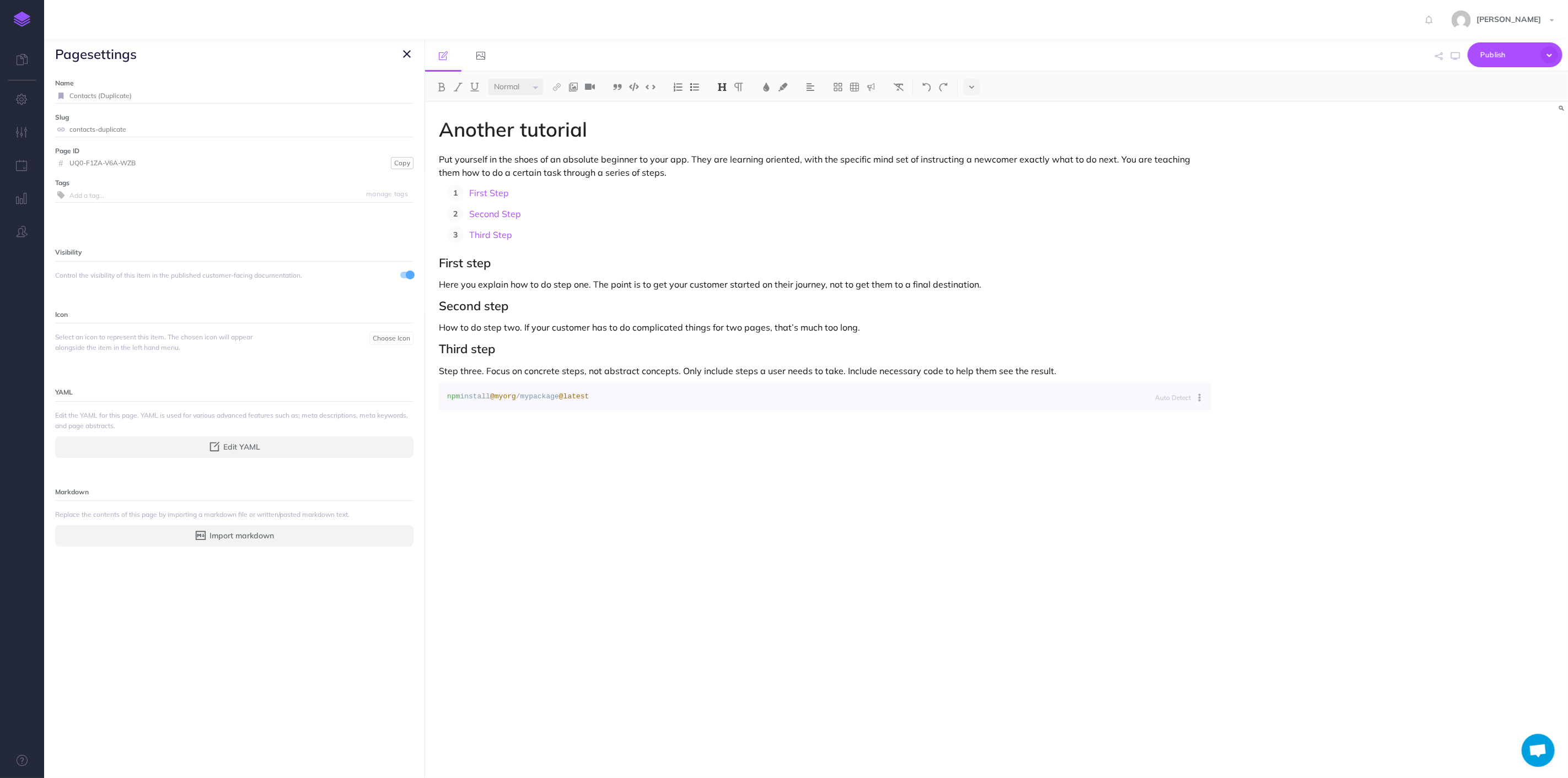
click at [109, 95] on input "Contacts (Duplicate)" at bounding box center [242, 96] width 344 height 14
type input "Accounts"
click at [108, 134] on input "contacts-duplicate" at bounding box center [242, 129] width 344 height 14
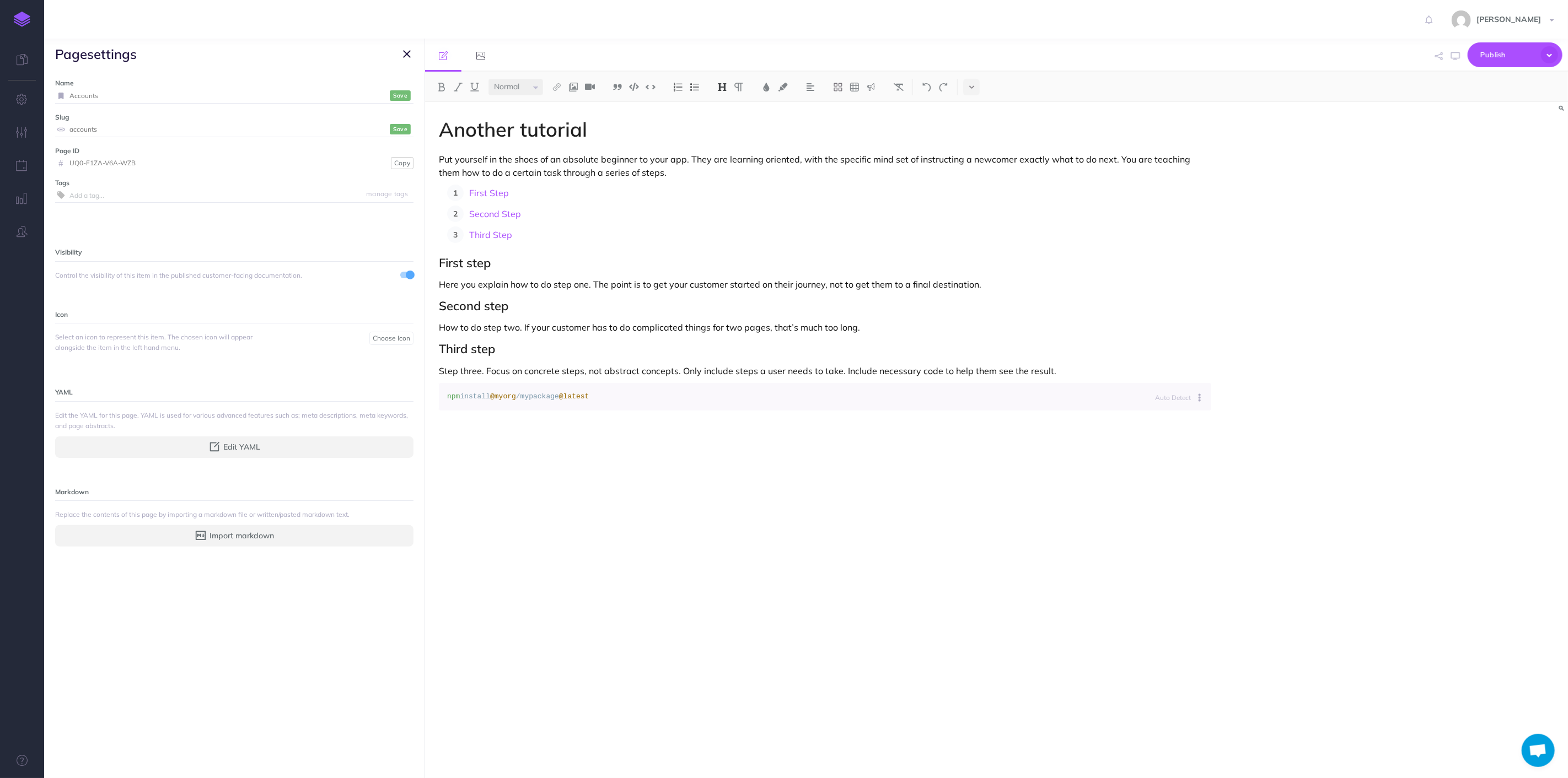
type input "accounts"
click at [404, 53] on icon "button" at bounding box center [406, 54] width 8 height 13
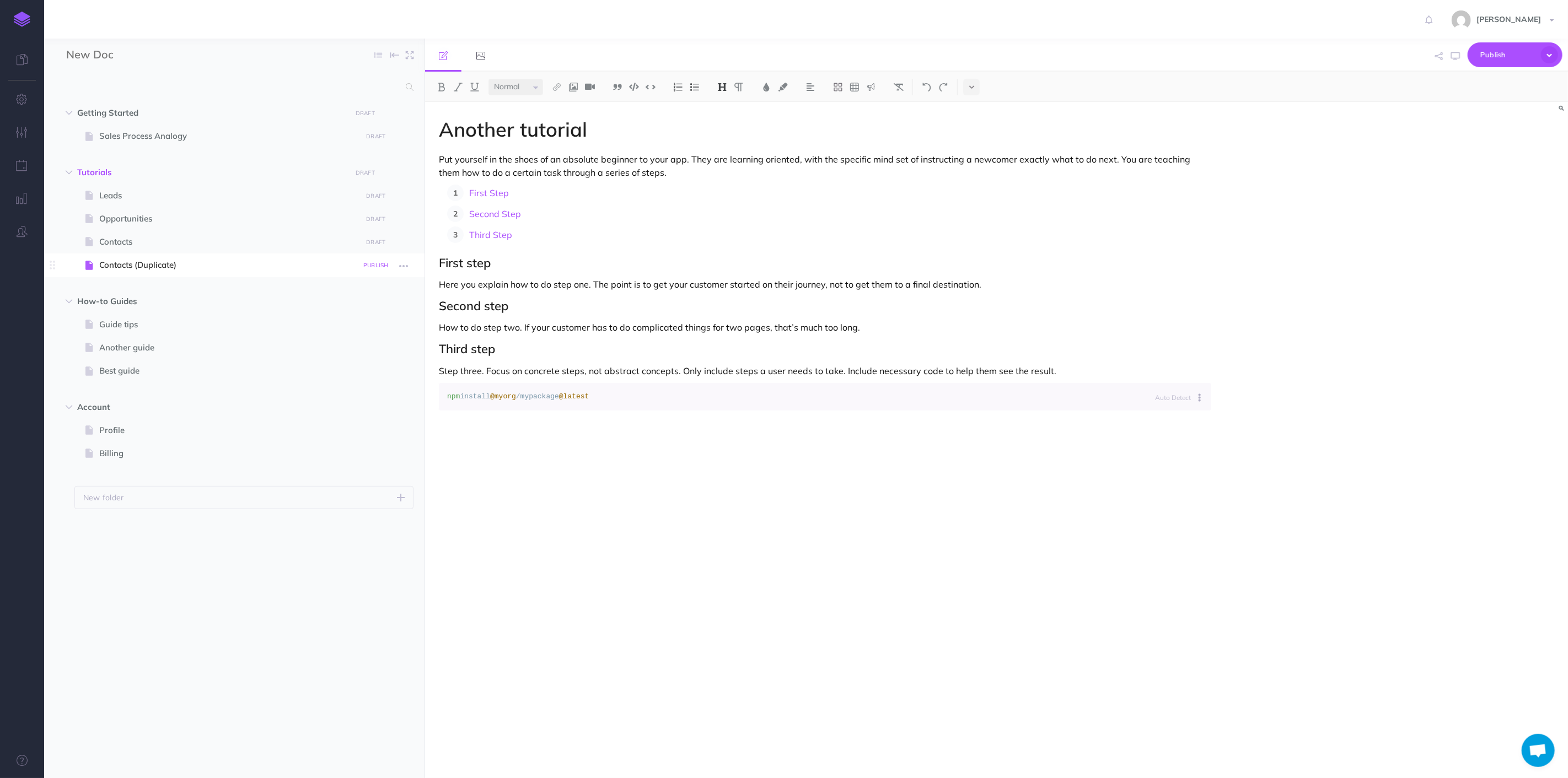
click at [381, 263] on small "PUBLISH" at bounding box center [376, 265] width 26 height 7
click at [406, 264] on icon "button" at bounding box center [403, 267] width 9 height 13
click at [317, 361] on button "Nevermind" at bounding box center [323, 359] width 47 height 19
click at [406, 267] on icon "button" at bounding box center [403, 267] width 9 height 13
click at [361, 337] on link "Settings" at bounding box center [372, 339] width 82 height 18
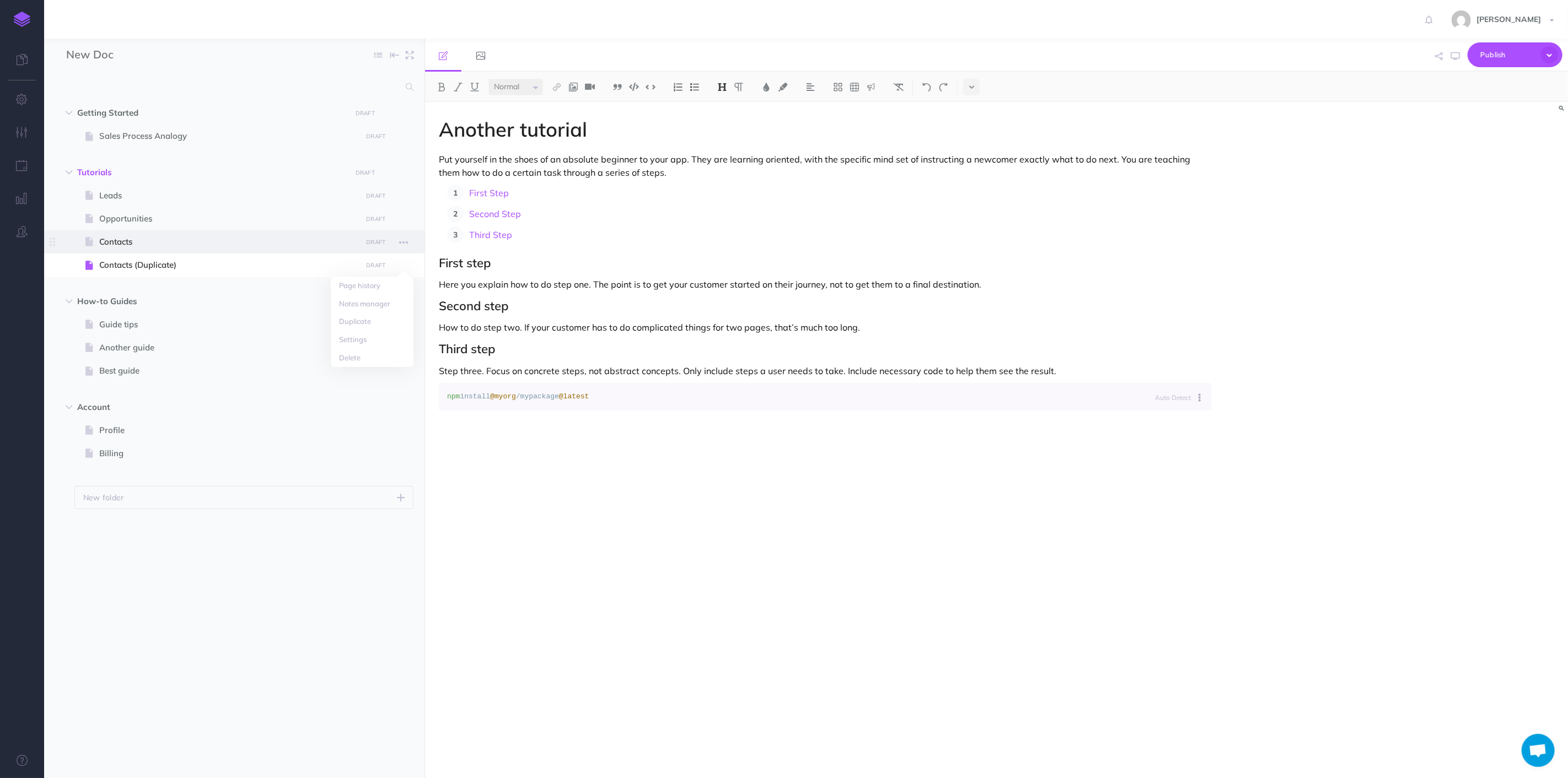
select select
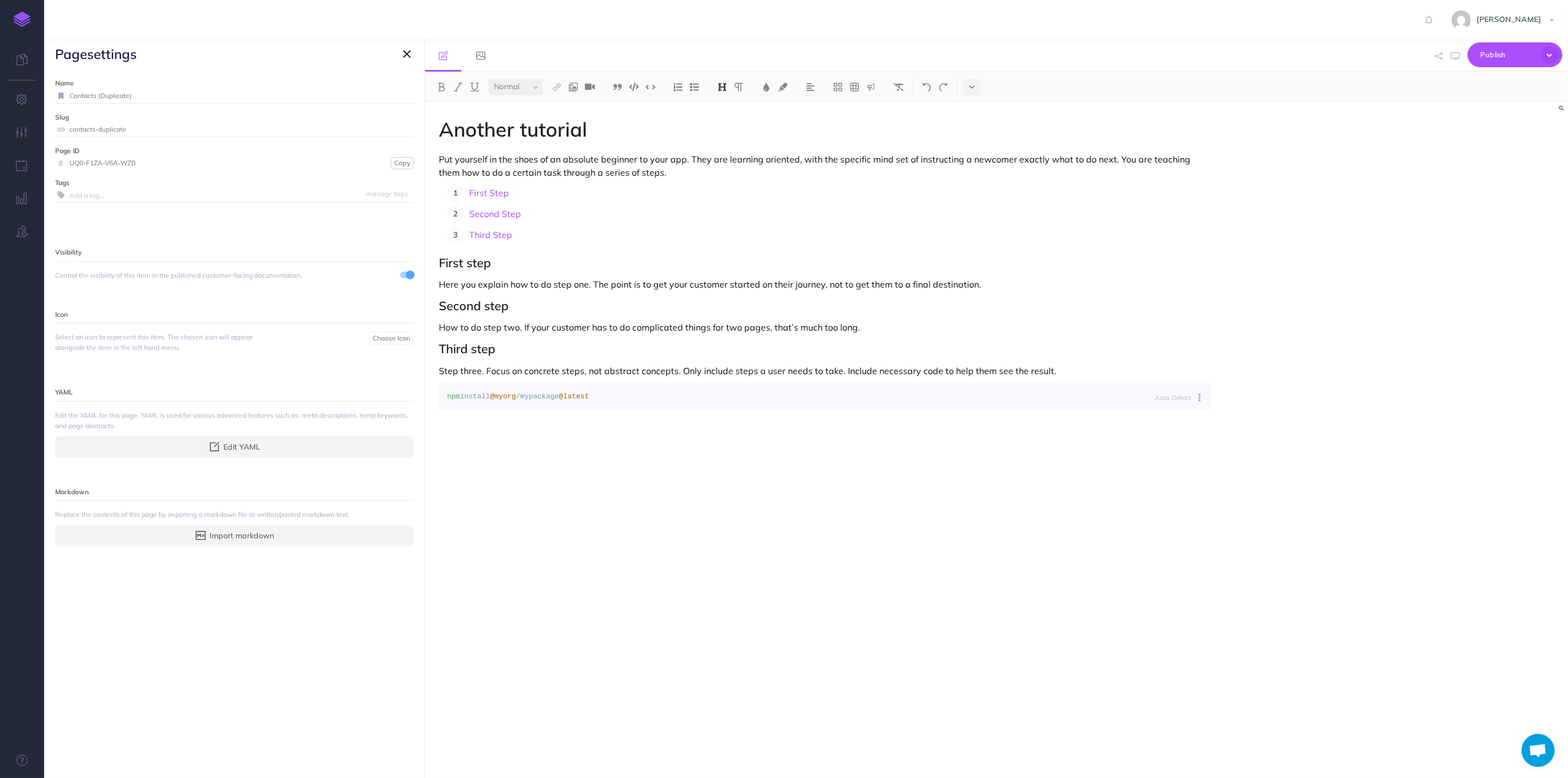
click at [134, 95] on input "Contacts (Duplicate)" at bounding box center [242, 96] width 344 height 14
click at [133, 95] on input "Contacts (Duplicate)" at bounding box center [242, 96] width 344 height 14
type input "Accounts"
click at [143, 117] on label "Slug" at bounding box center [234, 117] width 359 height 11
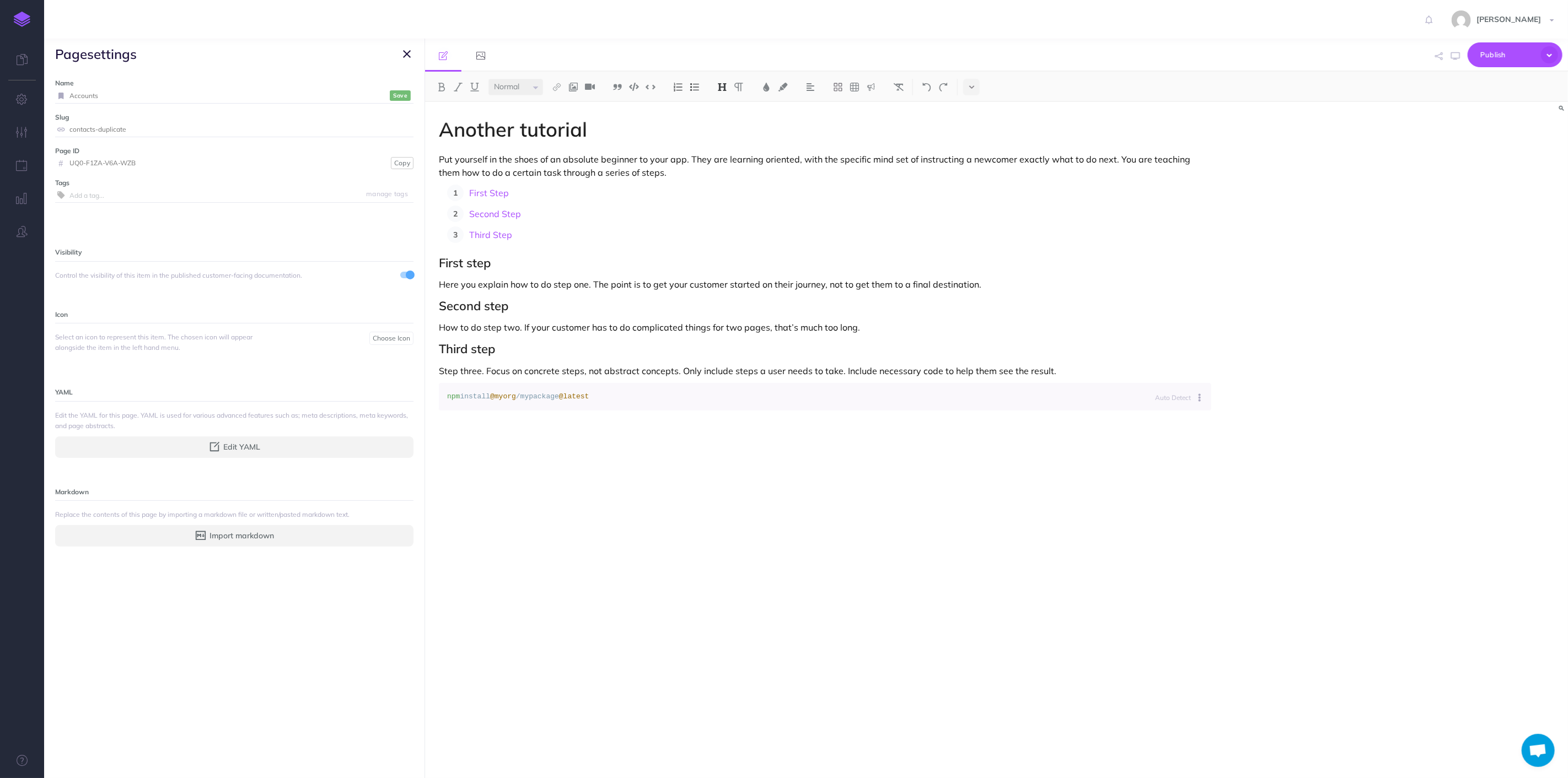
click at [142, 129] on input "contacts-duplicate" at bounding box center [242, 129] width 344 height 14
click at [394, 96] on small "Save" at bounding box center [400, 96] width 14 height 9
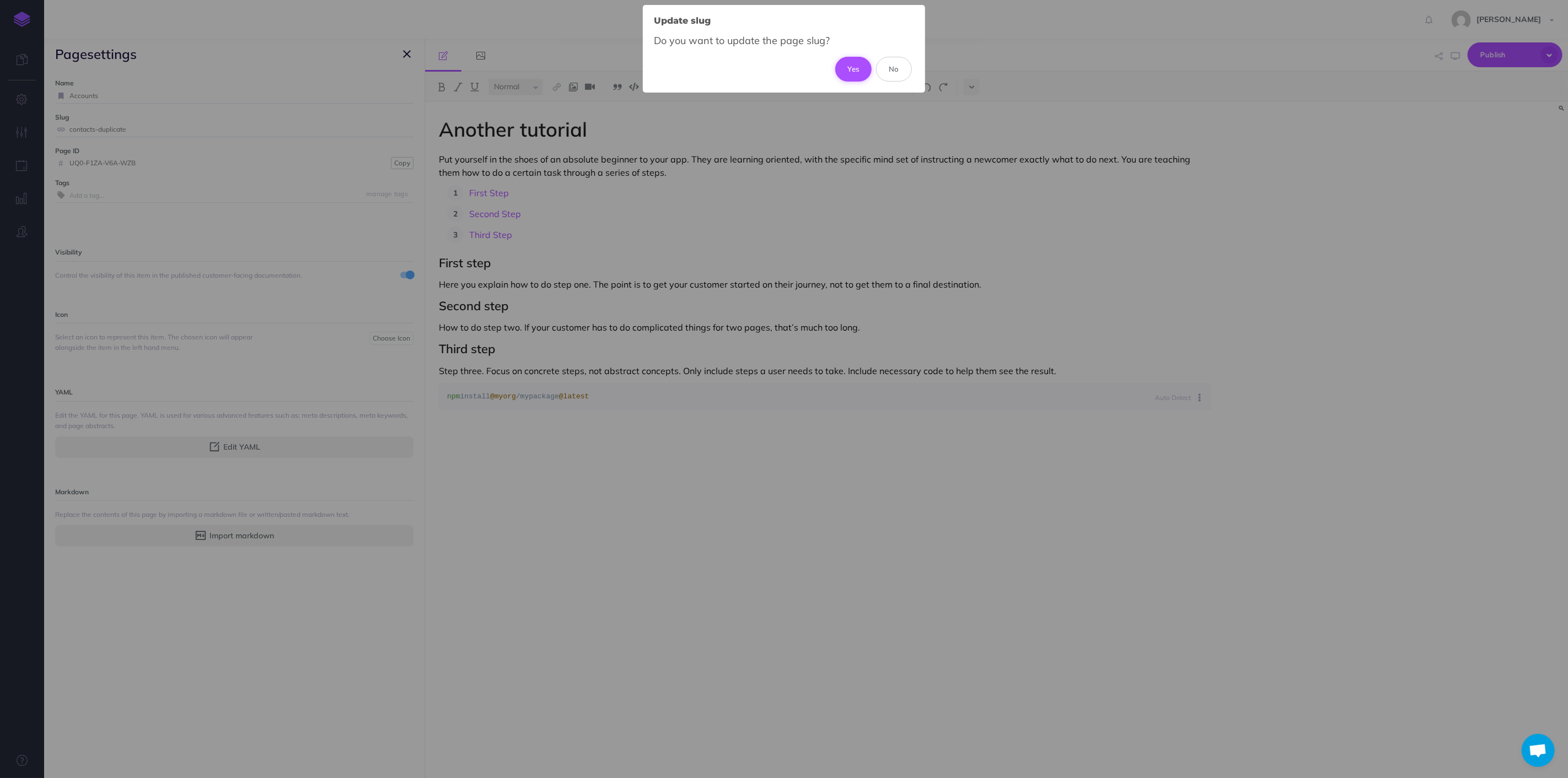
click at [844, 60] on button "Yes" at bounding box center [854, 68] width 37 height 24
type input "accounts"
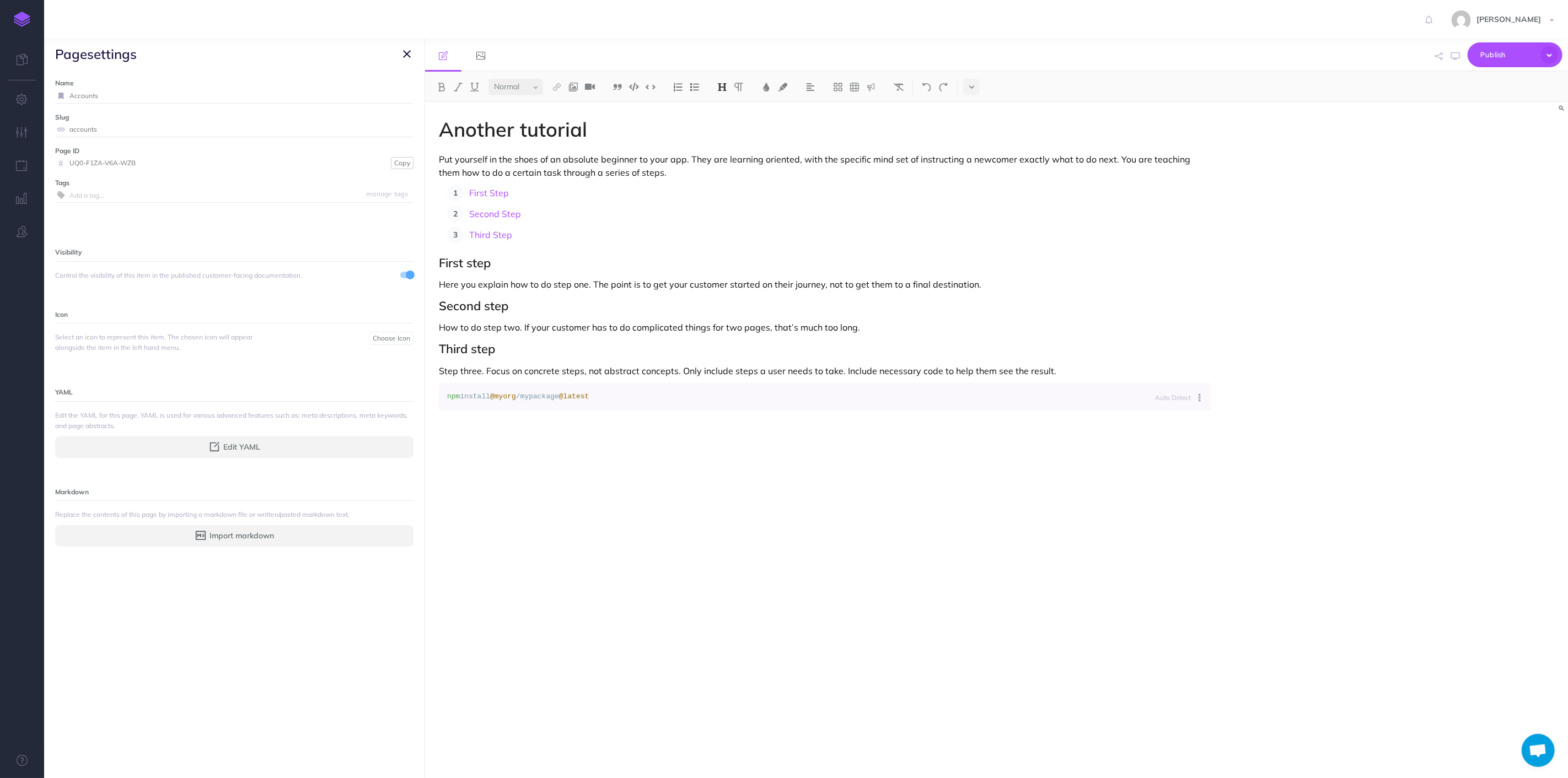
click at [409, 53] on icon "button" at bounding box center [406, 54] width 8 height 13
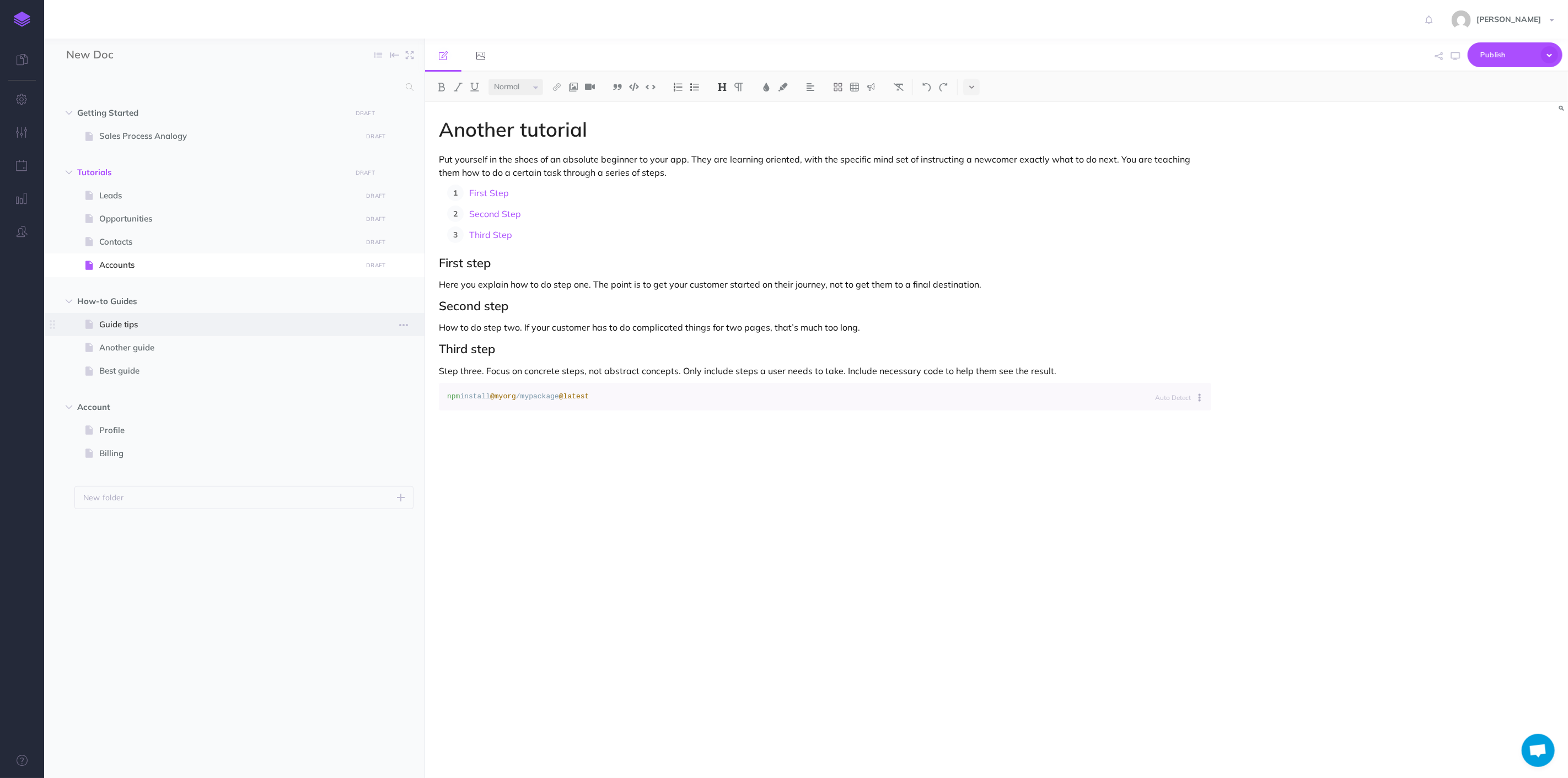
drag, startPoint x: 143, startPoint y: 331, endPoint x: 158, endPoint y: 323, distance: 17.0
click at [160, 323] on span "Guide tips" at bounding box center [229, 325] width 259 height 13
select select "null"
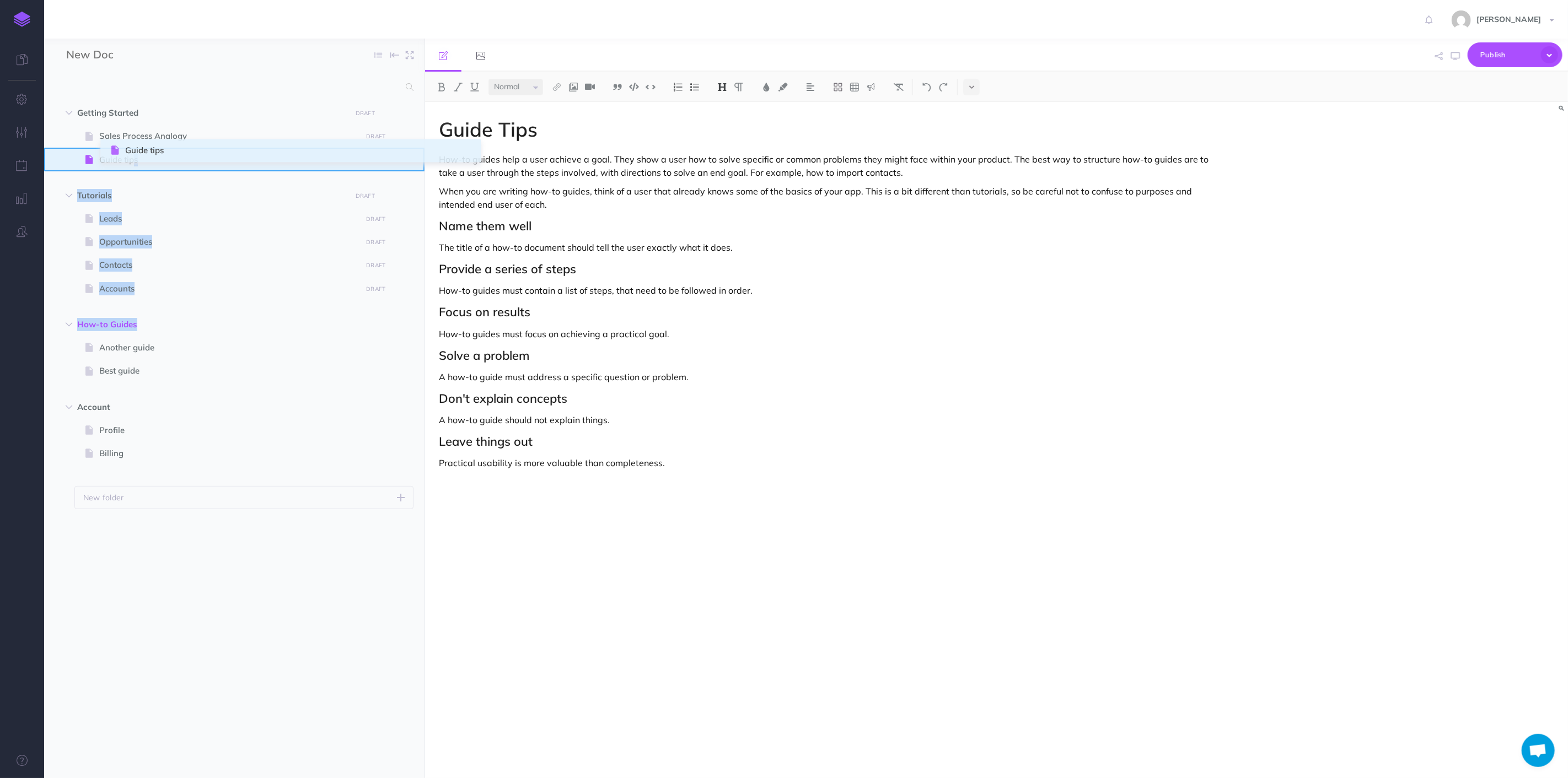
drag, startPoint x: 51, startPoint y: 323, endPoint x: 113, endPoint y: 150, distance: 183.8
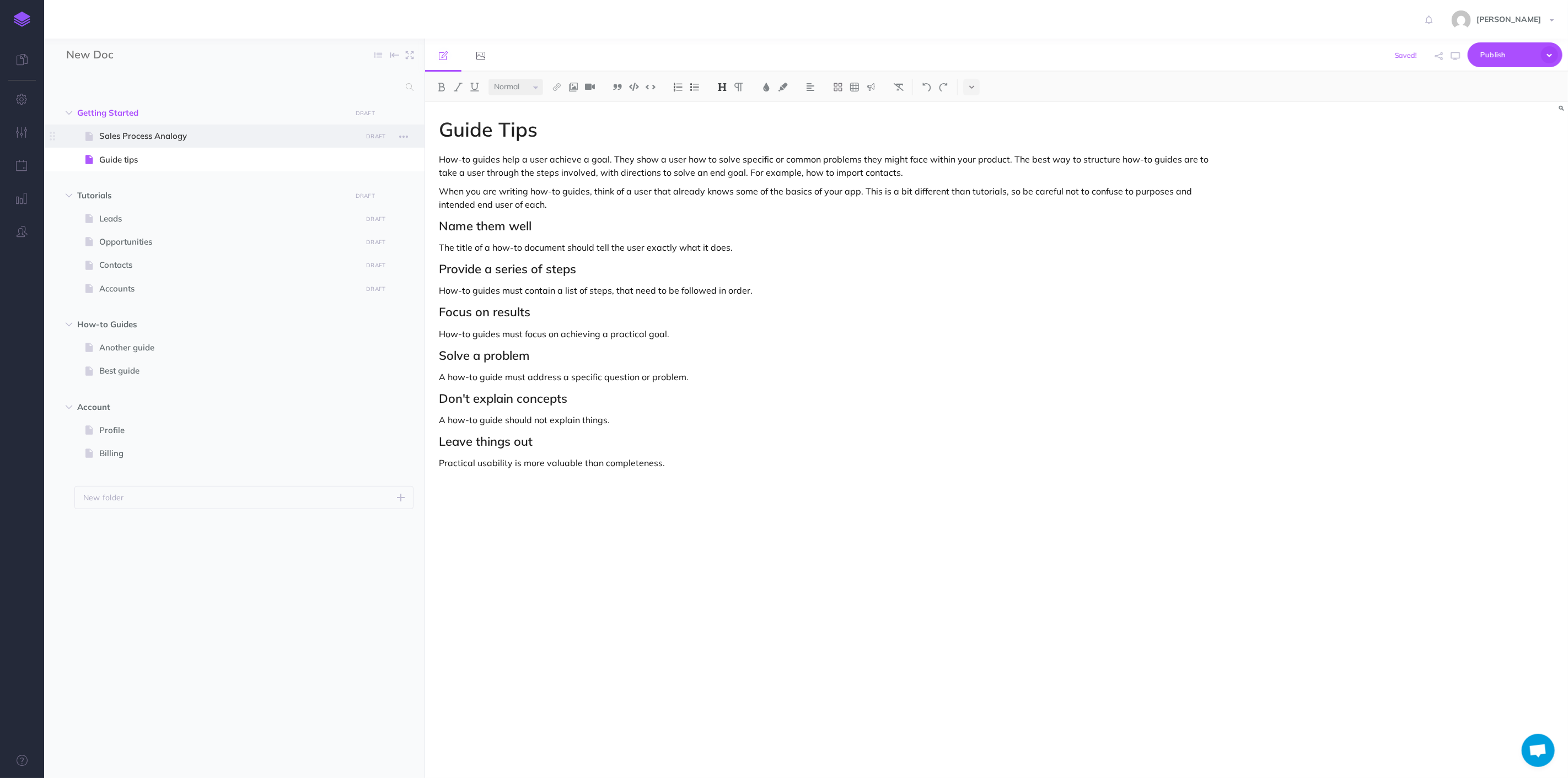
click at [152, 135] on span "Sales Process Analogy" at bounding box center [229, 136] width 259 height 13
select select "null"
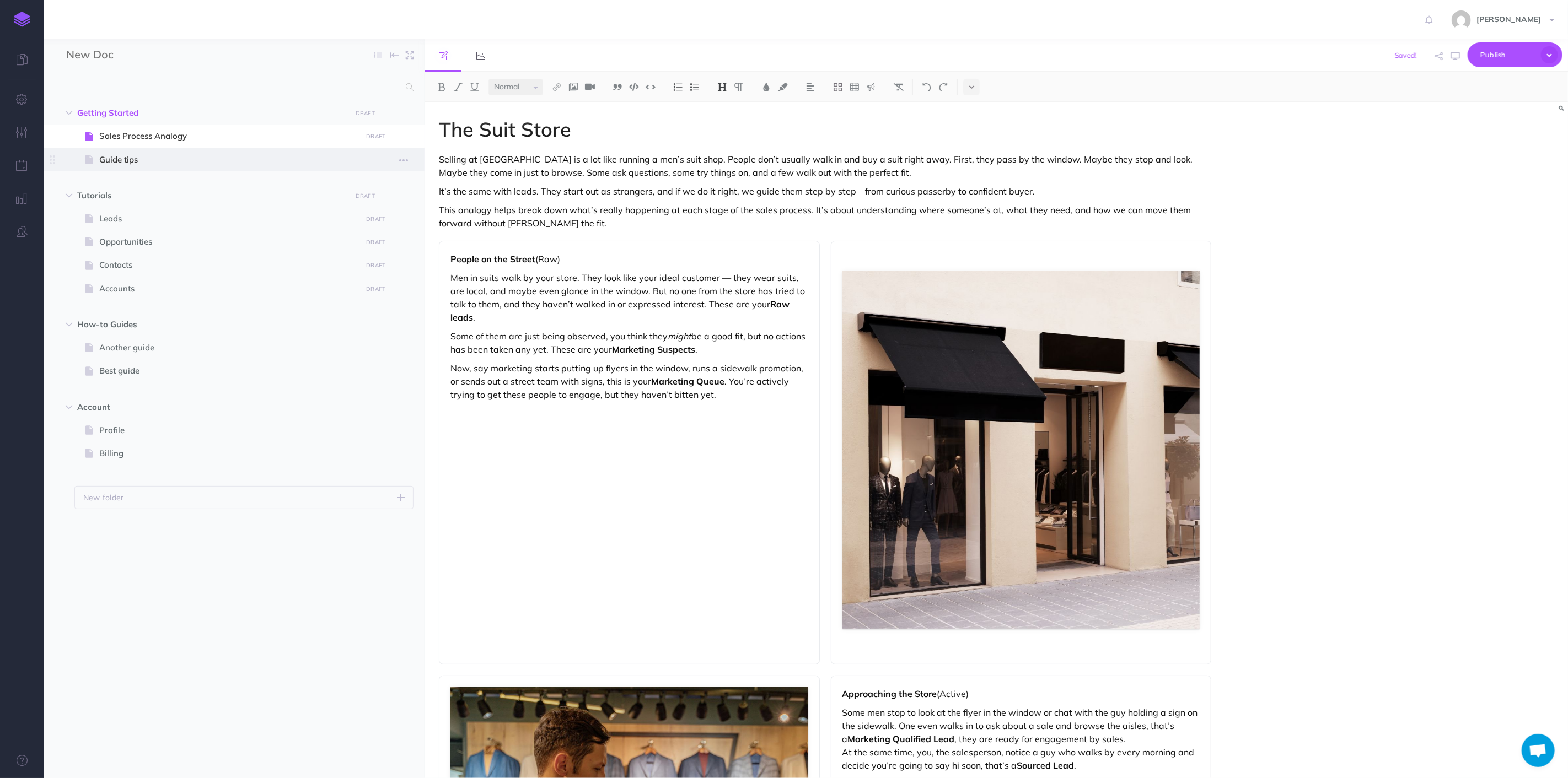
click at [142, 156] on span "Guide tips" at bounding box center [229, 160] width 259 height 13
select select "null"
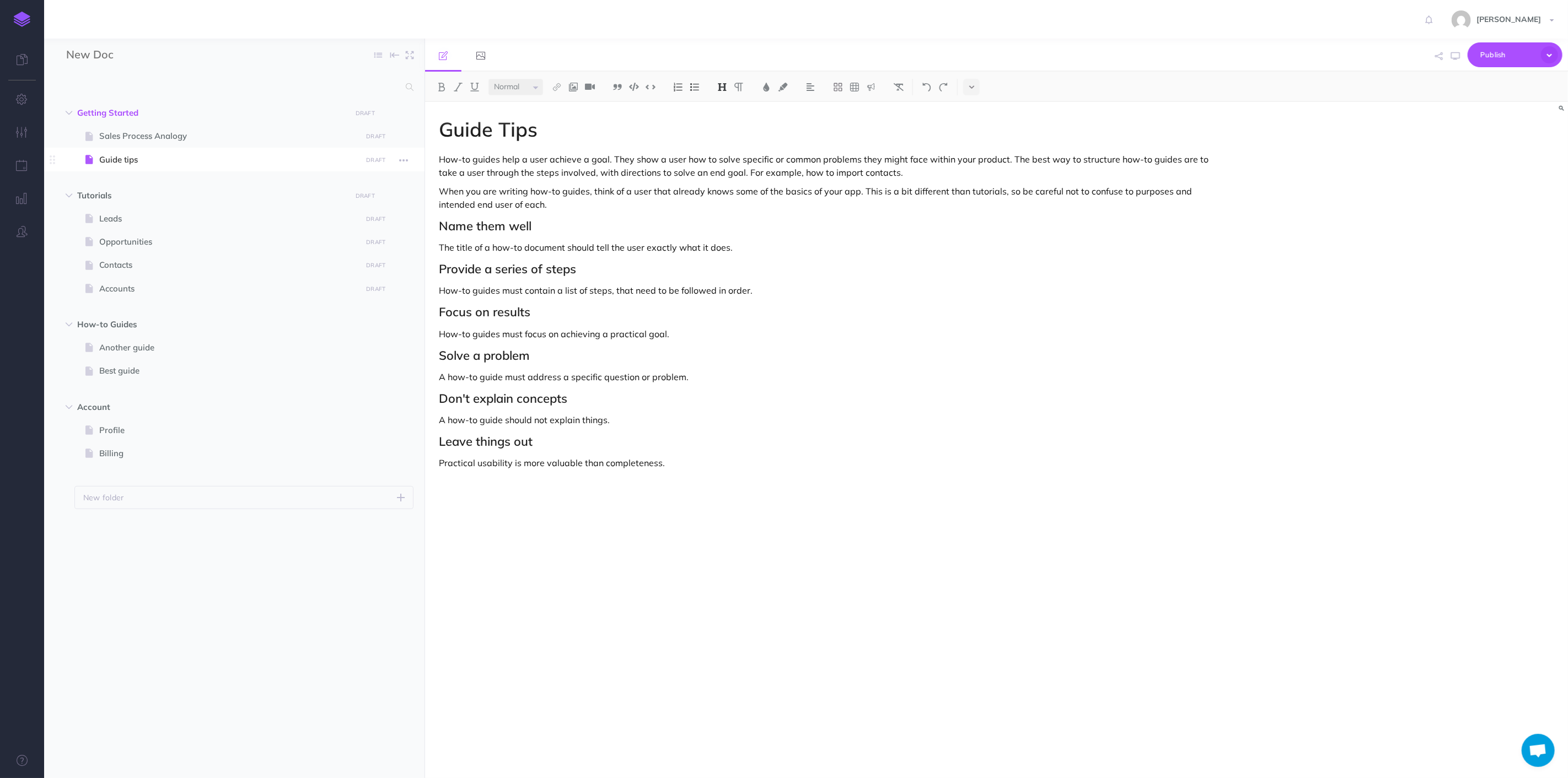
click at [117, 166] on span at bounding box center [234, 160] width 381 height 23
click at [400, 162] on icon "button" at bounding box center [403, 161] width 9 height 13
click at [374, 227] on link "Settings" at bounding box center [372, 233] width 82 height 18
select select
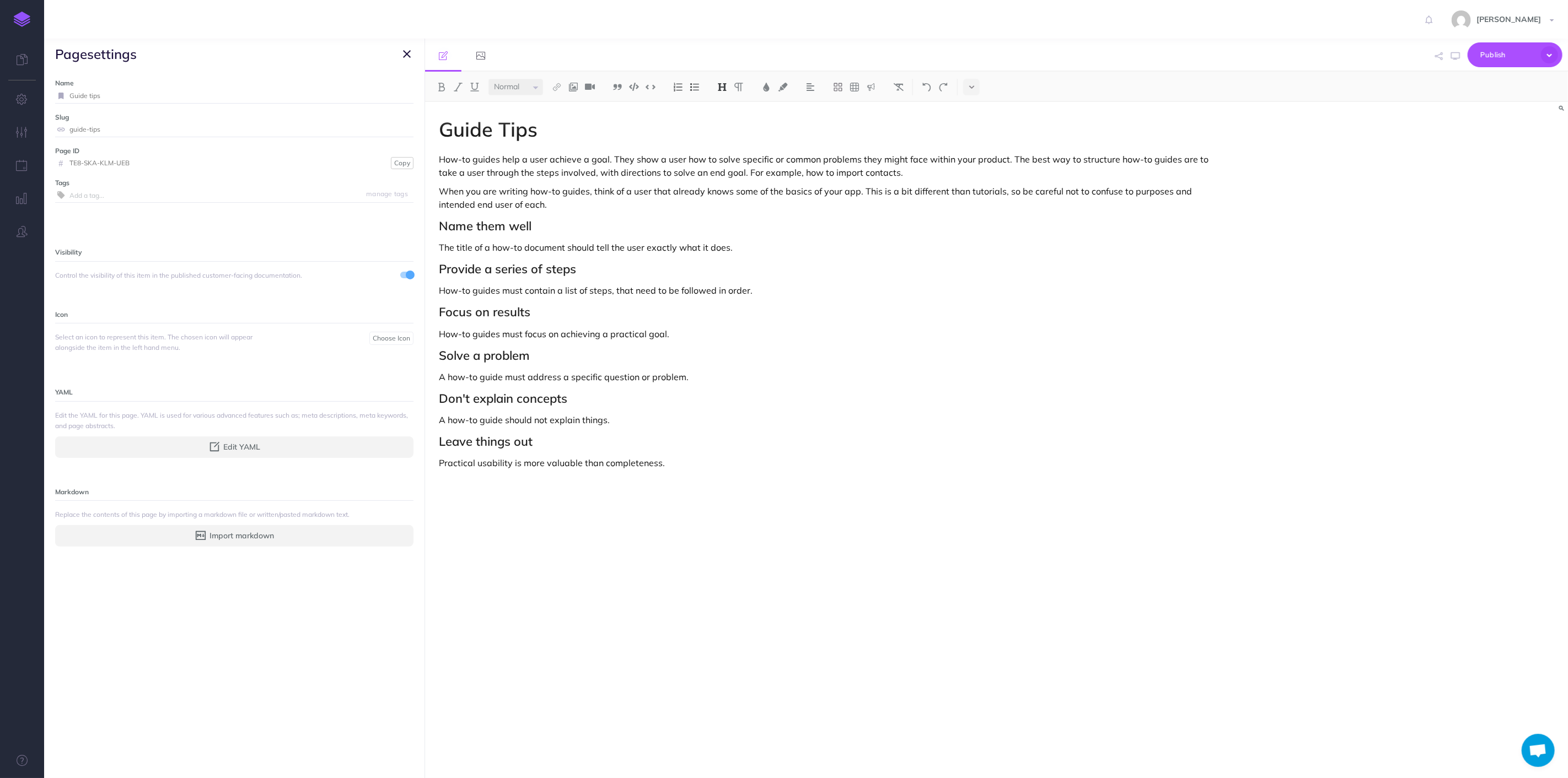
click at [134, 102] on input "Guide tips" at bounding box center [242, 96] width 344 height 14
click at [134, 101] on input "Guide tips" at bounding box center [242, 96] width 344 height 14
type input "i"
type input "Prospecting Center & Zoominfo"
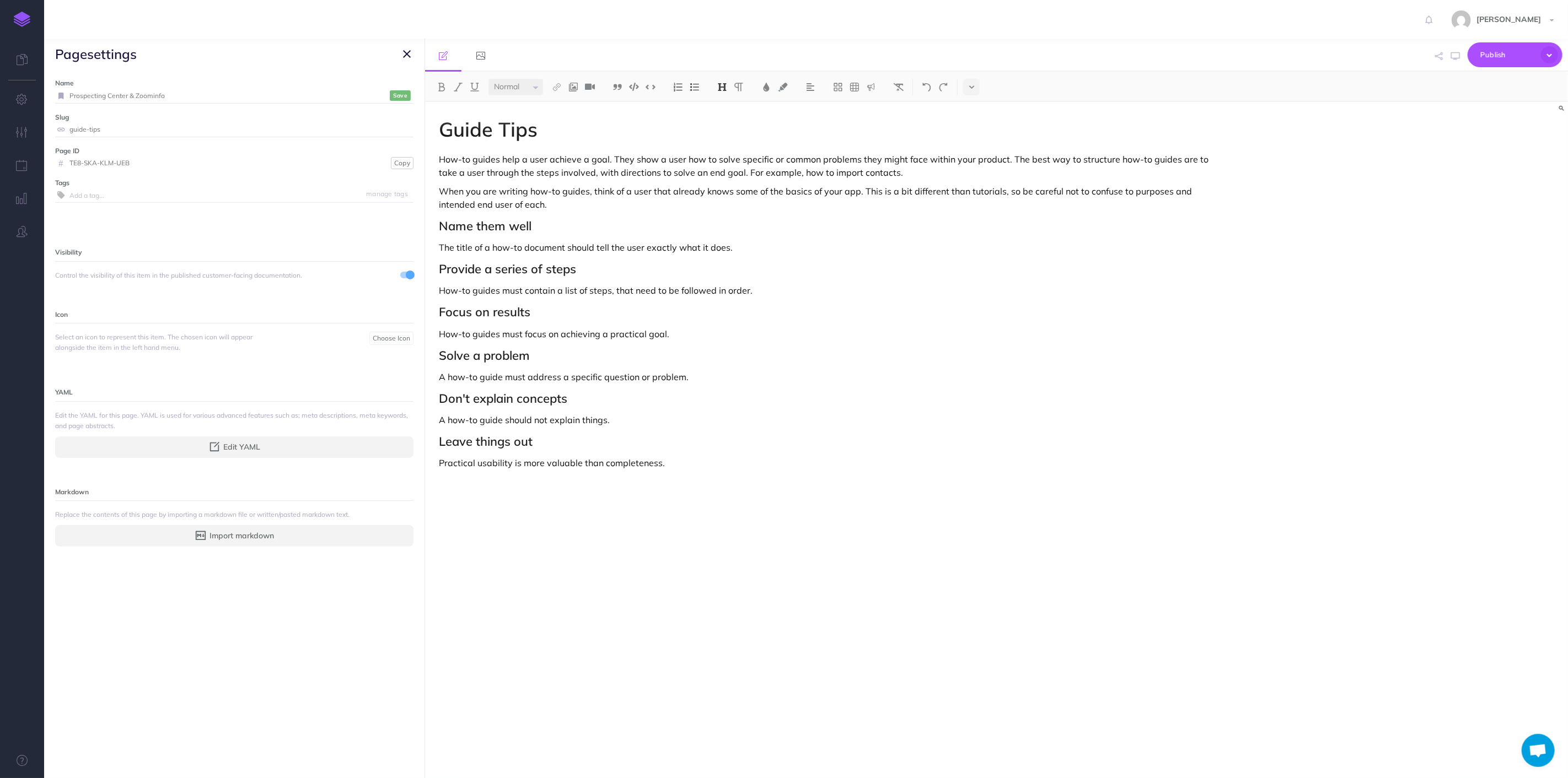
click at [394, 96] on small "Save" at bounding box center [400, 96] width 14 height 9
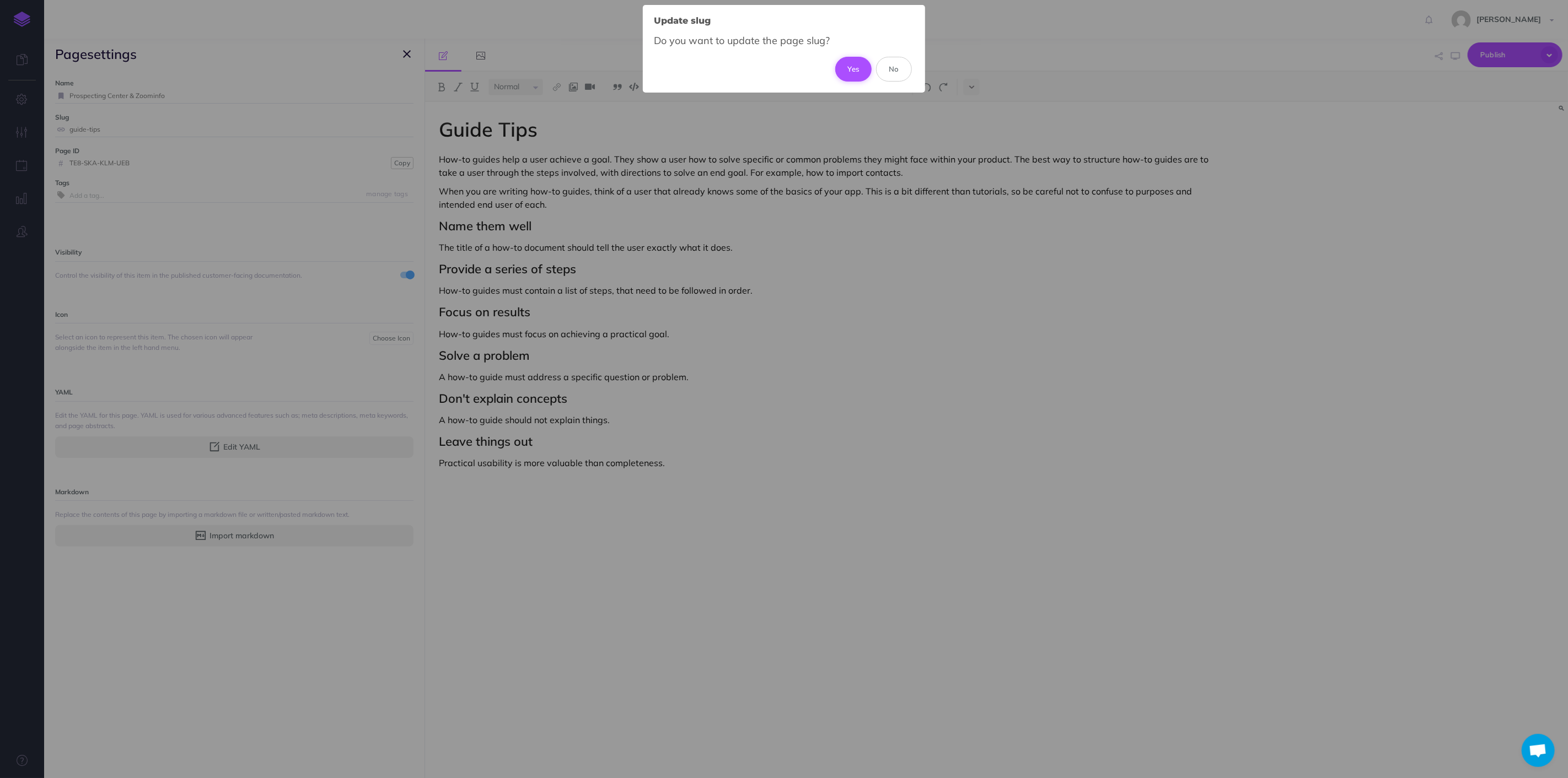
click at [853, 71] on button "Yes" at bounding box center [854, 68] width 37 height 24
type input "prospecting-center-and-zoominfo"
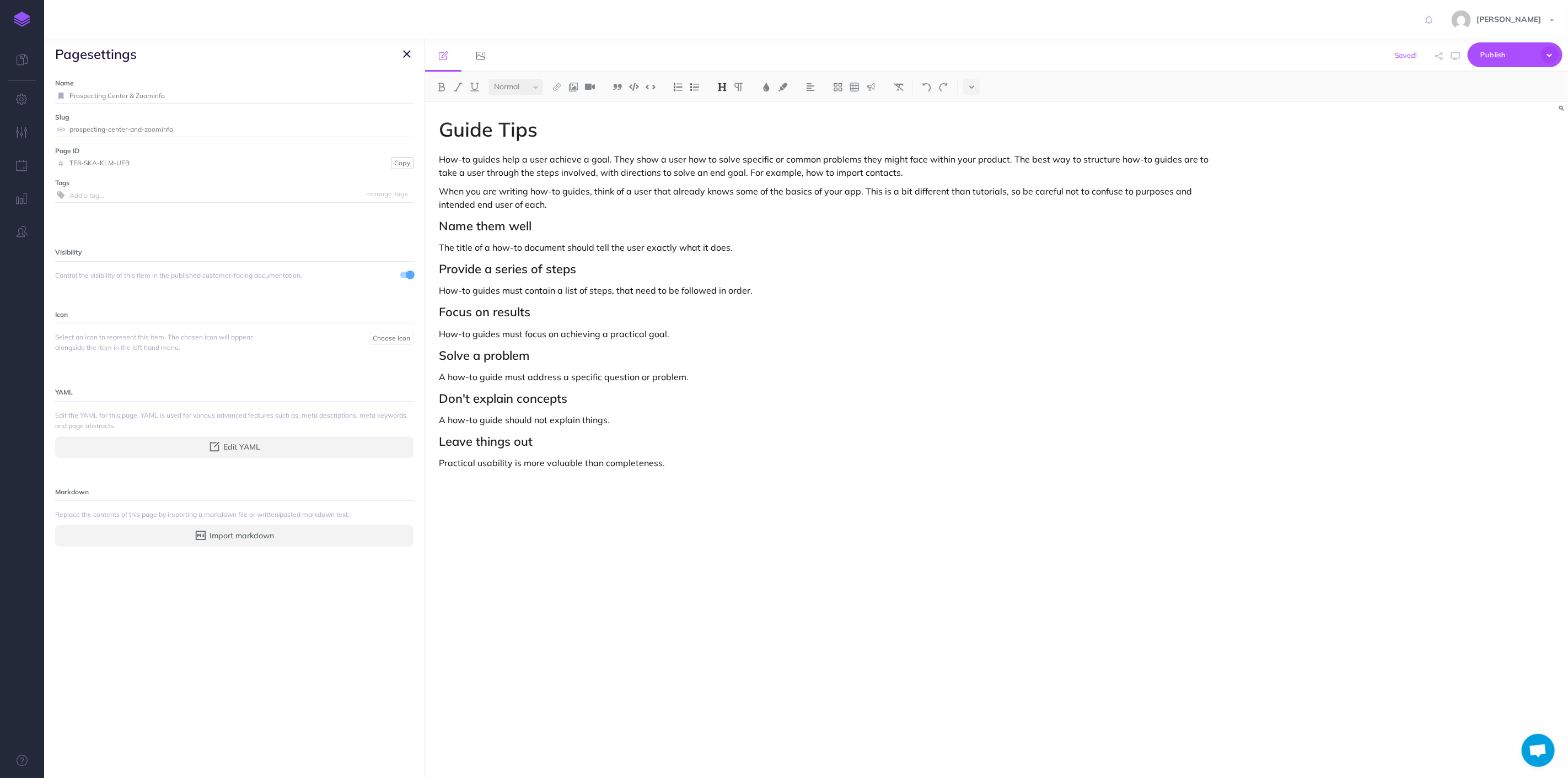
click at [409, 55] on icon "button" at bounding box center [406, 54] width 8 height 13
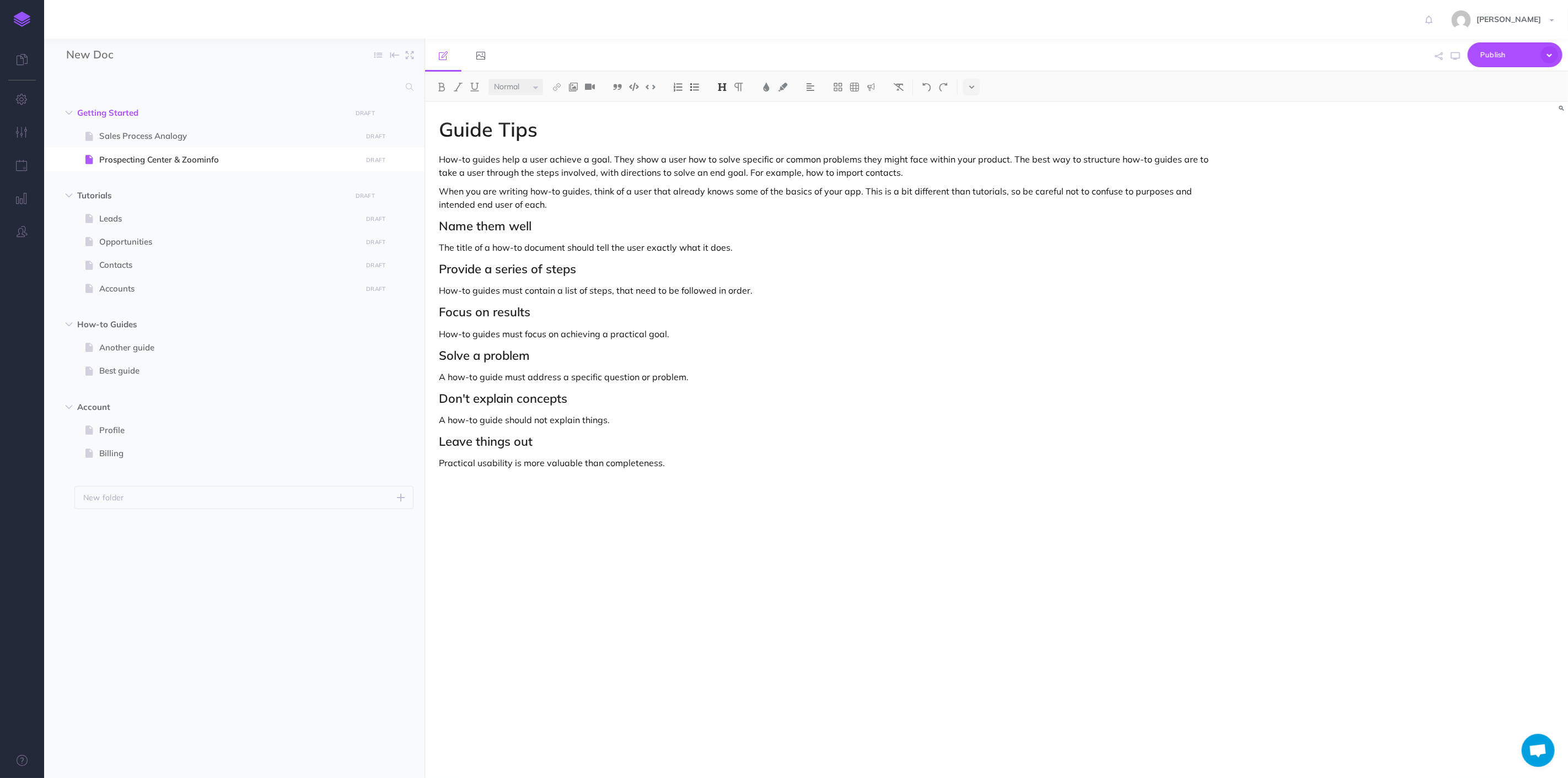
click at [157, 594] on ul "Getting Started DRAFT Publish these changes Nevermind Publish New folder Add a …" at bounding box center [234, 425] width 381 height 648
click at [407, 158] on icon "button" at bounding box center [403, 161] width 9 height 13
click at [246, 564] on ul "Getting Started DRAFT Publish these changes Nevermind Publish New folder Add a …" at bounding box center [234, 425] width 381 height 648
click at [147, 158] on span "Prospecting Center & Zoominfo" at bounding box center [229, 160] width 259 height 13
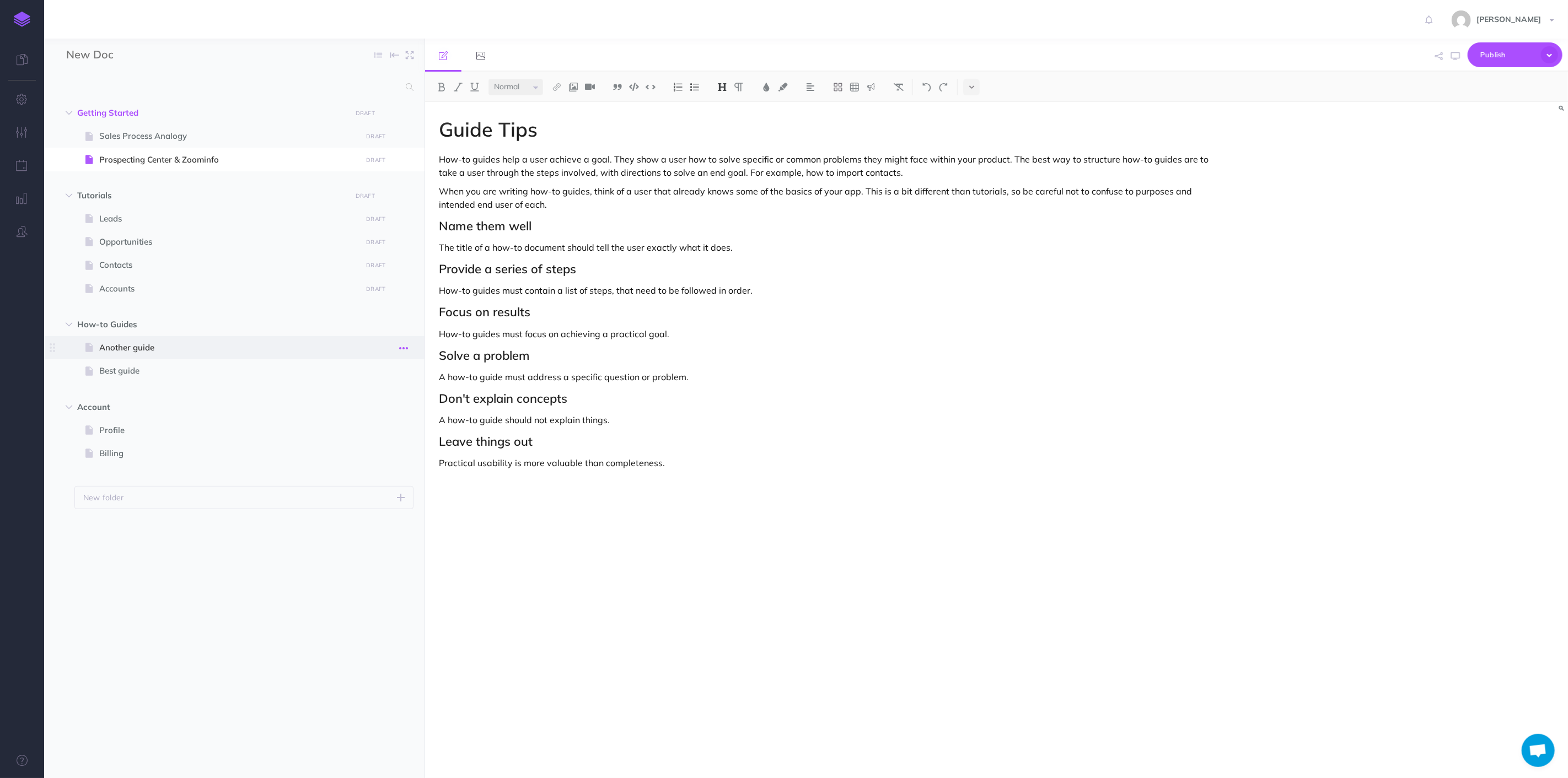
click at [407, 347] on icon "button" at bounding box center [403, 348] width 9 height 13
click at [366, 420] on link "Settings" at bounding box center [372, 421] width 82 height 18
select select
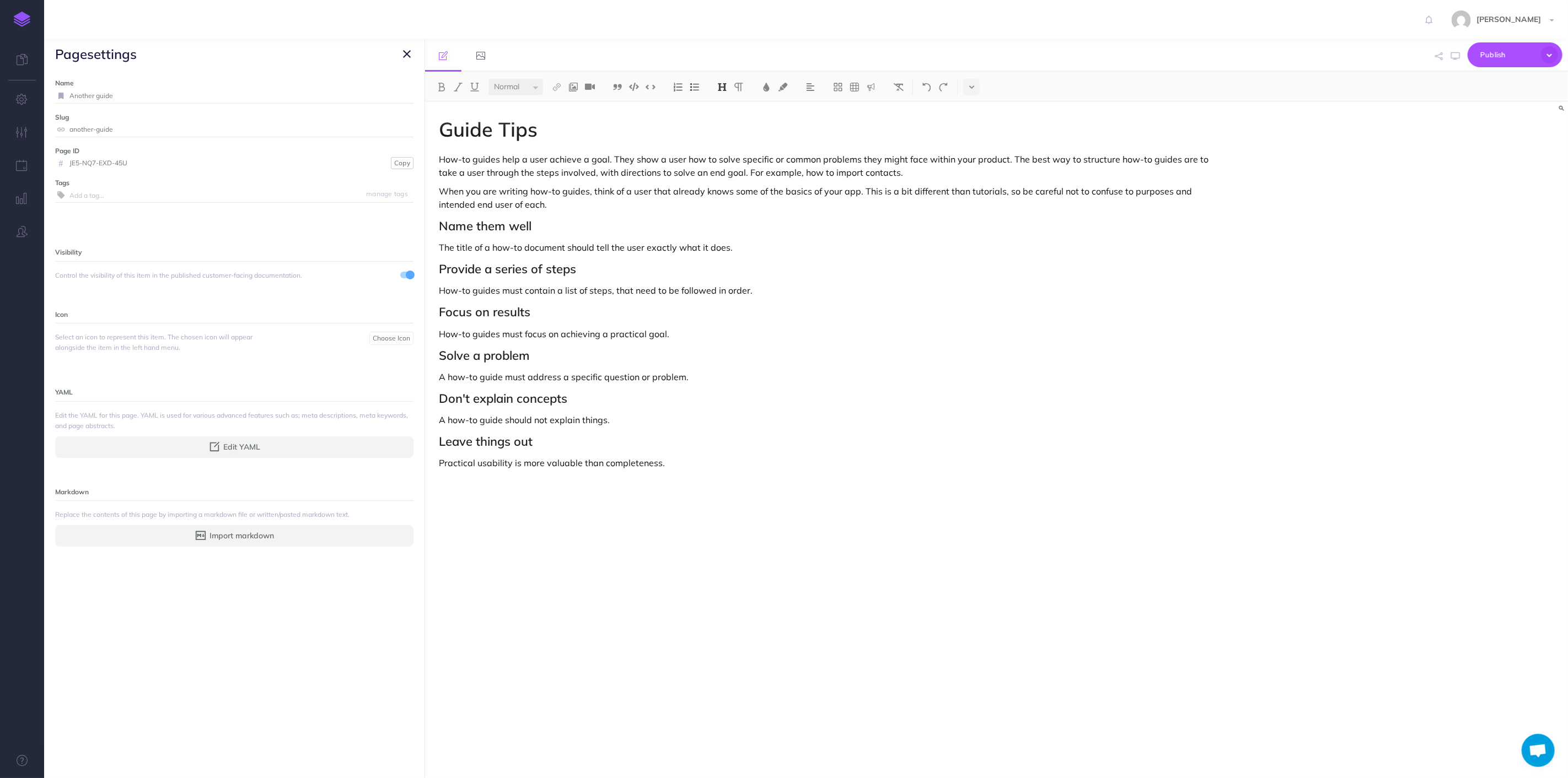
click at [167, 92] on input "Another guide" at bounding box center [242, 96] width 344 height 14
click at [166, 92] on input "Another guide" at bounding box center [242, 96] width 344 height 14
type input "Sales Tool Quick Reference Guide"
drag, startPoint x: 171, startPoint y: 136, endPoint x: 166, endPoint y: 128, distance: 9.4
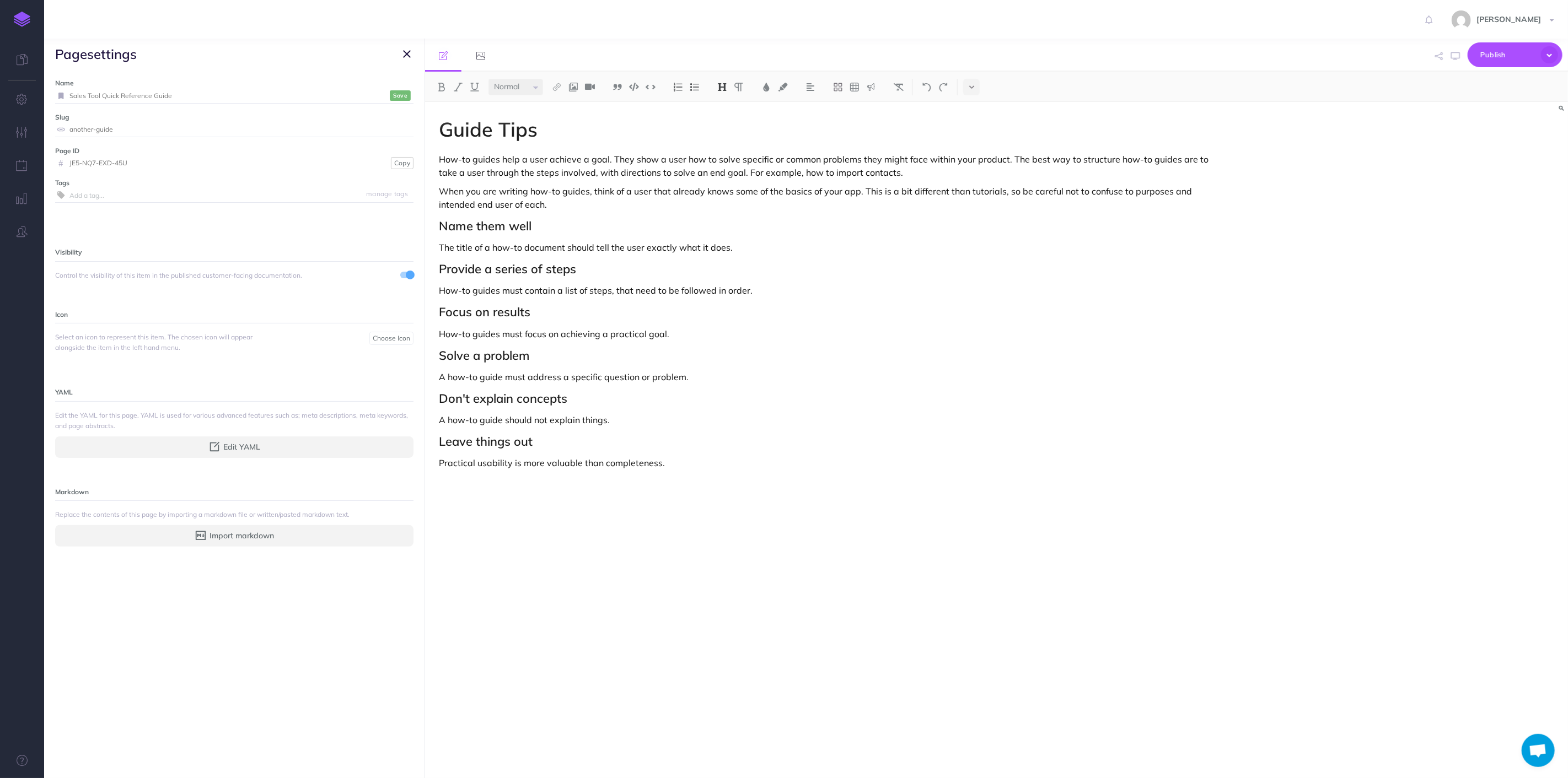
click at [171, 135] on input "another-guide" at bounding box center [242, 129] width 344 height 14
click at [165, 99] on input "Sales Tool Quick Reference Guide" at bounding box center [229, 96] width 317 height 14
click at [139, 127] on input "another-guide" at bounding box center [242, 129] width 344 height 14
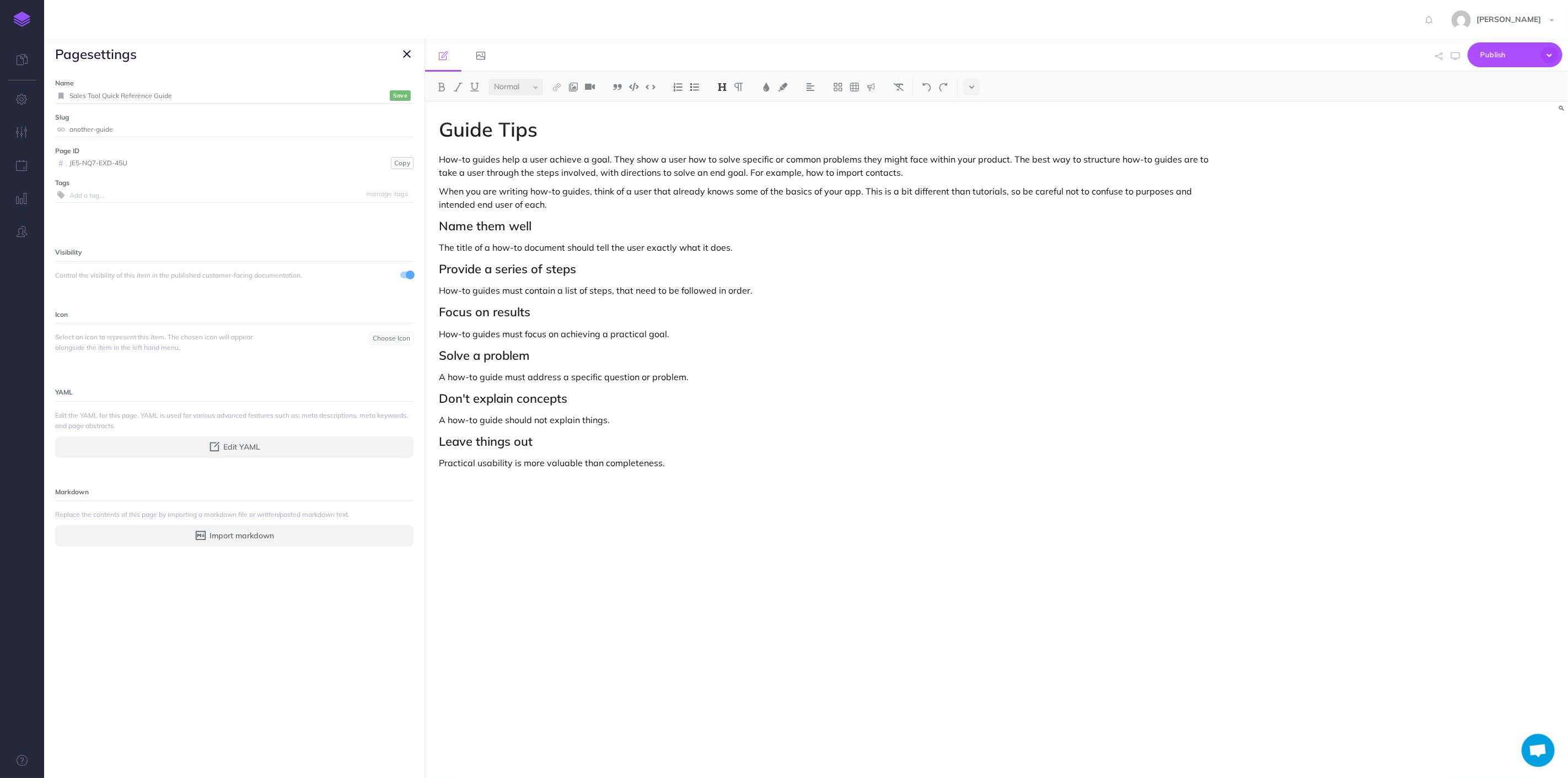
click at [139, 127] on input "another-guide" at bounding box center [242, 129] width 344 height 14
click at [399, 97] on button "Save" at bounding box center [401, 96] width 21 height 11
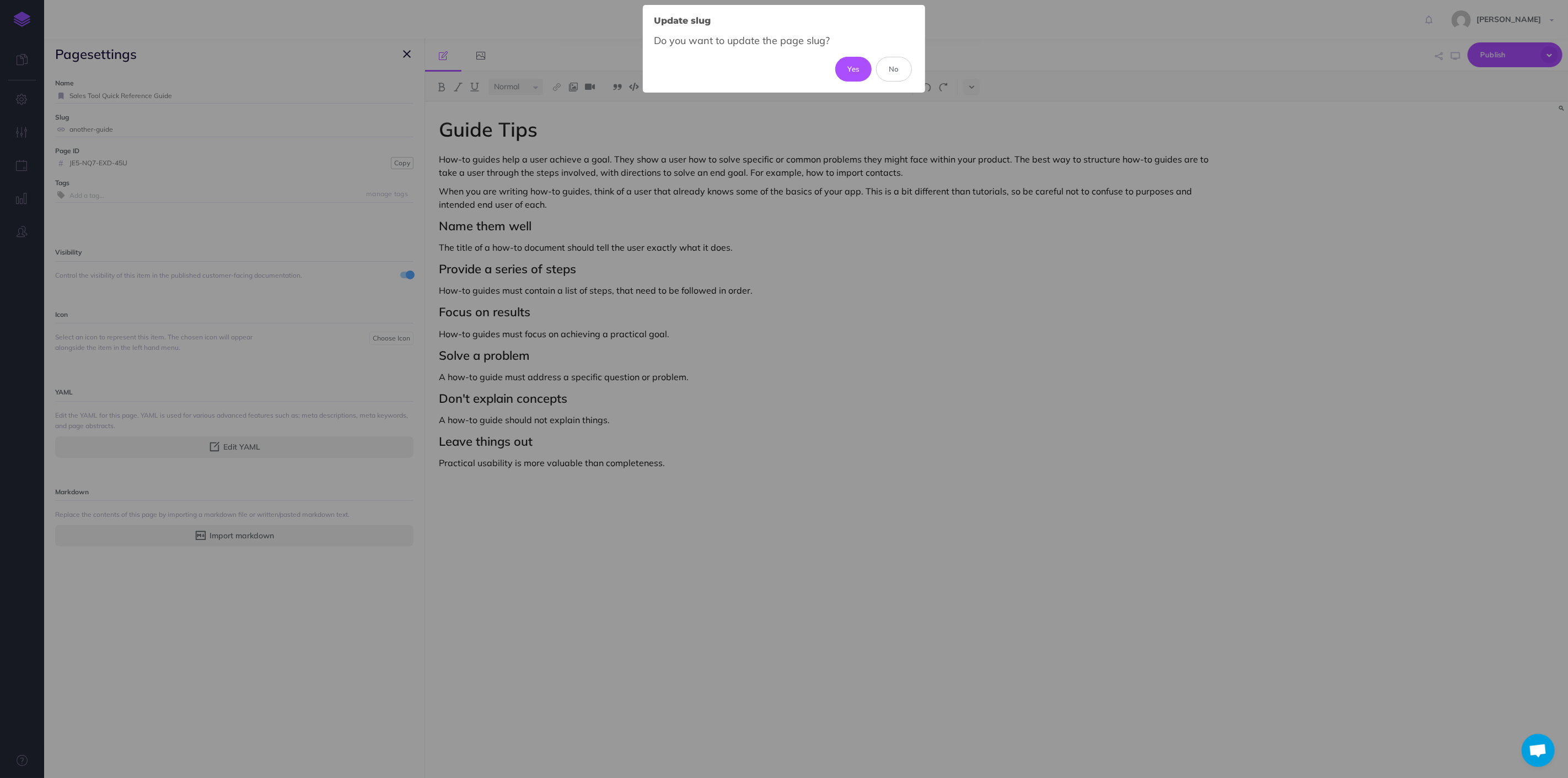
drag, startPoint x: 839, startPoint y: 74, endPoint x: 833, endPoint y: 78, distance: 7.2
click at [840, 74] on button "Yes" at bounding box center [854, 68] width 37 height 24
type input "sales-tool-quick-reference-guide"
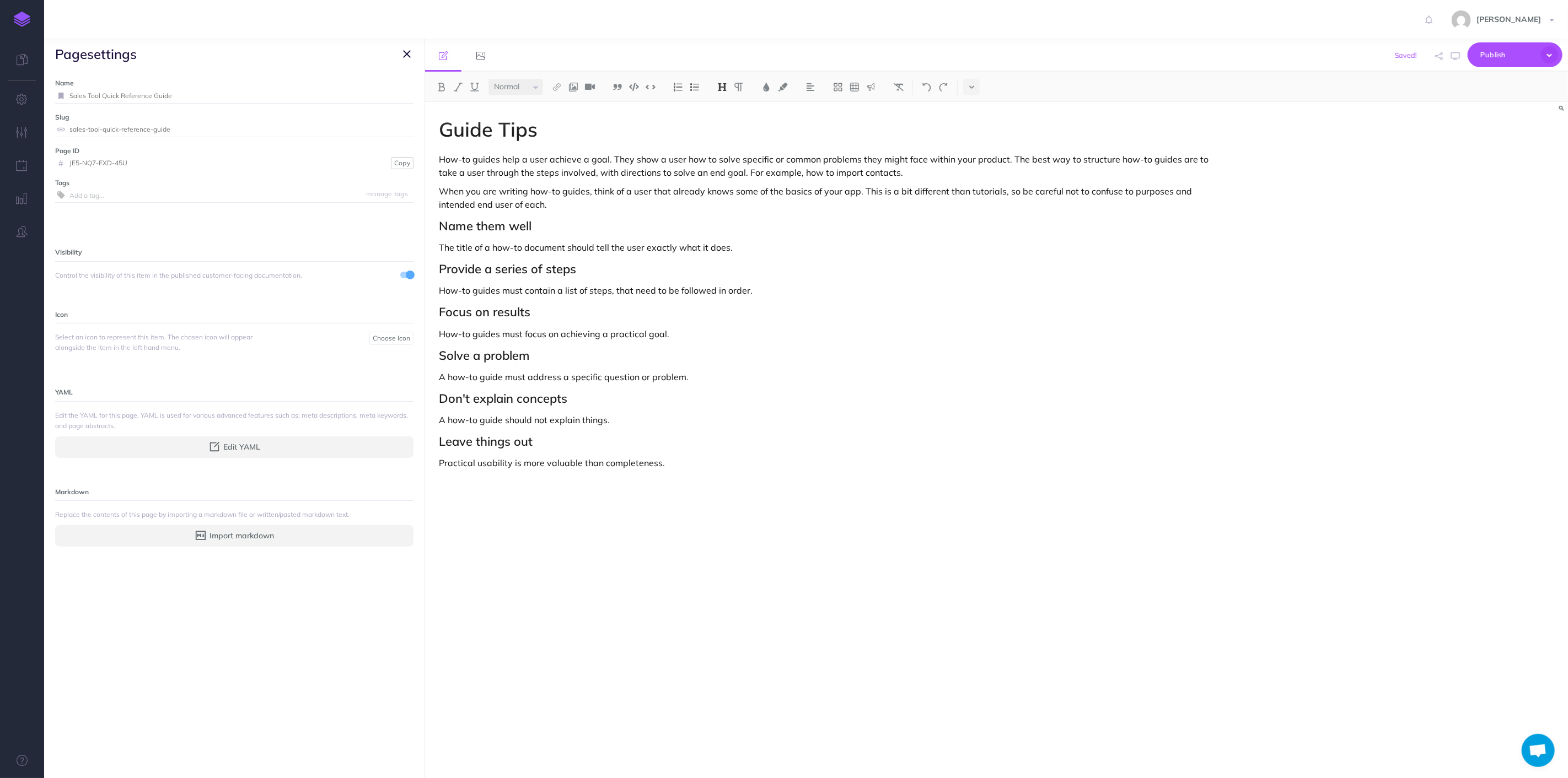
drag, startPoint x: 403, startPoint y: 52, endPoint x: 404, endPoint y: 77, distance: 25.0
click at [403, 52] on icon "button" at bounding box center [406, 54] width 8 height 13
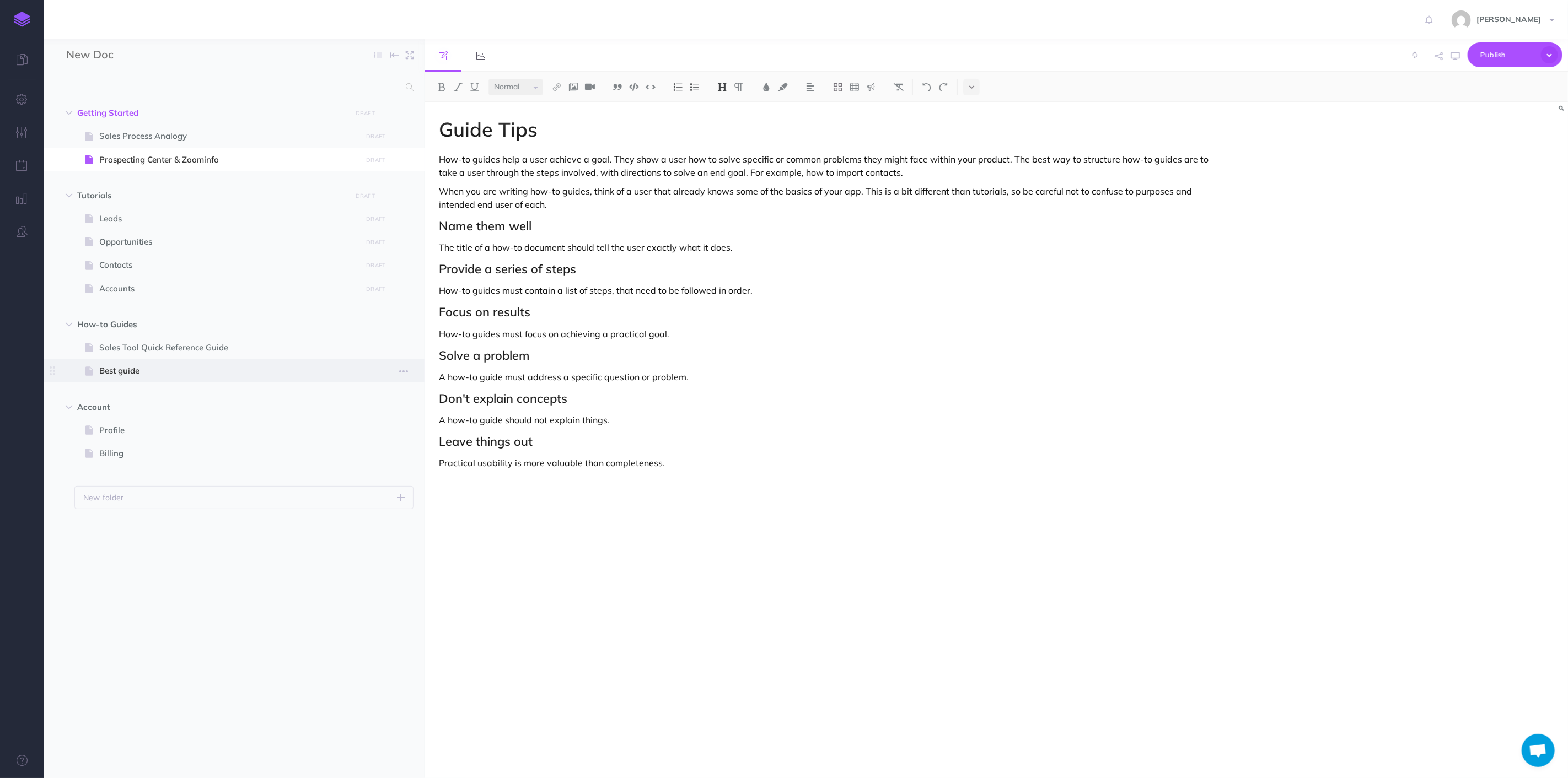
click at [116, 370] on span "Best guide" at bounding box center [229, 371] width 259 height 13
select select "null"
click at [395, 369] on button "button" at bounding box center [403, 371] width 20 height 14
click at [358, 443] on link "Settings" at bounding box center [372, 445] width 82 height 18
select select
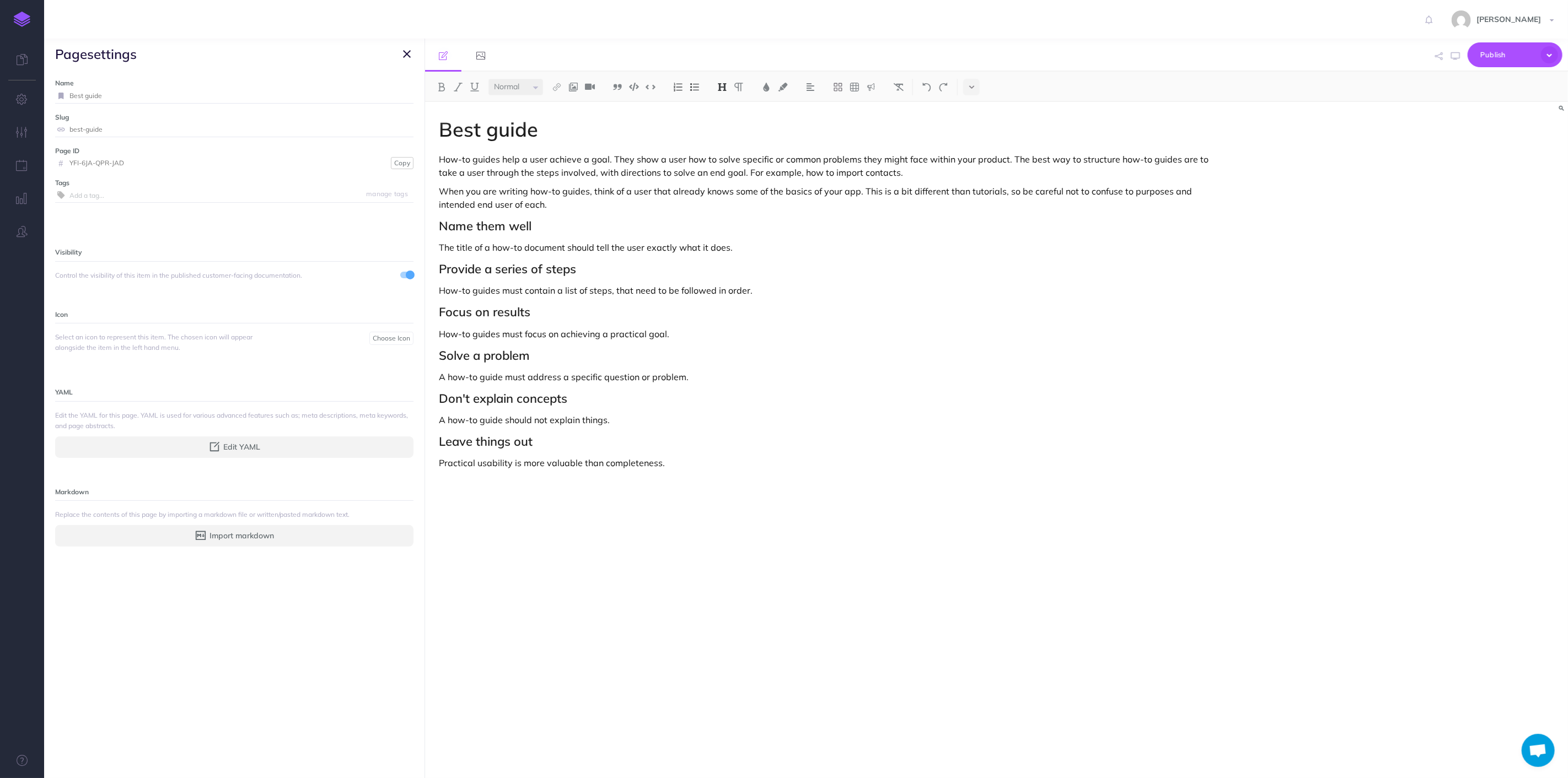
click at [138, 81] on label "Name" at bounding box center [234, 82] width 359 height 11
click at [113, 100] on input "Best guide" at bounding box center [242, 96] width 344 height 14
click at [100, 131] on input "best-guide" at bounding box center [242, 129] width 344 height 14
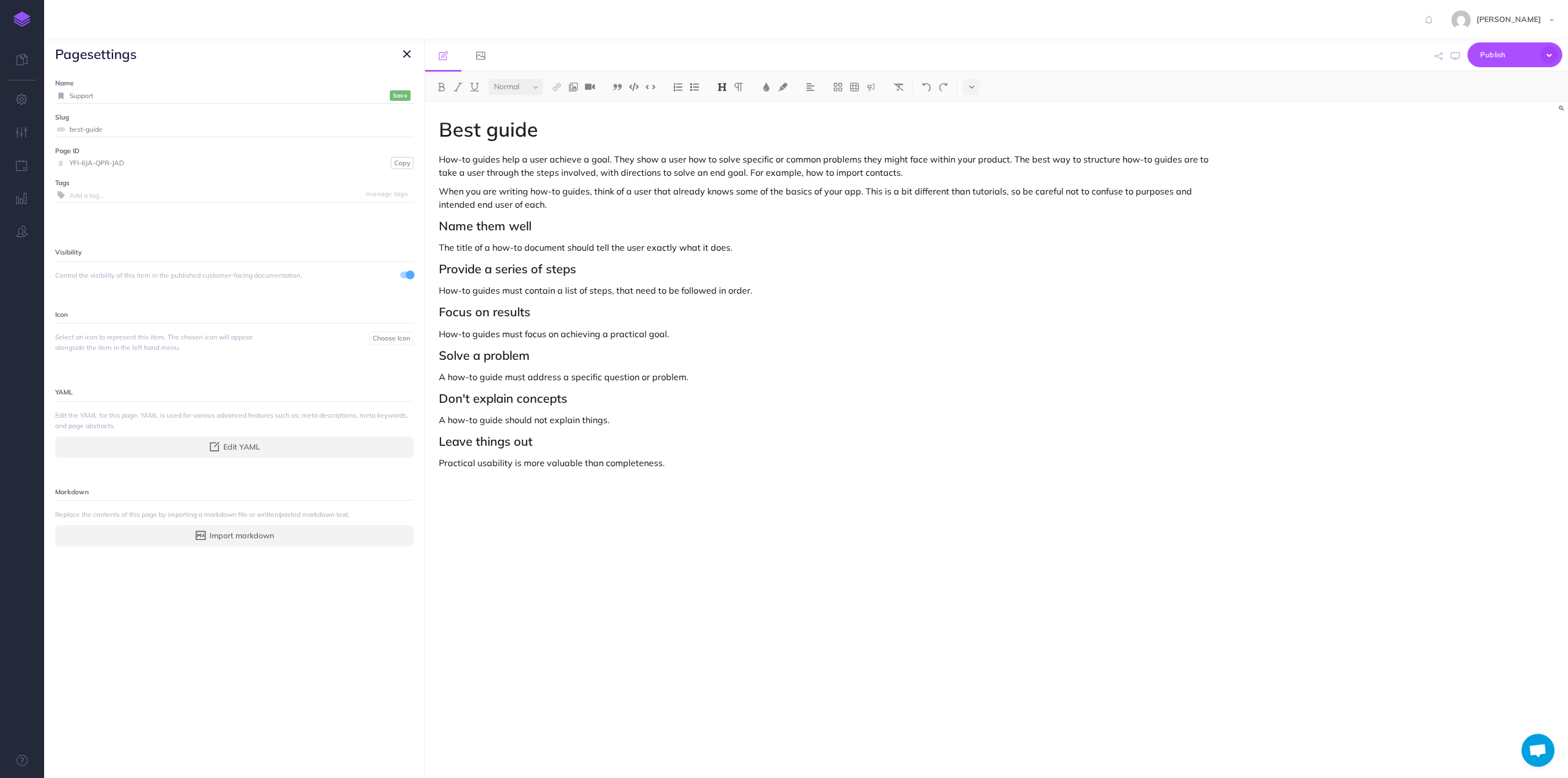
click at [101, 84] on label "Name" at bounding box center [234, 82] width 359 height 11
click at [111, 96] on input "Support" at bounding box center [229, 96] width 317 height 14
type input "Cases"
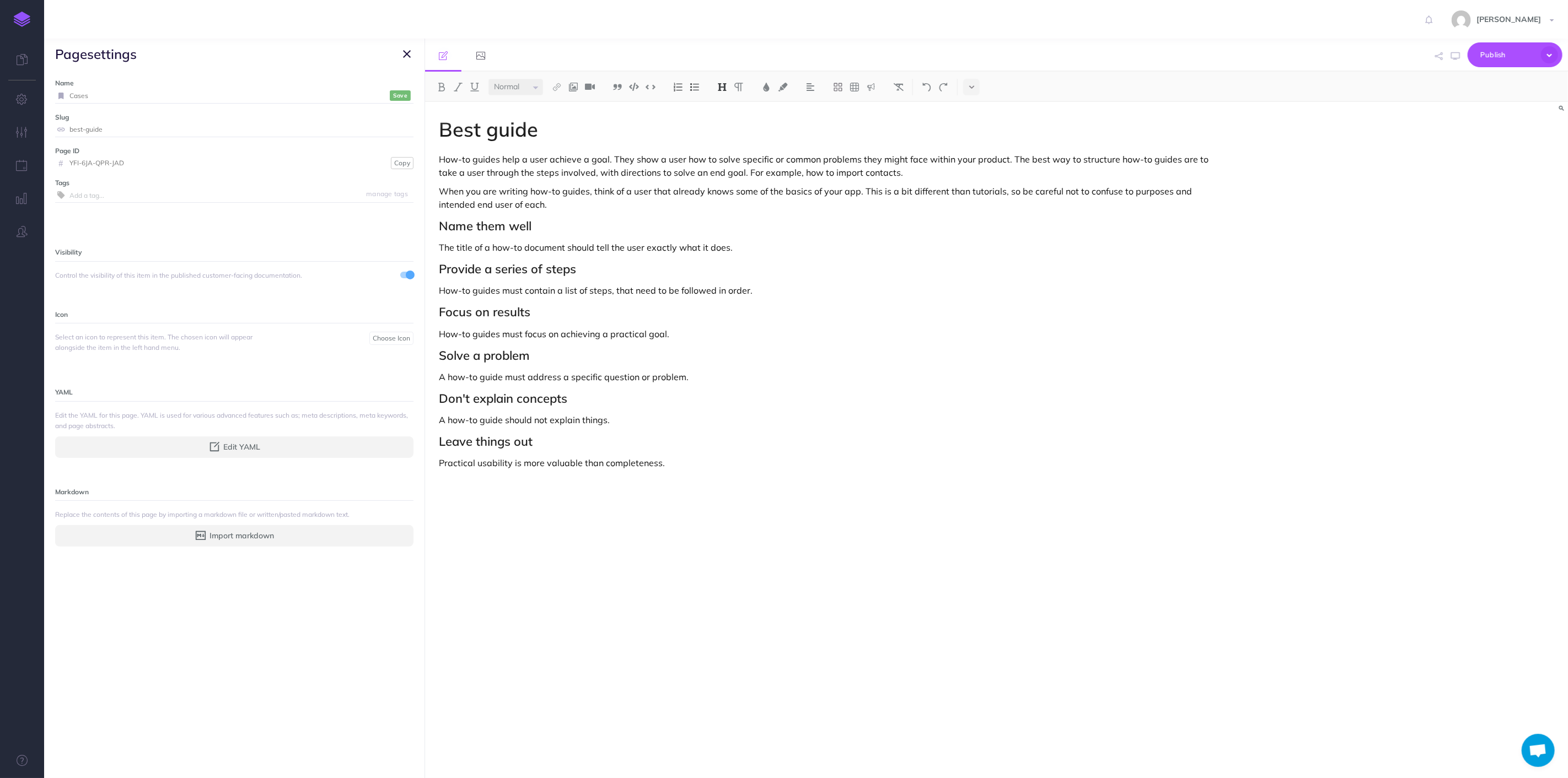
click at [99, 124] on input "best-guide" at bounding box center [242, 129] width 344 height 14
click at [393, 94] on small "Save" at bounding box center [400, 96] width 14 height 9
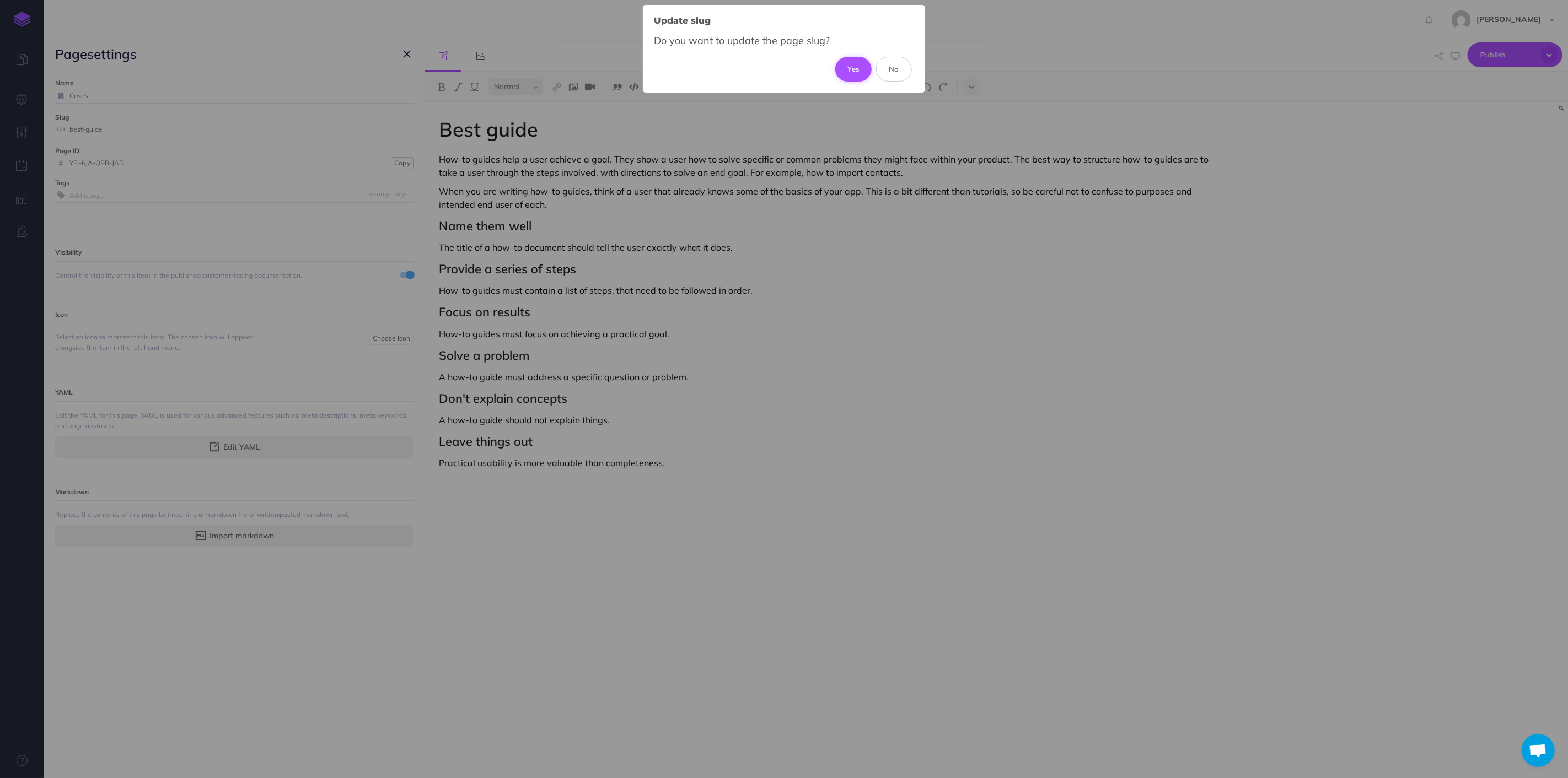
click at [860, 62] on button "Yes" at bounding box center [854, 68] width 37 height 24
type input "cases"
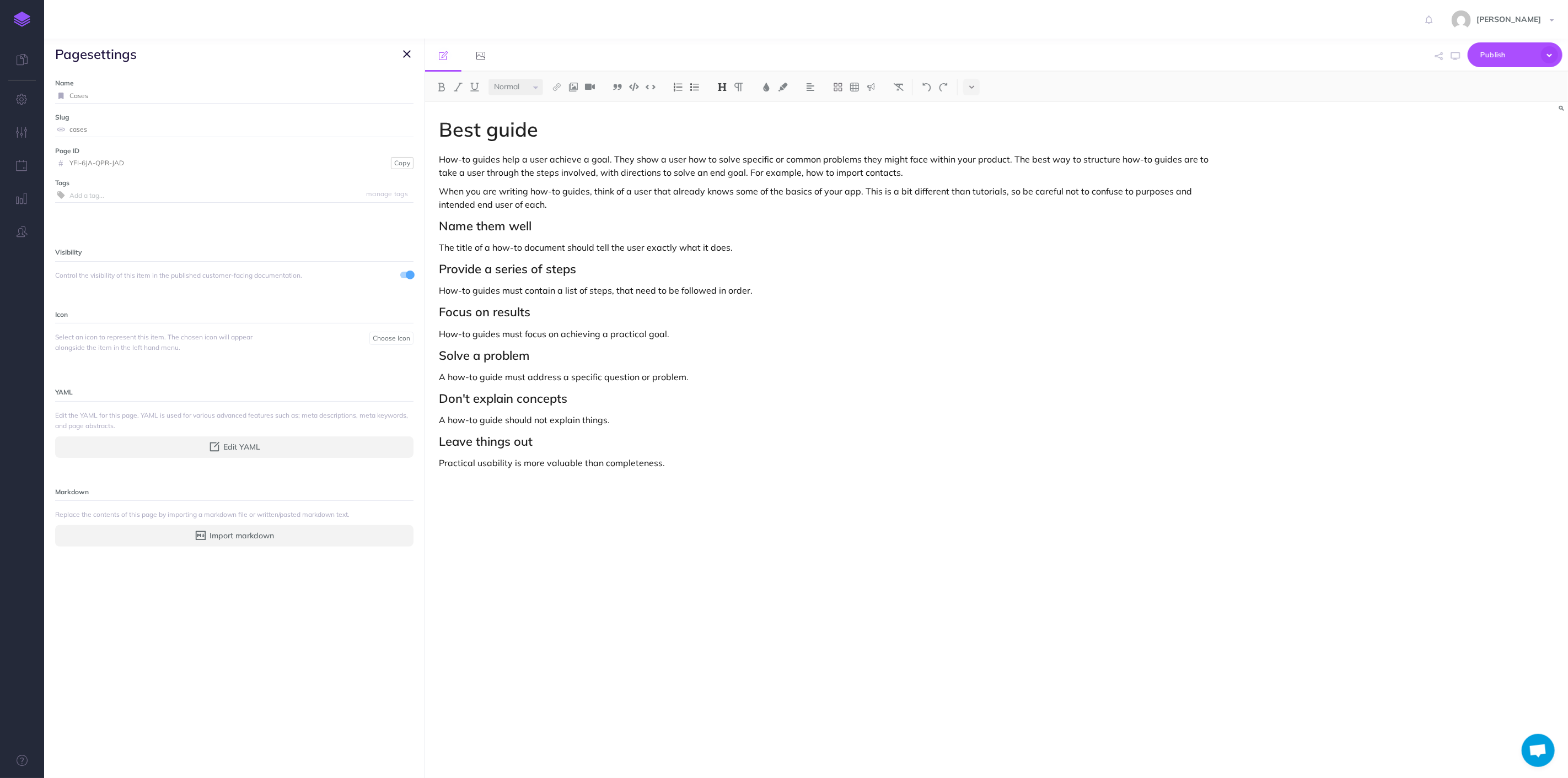
click at [410, 55] on icon "button" at bounding box center [406, 54] width 8 height 13
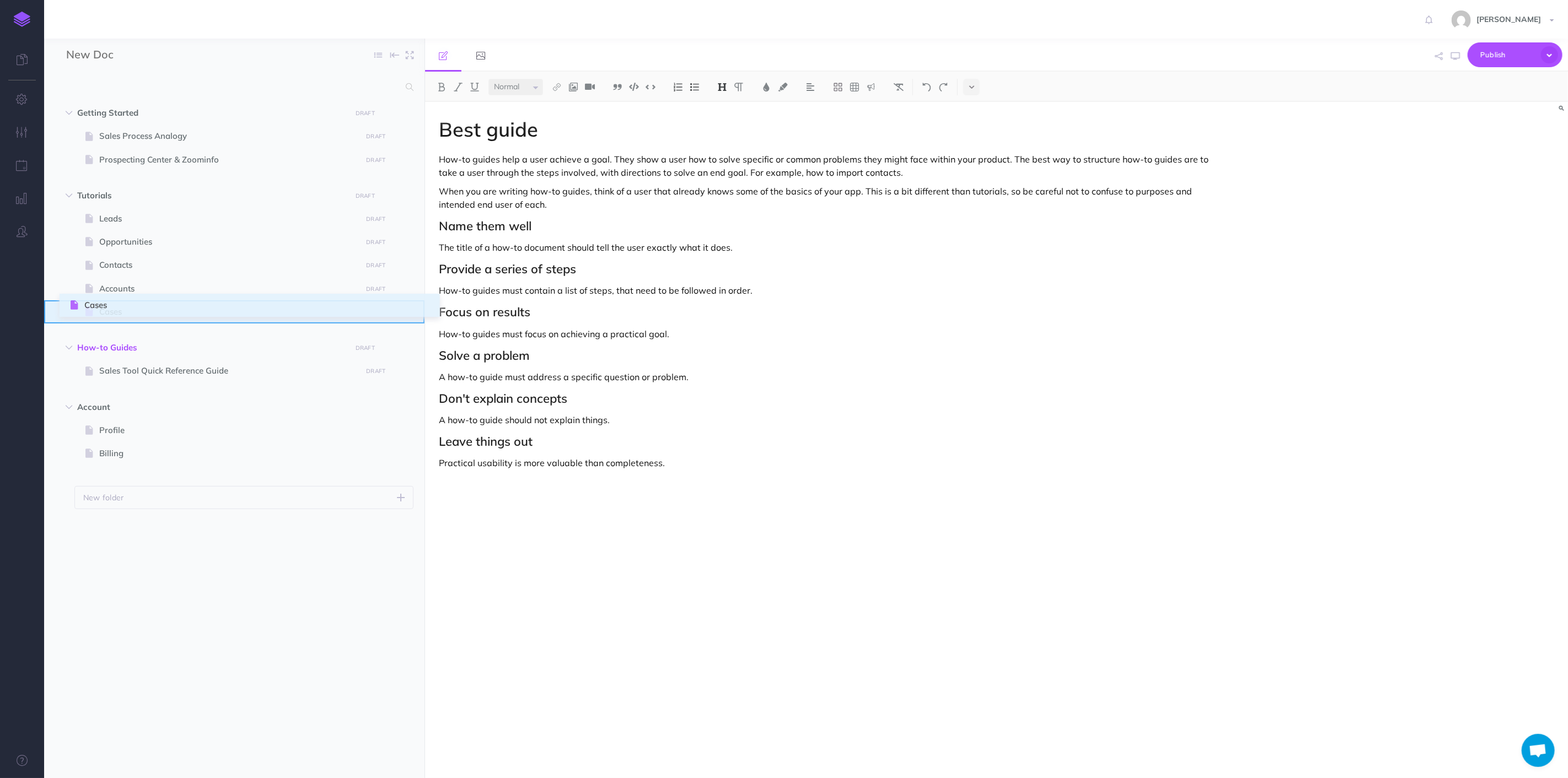
drag, startPoint x: 51, startPoint y: 370, endPoint x: 72, endPoint y: 305, distance: 68.3
click at [309, 577] on ul "Getting Started DRAFT Publish these changes Nevermind Publish New folder Add a …" at bounding box center [234, 425] width 381 height 648
